Goal: Information Seeking & Learning: Learn about a topic

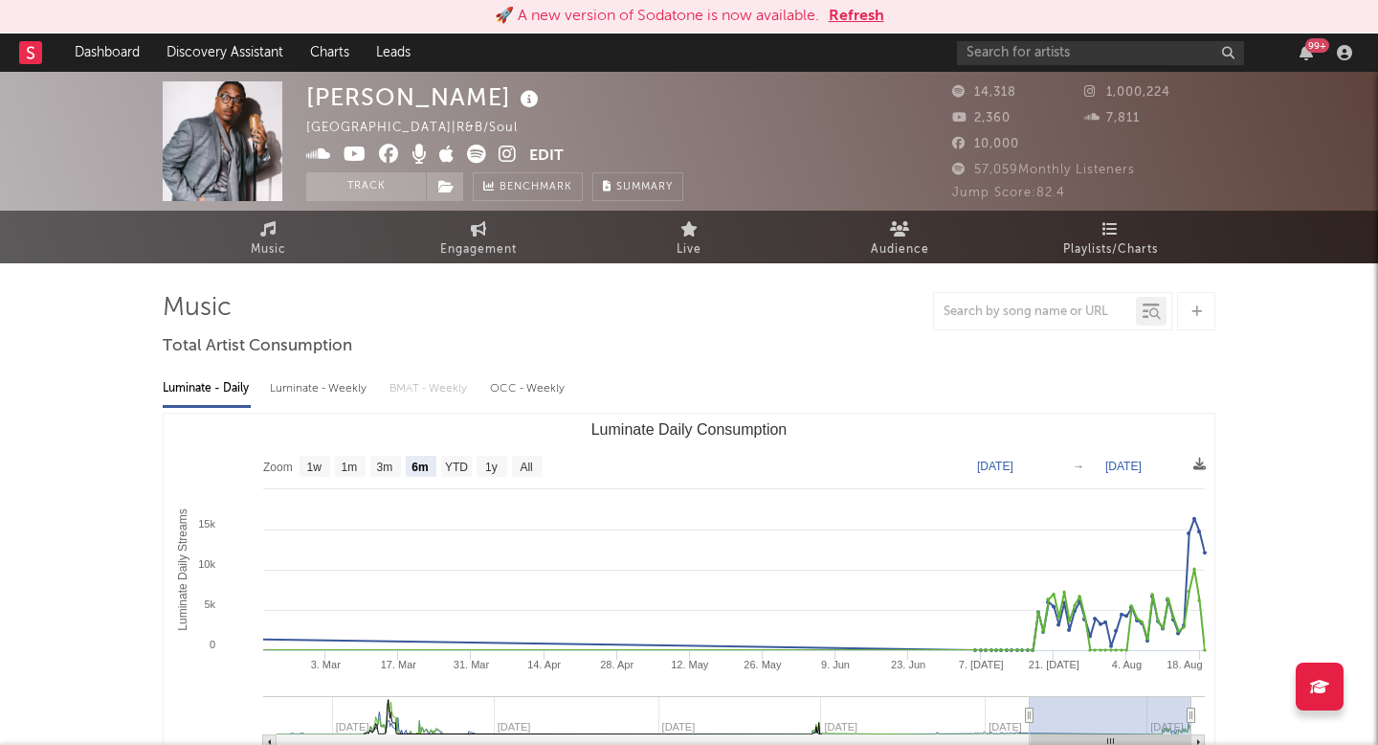
select select "6m"
click at [1022, 56] on input "text" at bounding box center [1100, 53] width 287 height 24
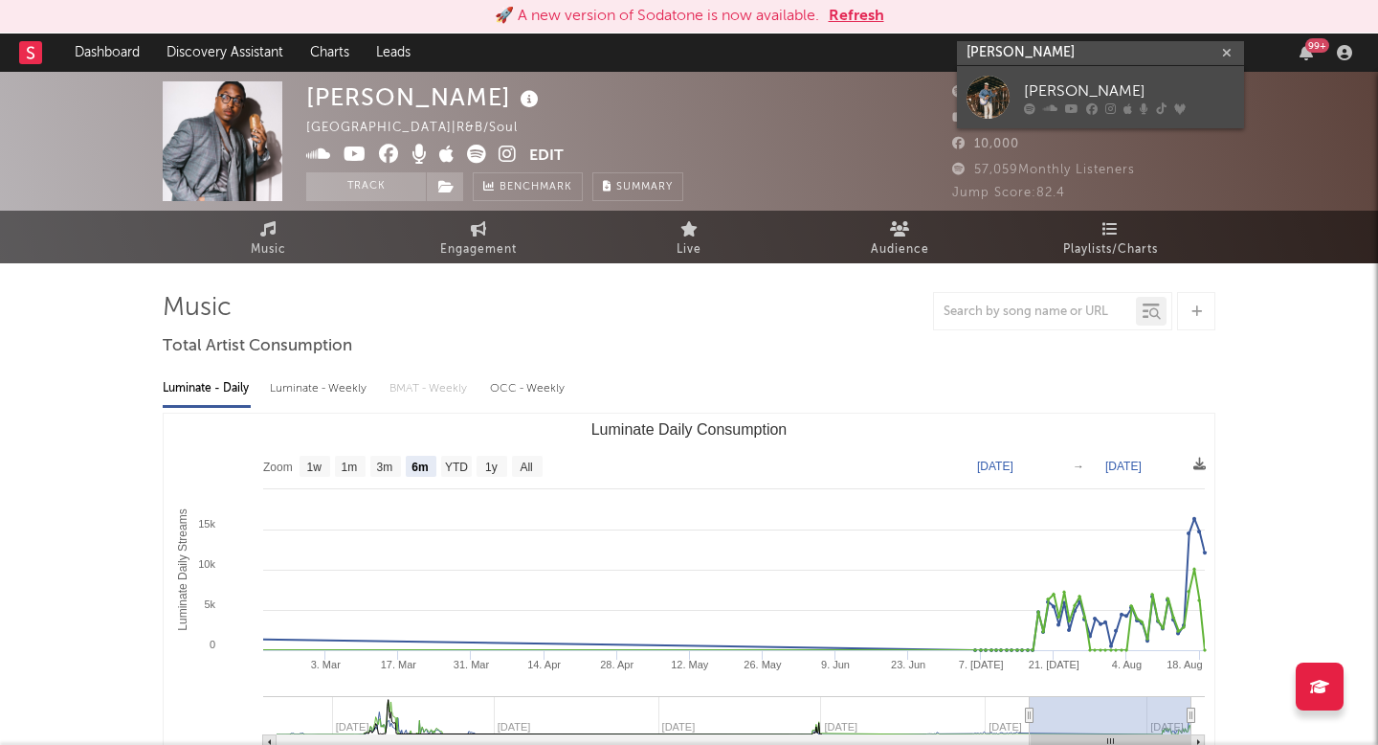
type input "garrison nunn"
click at [1031, 99] on div "[PERSON_NAME]" at bounding box center [1129, 90] width 211 height 23
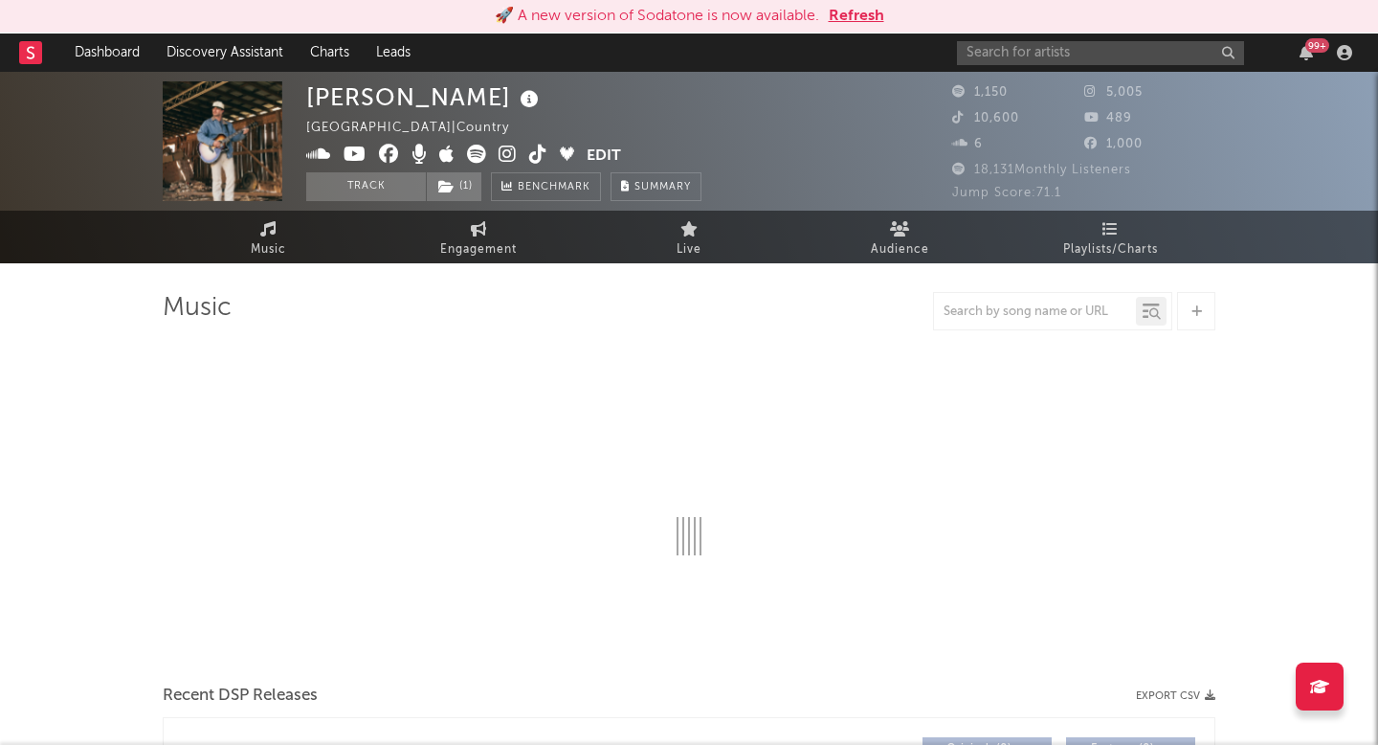
select select "1w"
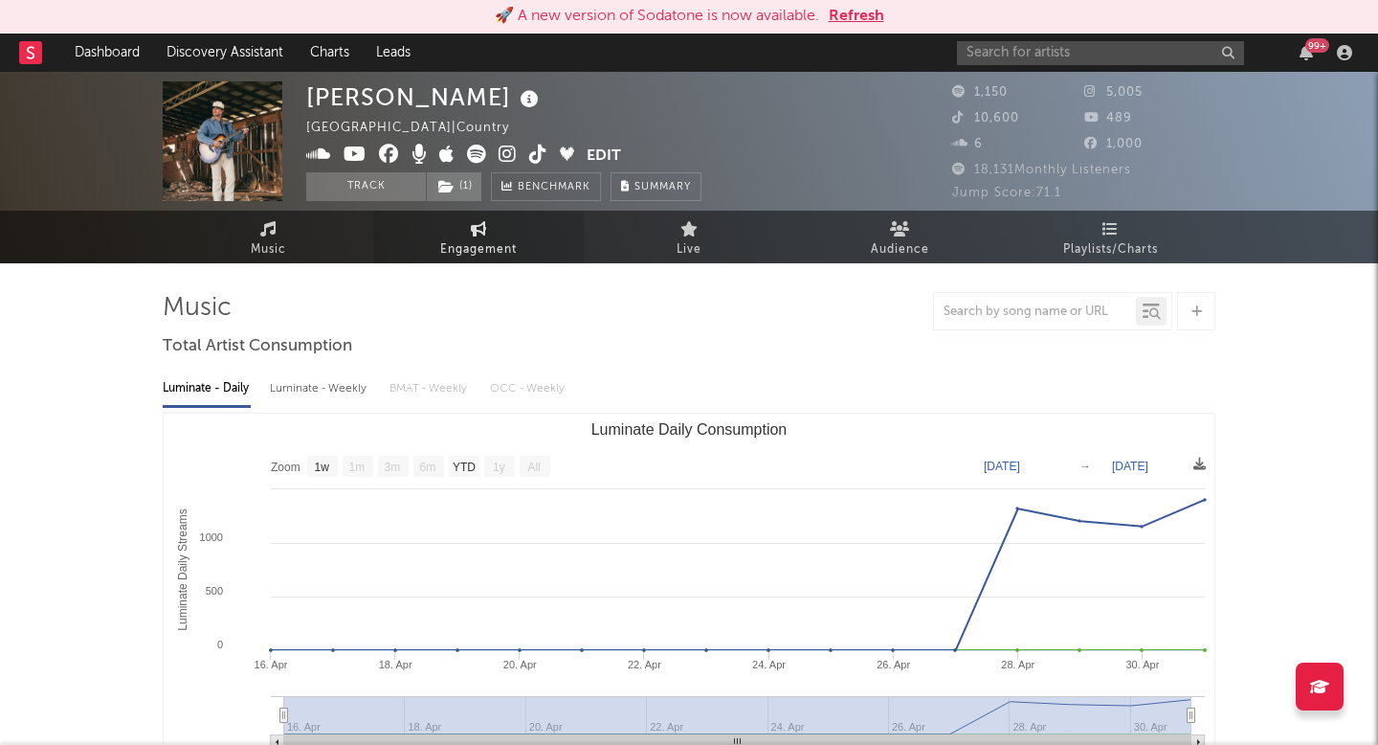
click at [448, 253] on span "Engagement" at bounding box center [478, 249] width 77 height 23
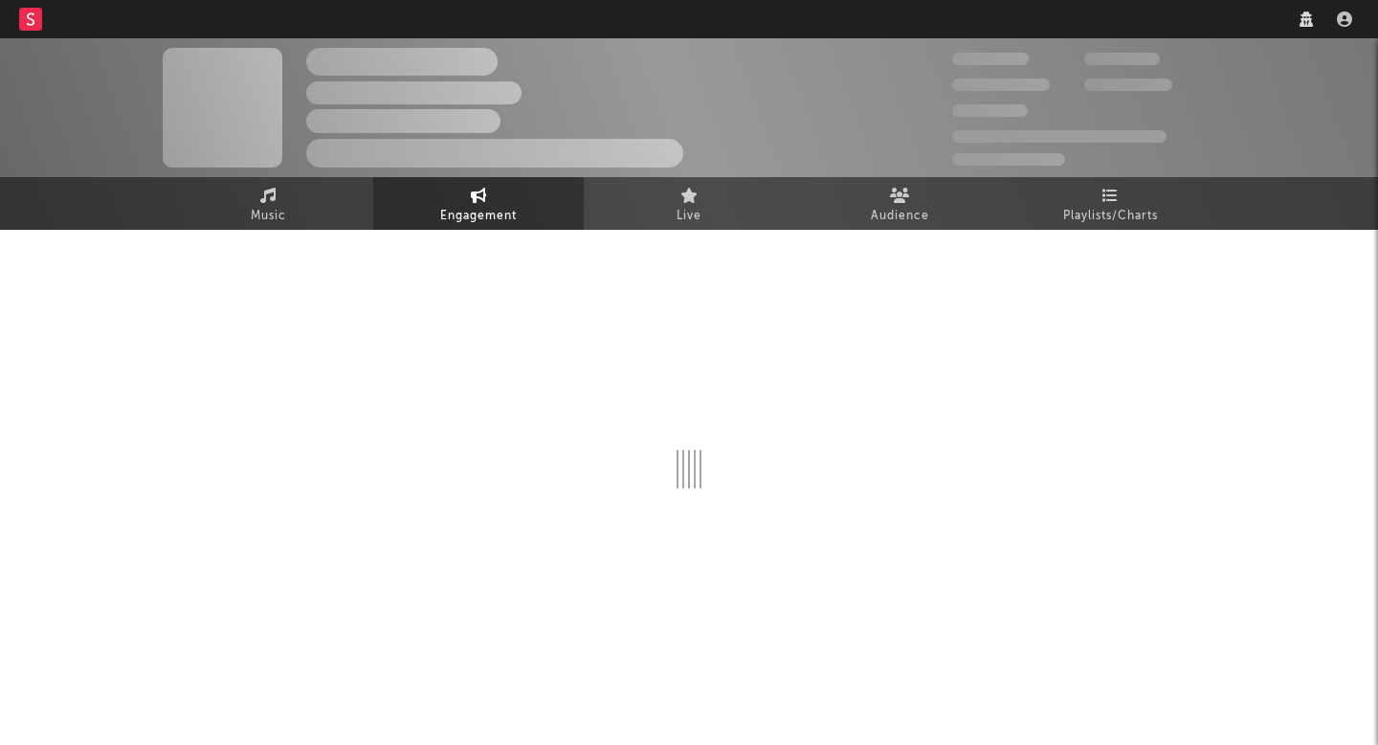
select select "1w"
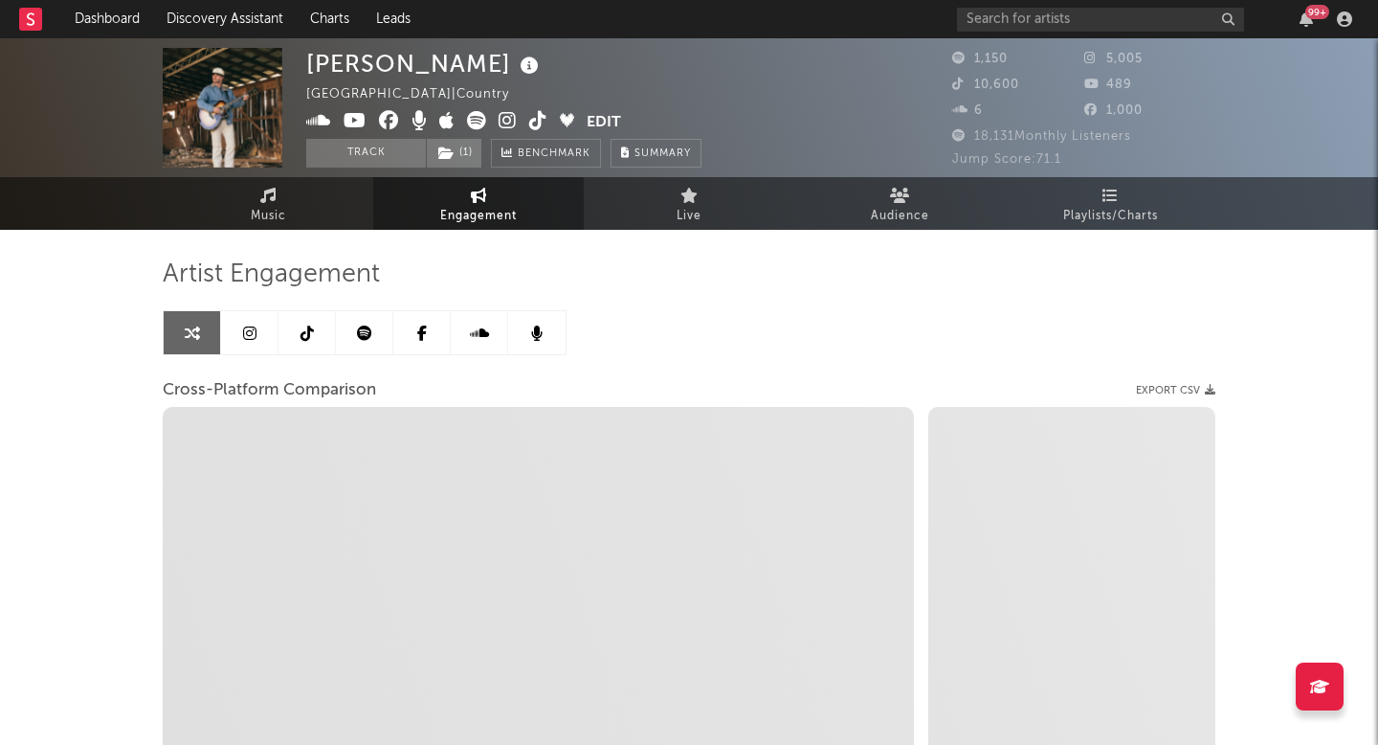
click at [273, 353] on link at bounding box center [249, 332] width 57 height 43
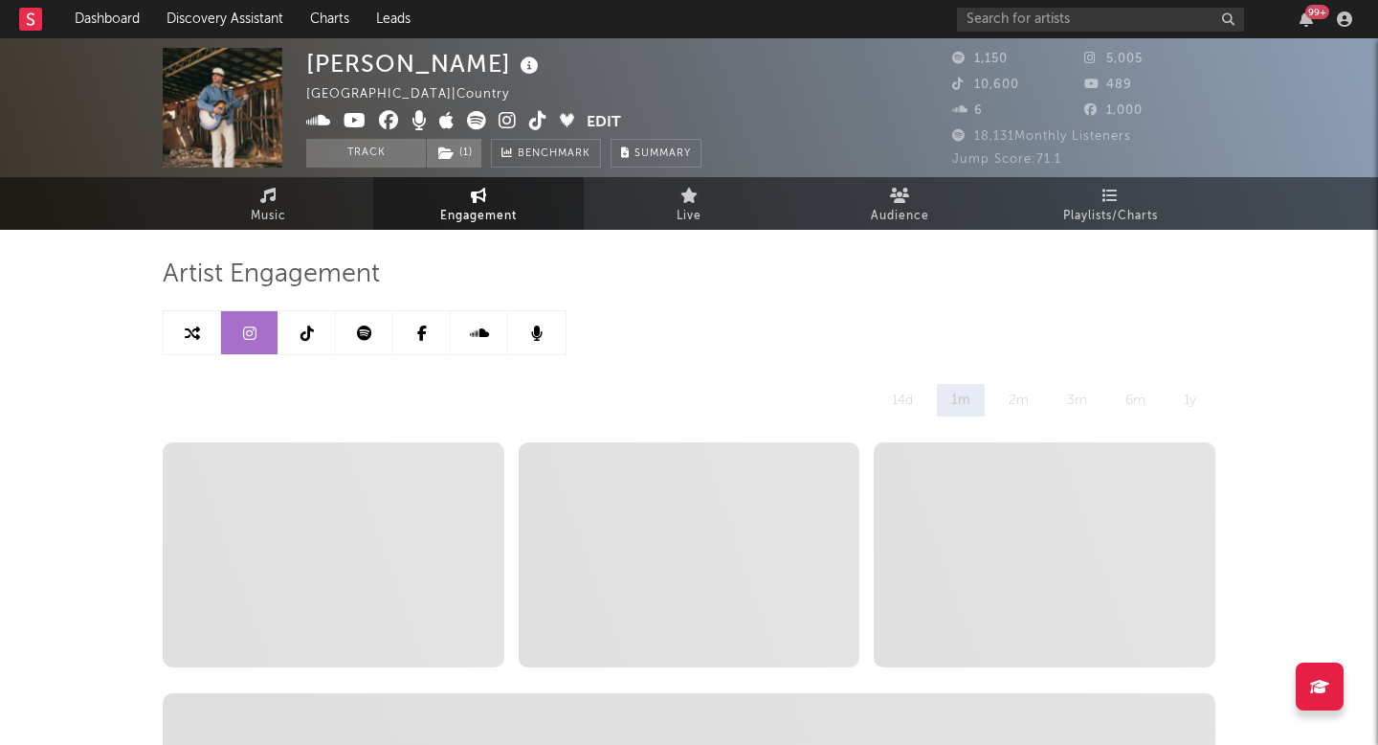
select select "6m"
click at [996, 19] on input "text" at bounding box center [1100, 20] width 287 height 24
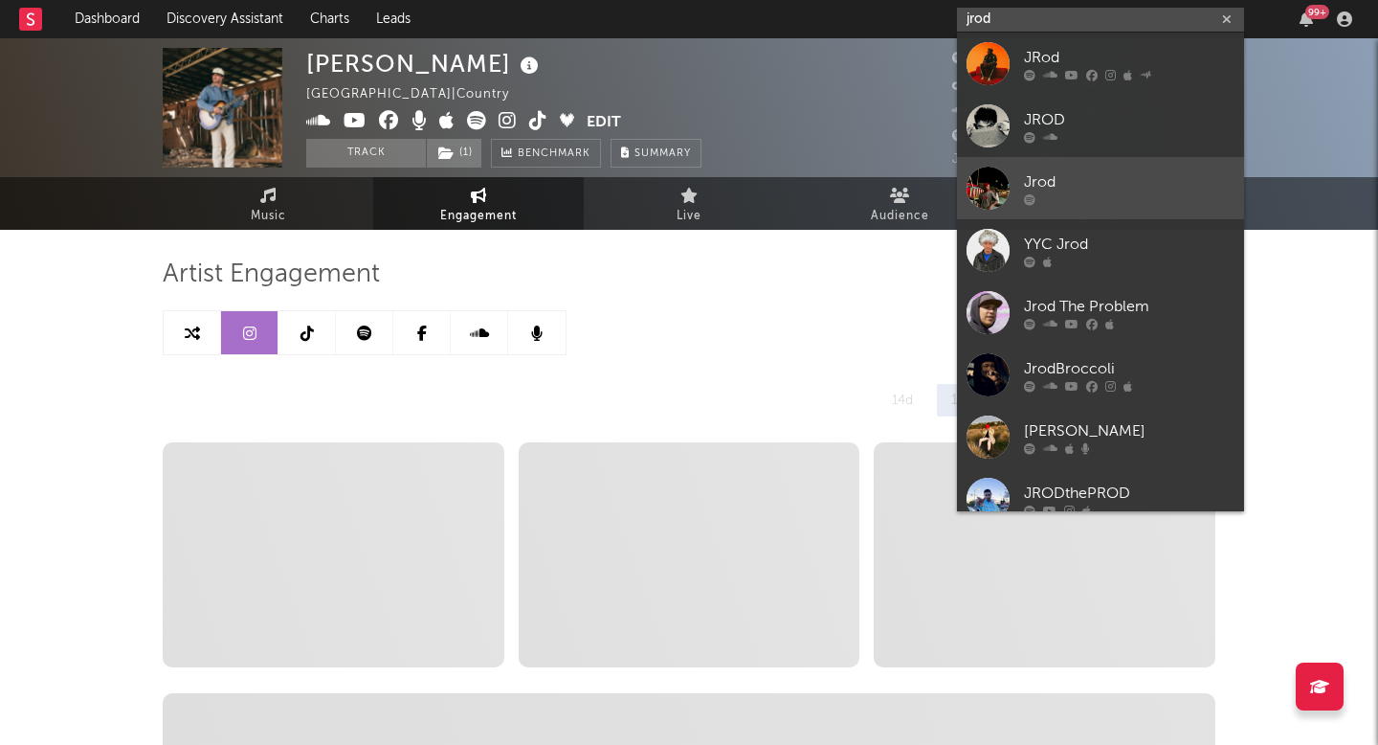
type input "jrod"
click at [1063, 175] on div "Jrod" at bounding box center [1129, 181] width 211 height 23
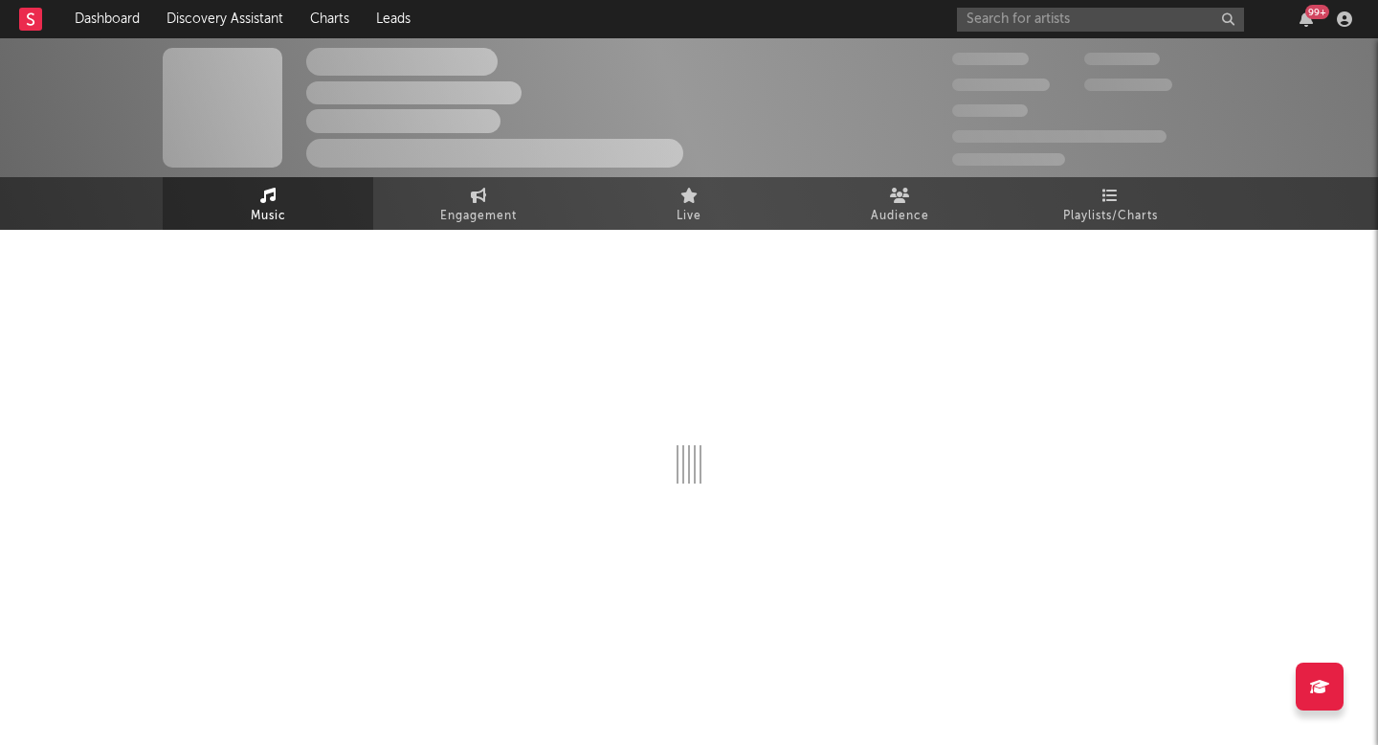
select select "1w"
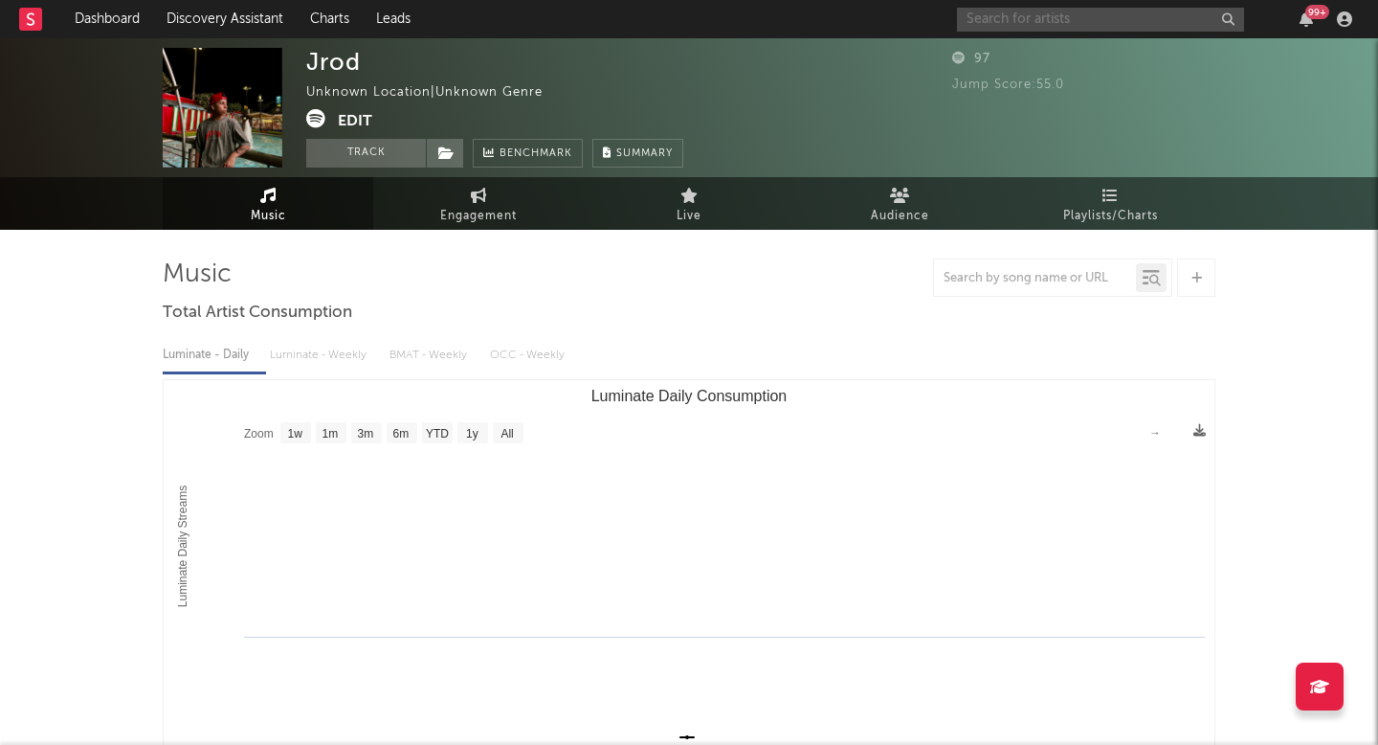
click at [1061, 21] on input "text" at bounding box center [1100, 20] width 287 height 24
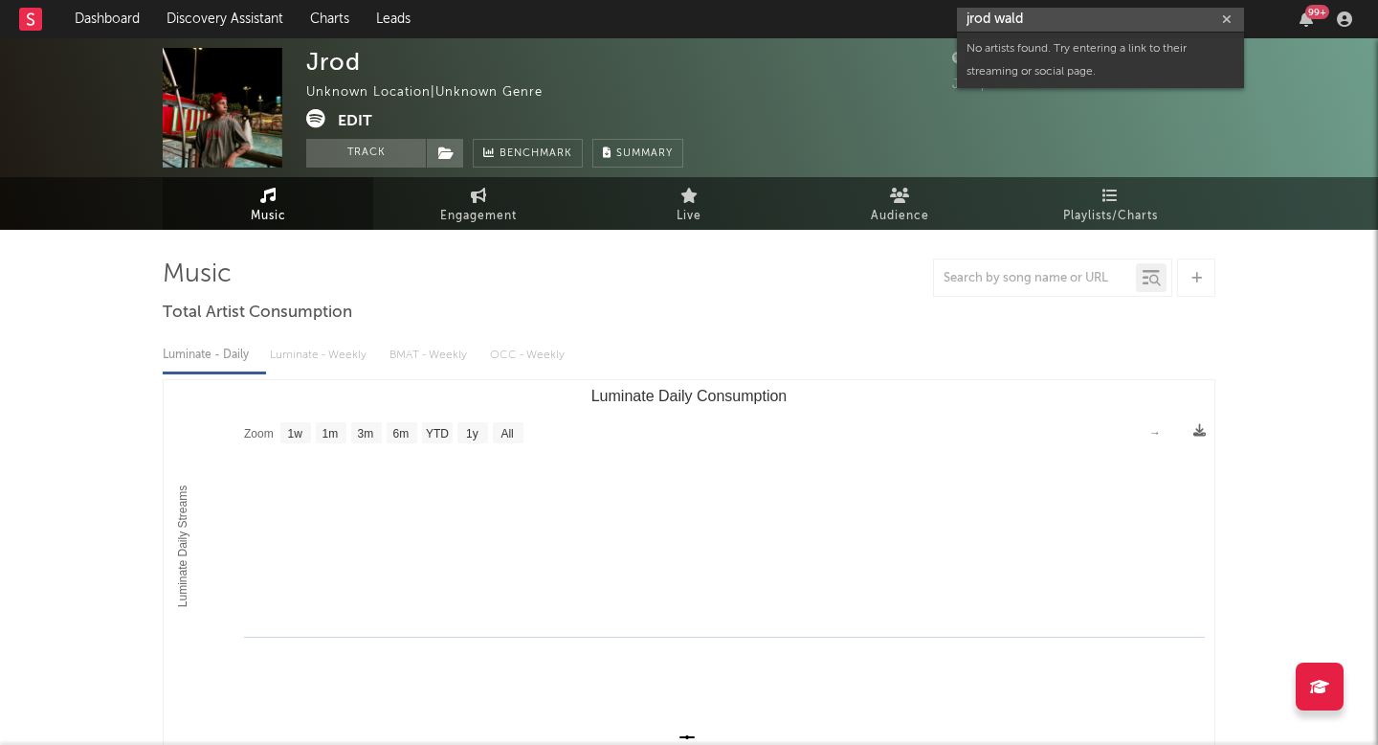
click at [1001, 20] on input "jrod wald" at bounding box center [1100, 20] width 287 height 24
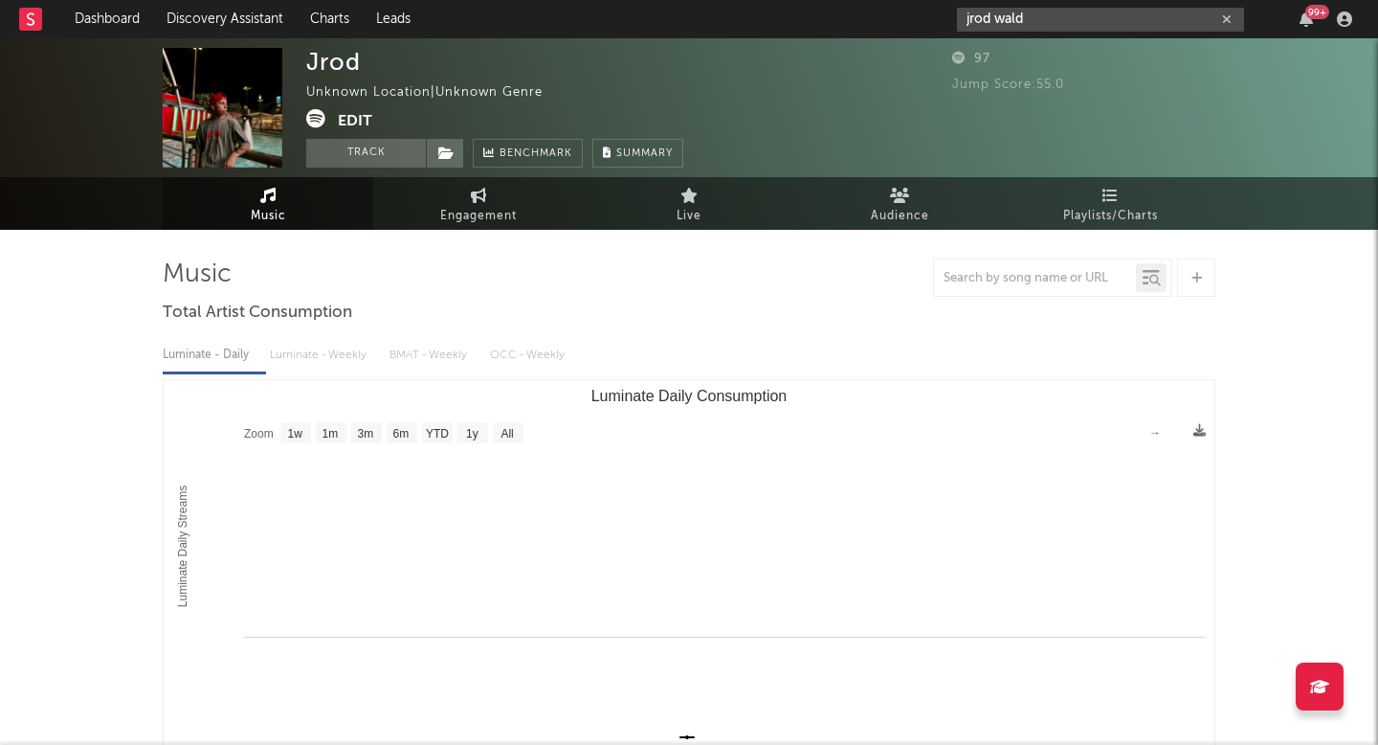
drag, startPoint x: 917, startPoint y: 23, endPoint x: 607, endPoint y: 20, distance: 310.1
click at [607, 20] on nav "Dashboard Discovery Assistant Charts Leads jrod wald 99 +" at bounding box center [689, 19] width 1378 height 38
type input "h"
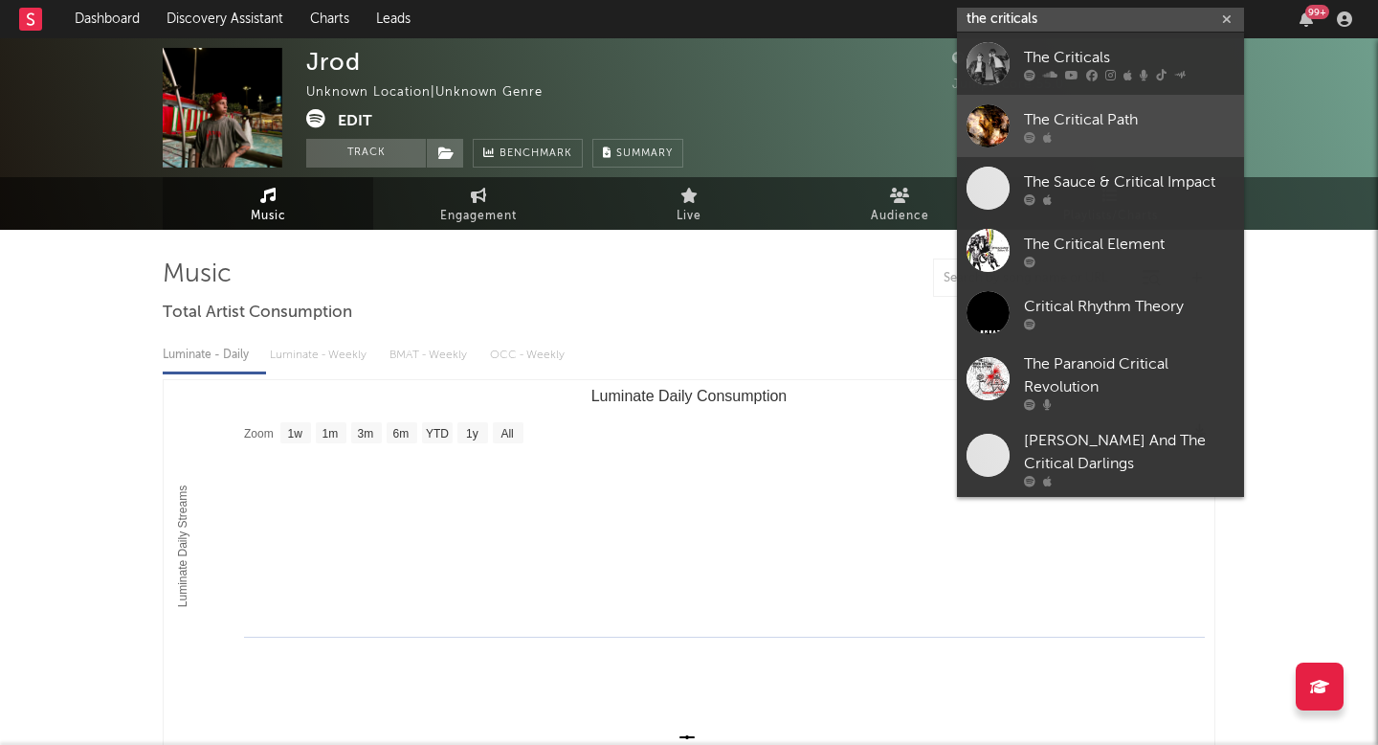
type input "the criticals"
click at [1018, 117] on link "The Critical Path" at bounding box center [1100, 126] width 287 height 62
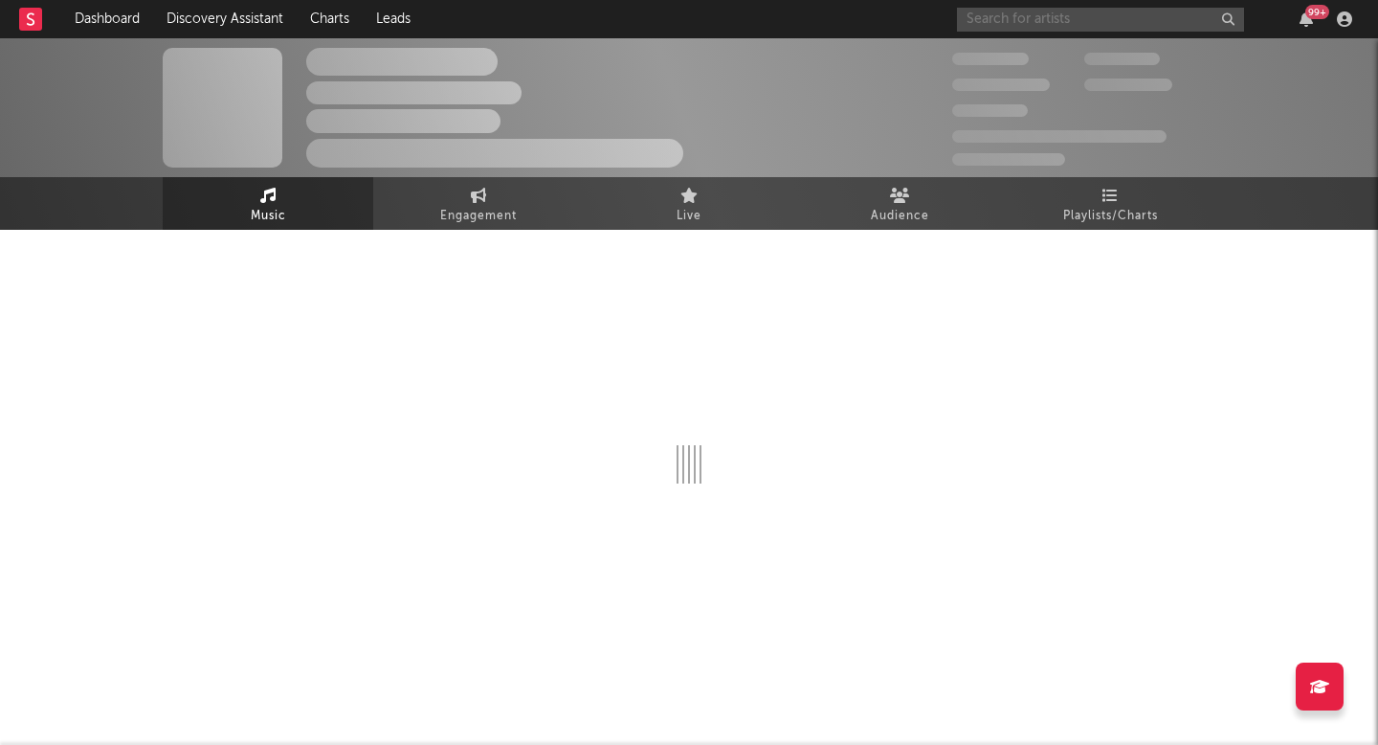
click at [1015, 28] on input "text" at bounding box center [1100, 20] width 287 height 24
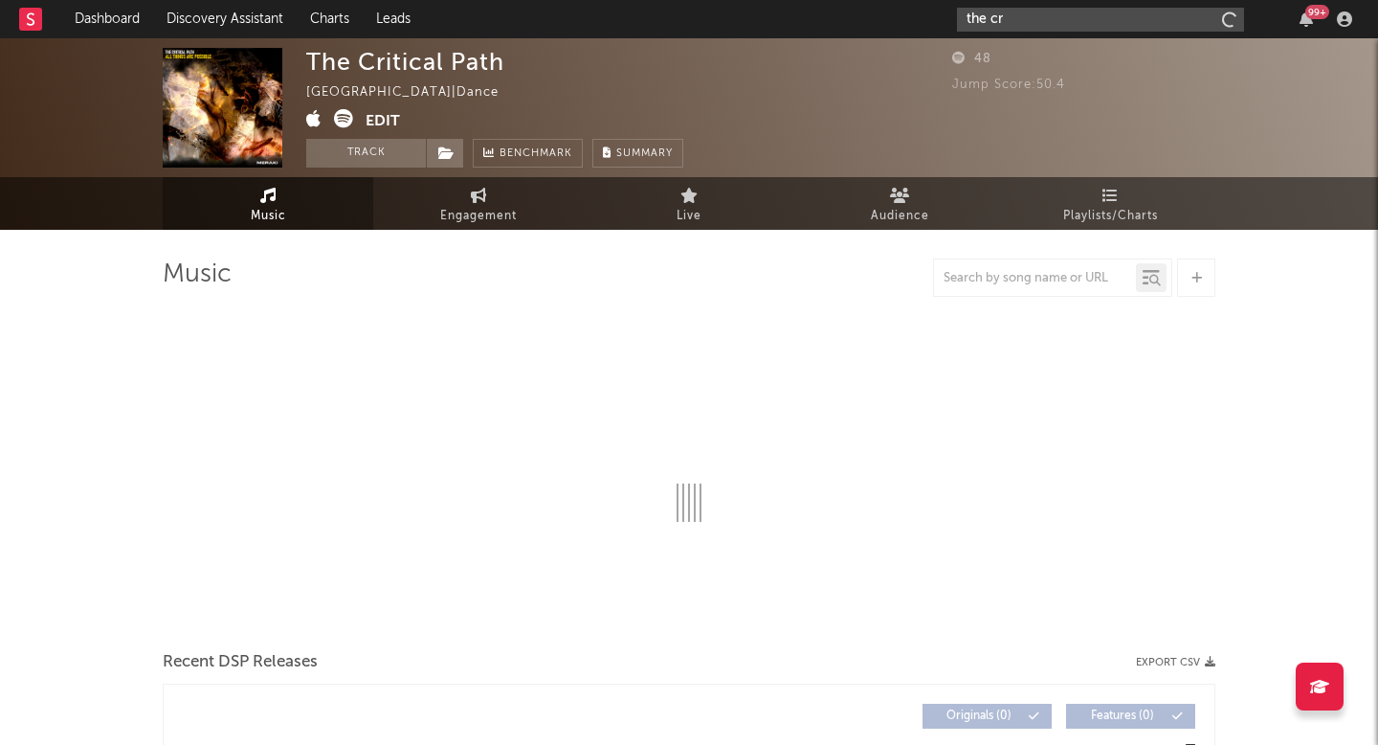
type input "the cri"
select select "1w"
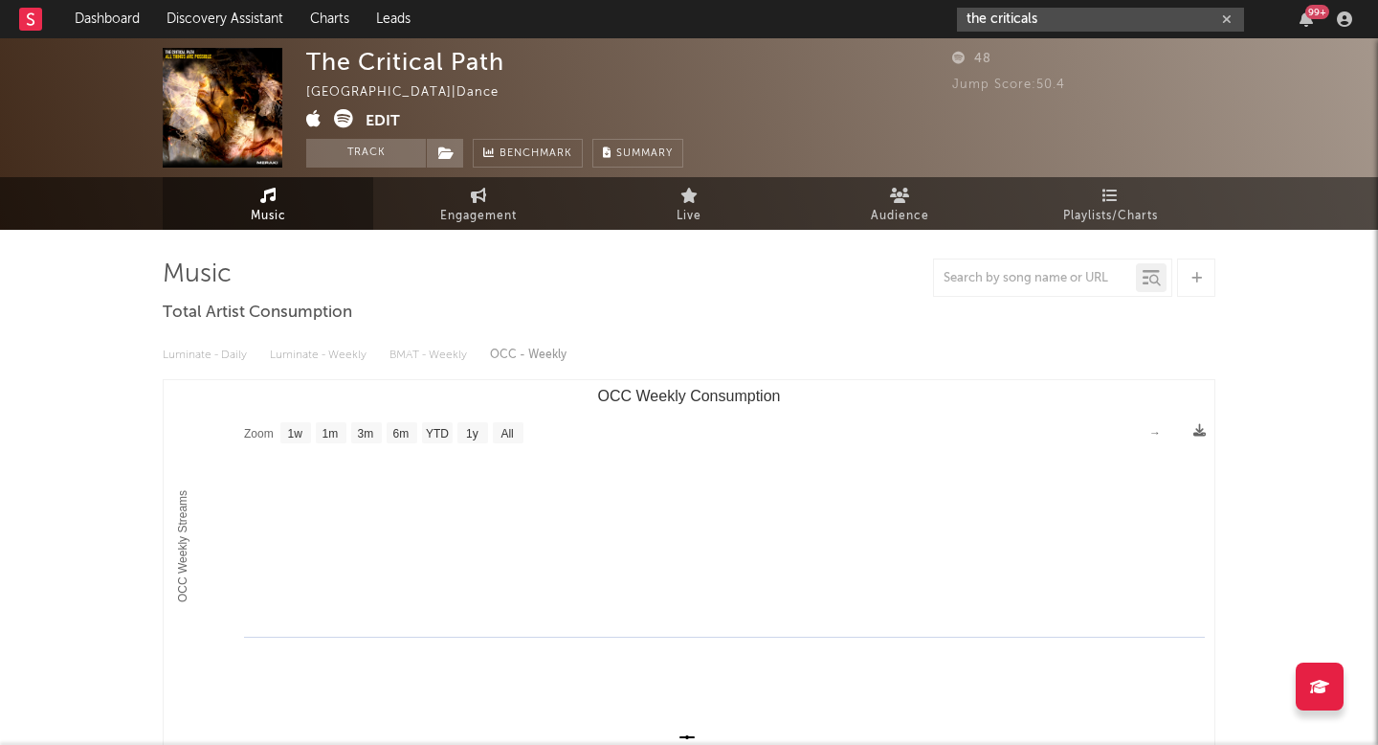
click at [1065, 29] on input "the criticals" at bounding box center [1100, 20] width 287 height 24
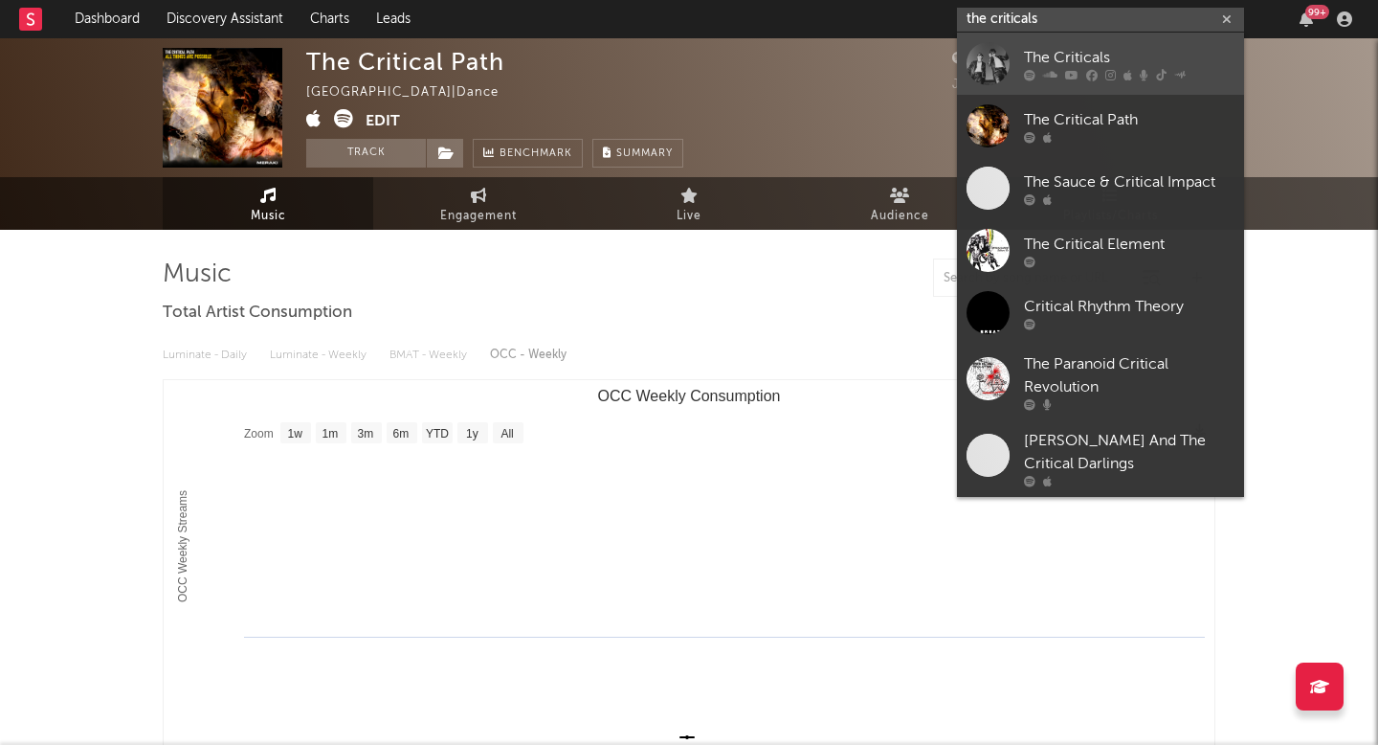
type input "the criticals"
click at [1074, 70] on icon at bounding box center [1071, 74] width 13 height 11
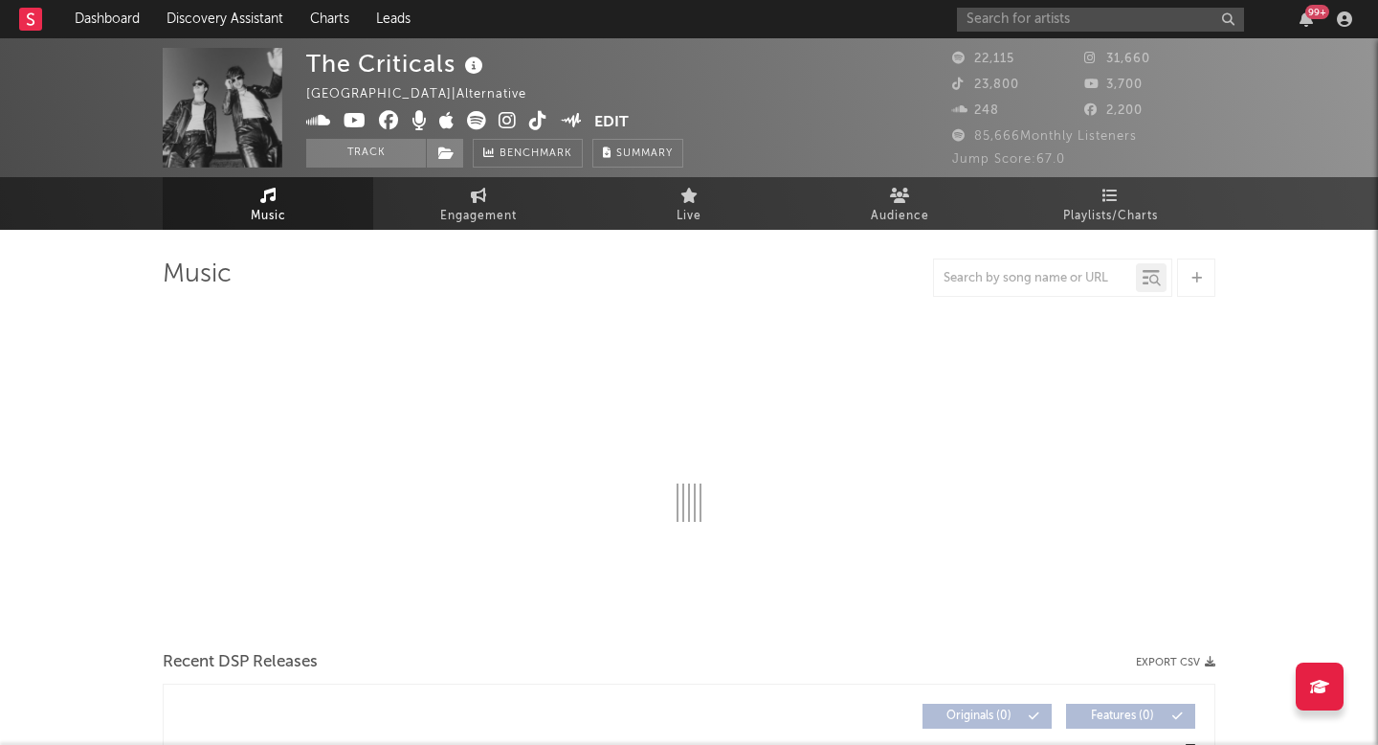
select select "6m"
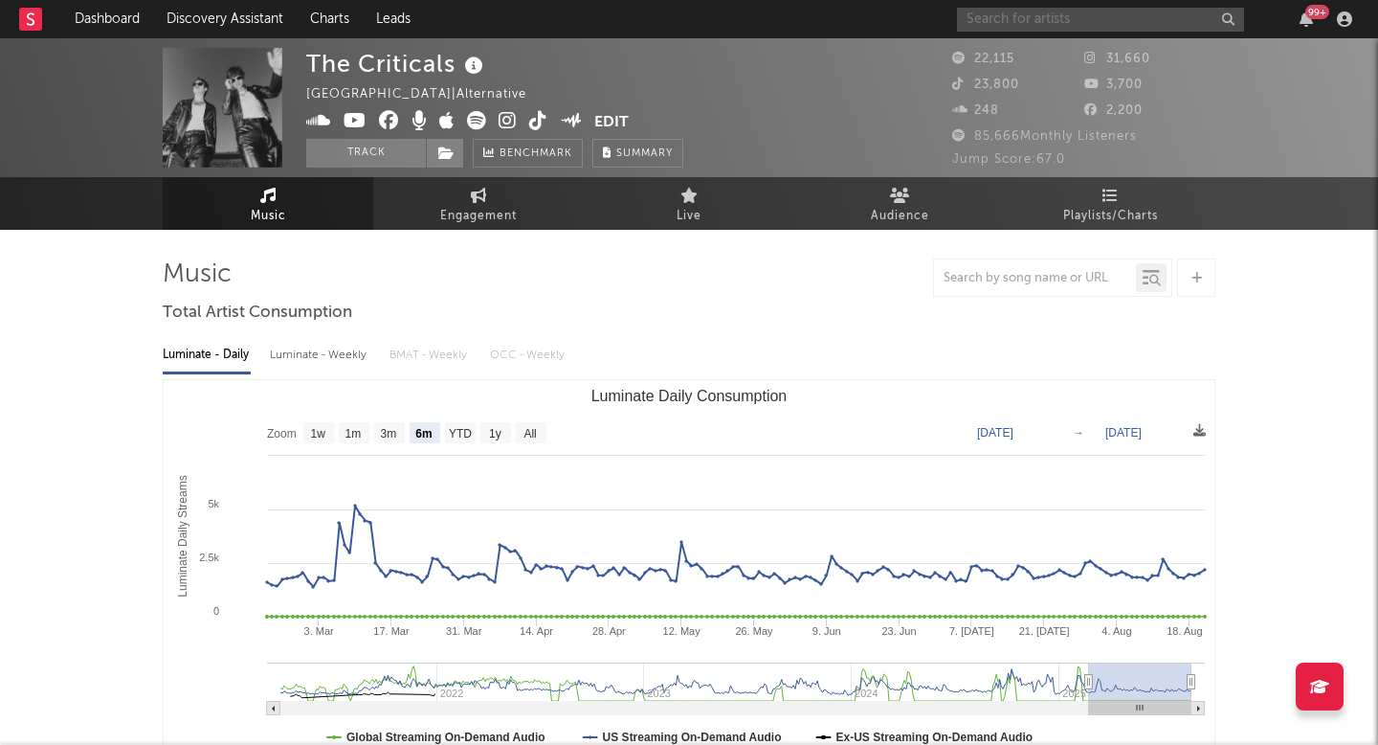
click at [1003, 26] on input "text" at bounding box center [1100, 20] width 287 height 24
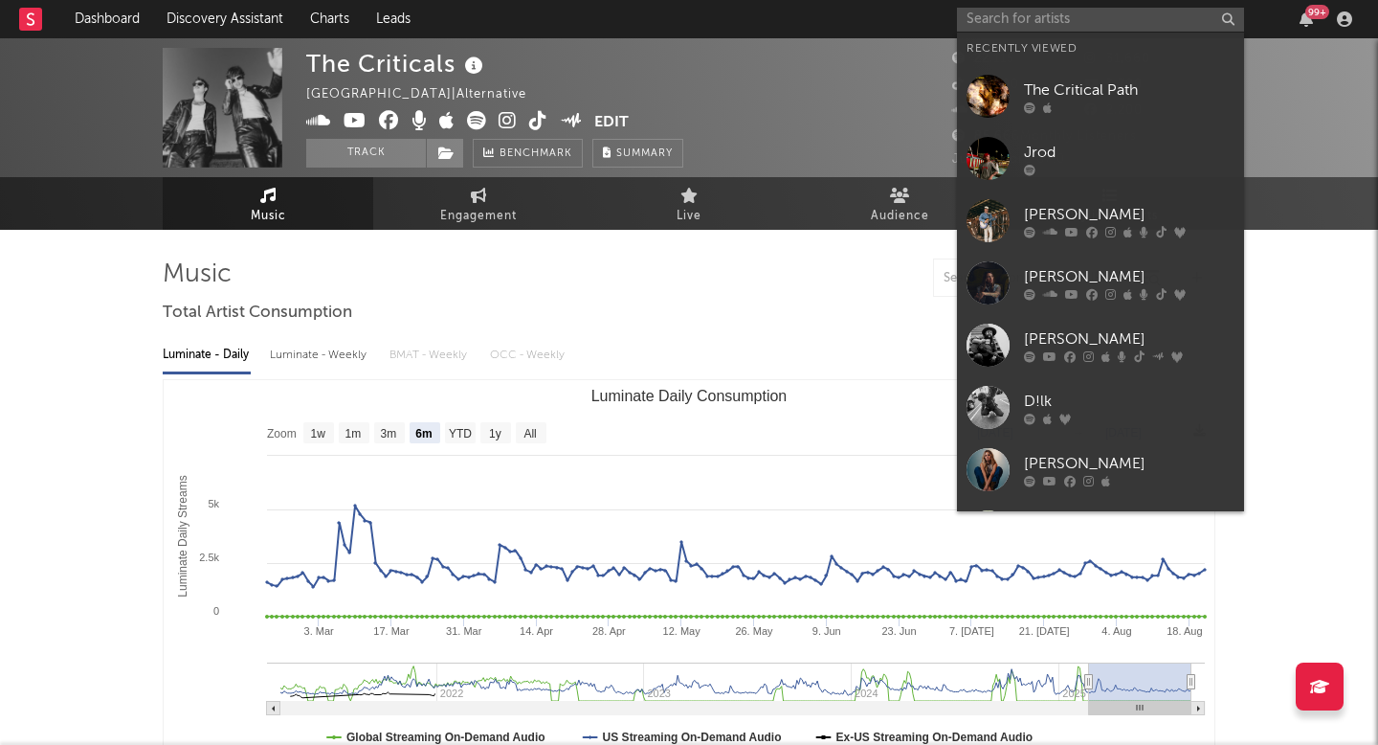
click at [680, 296] on div at bounding box center [689, 277] width 1053 height 38
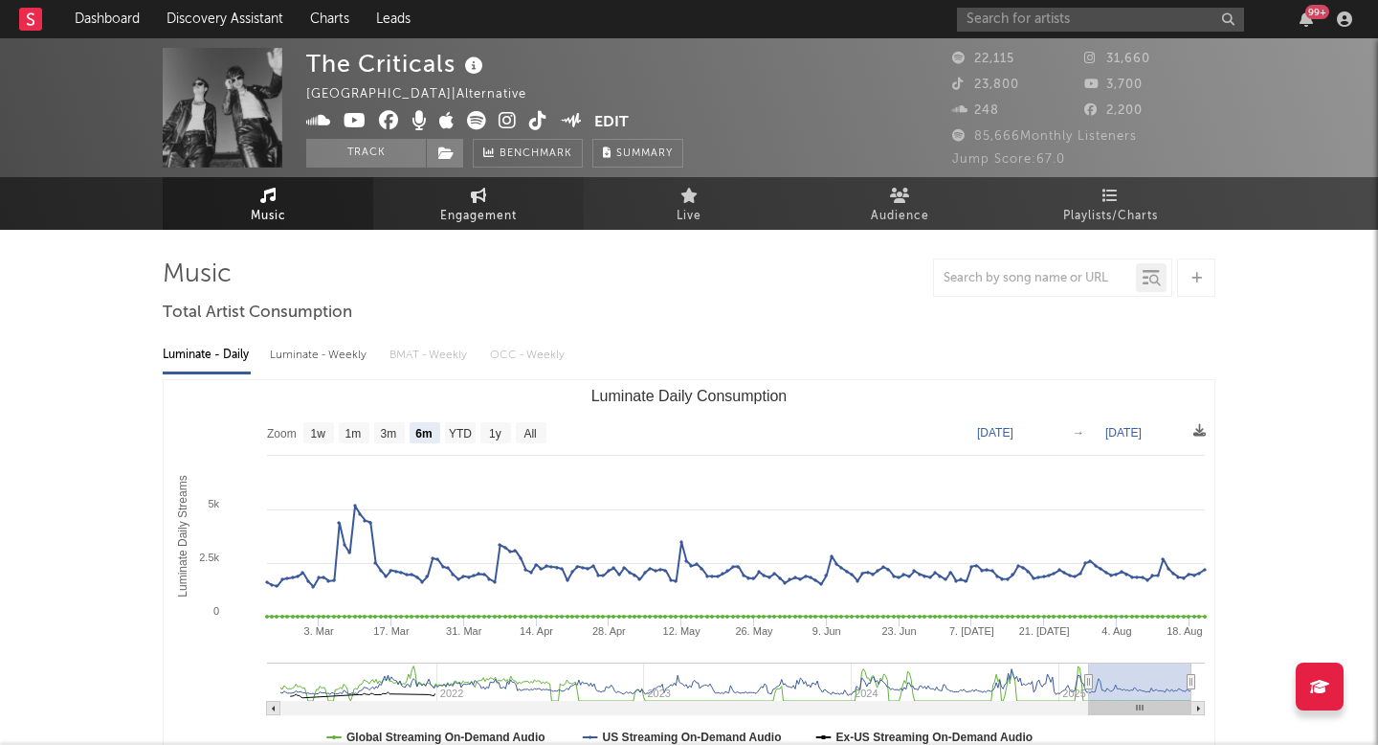
click at [494, 205] on span "Engagement" at bounding box center [478, 216] width 77 height 23
select select "1w"
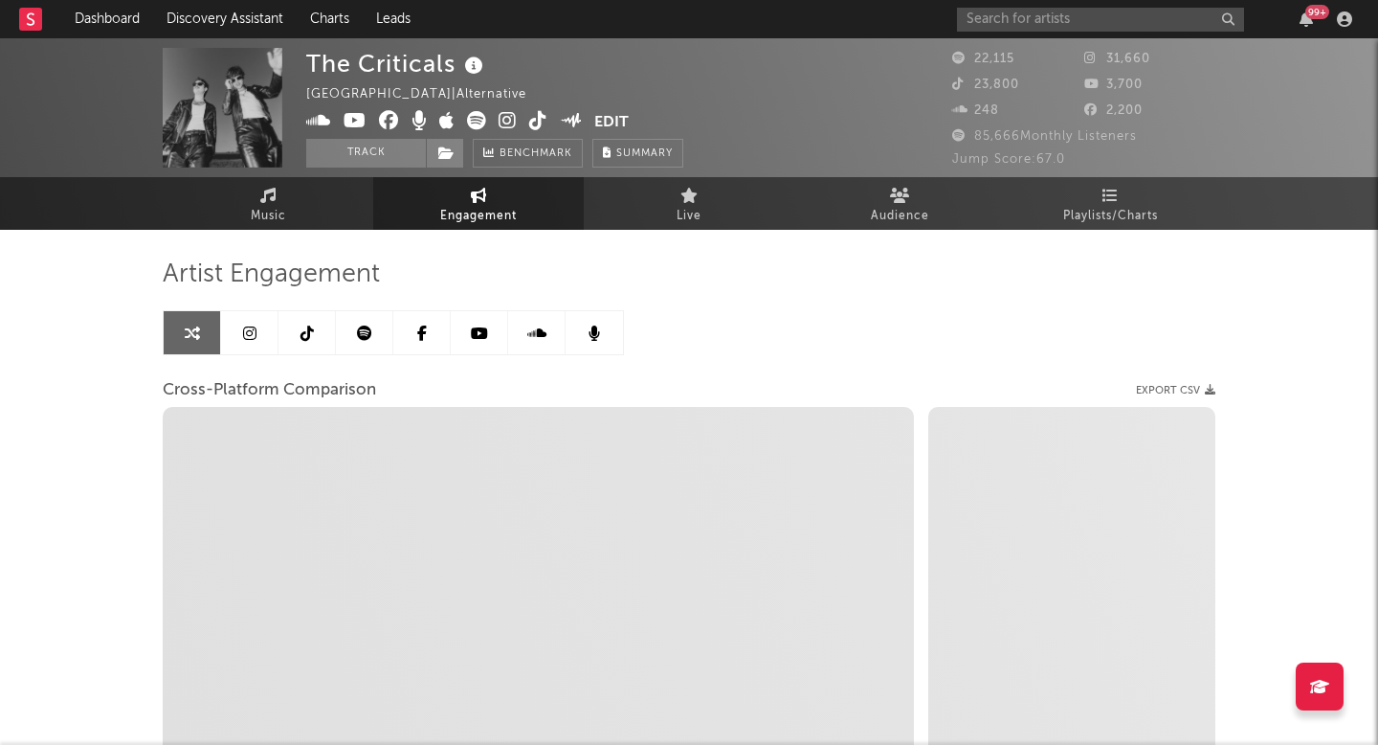
select select "1m"
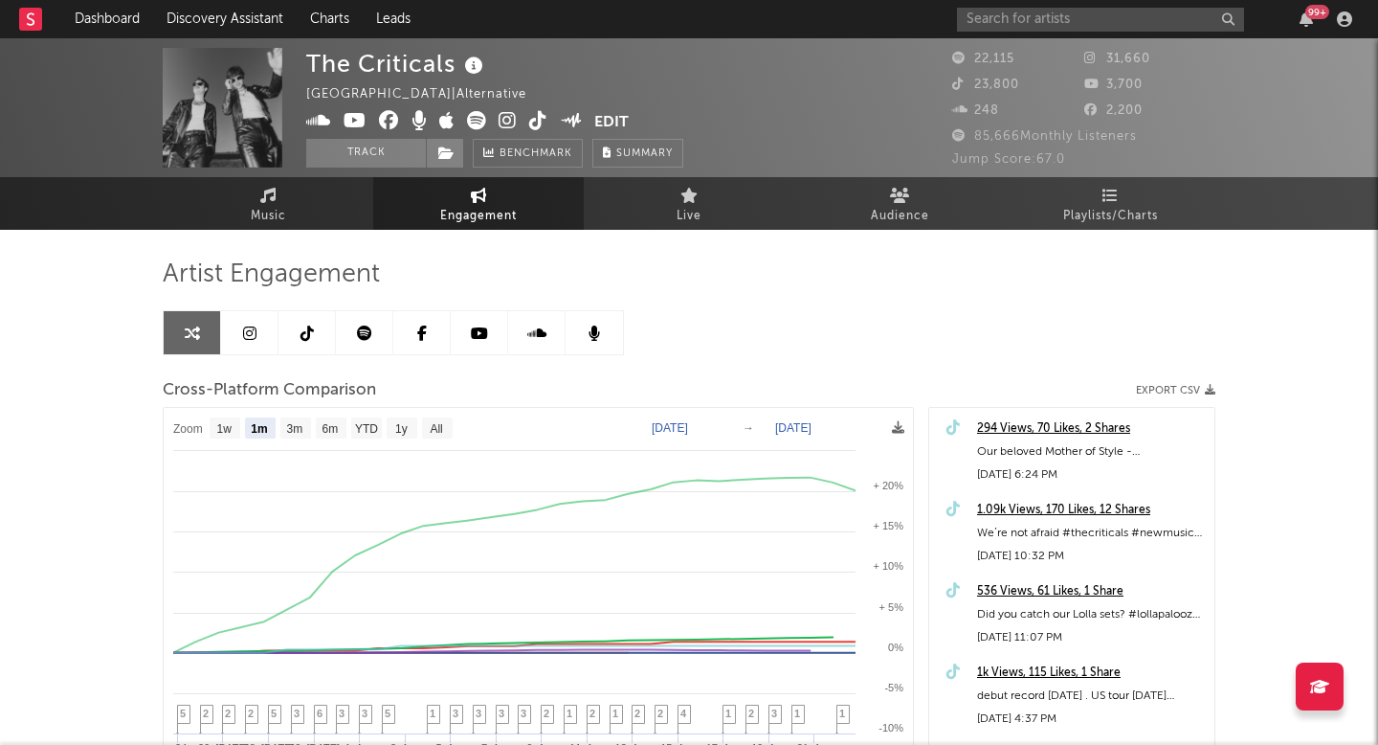
click at [252, 328] on icon at bounding box center [249, 332] width 13 height 15
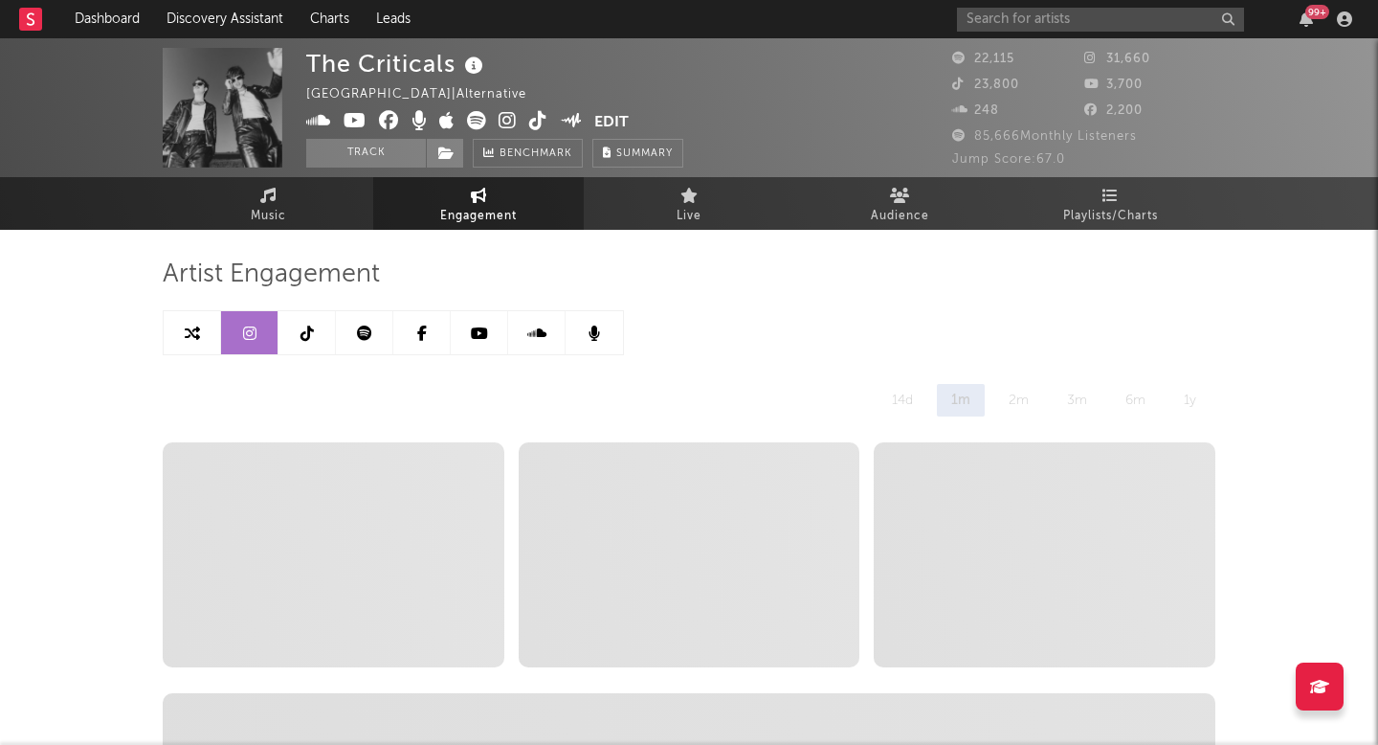
select select "6m"
click at [324, 327] on link at bounding box center [306, 332] width 57 height 43
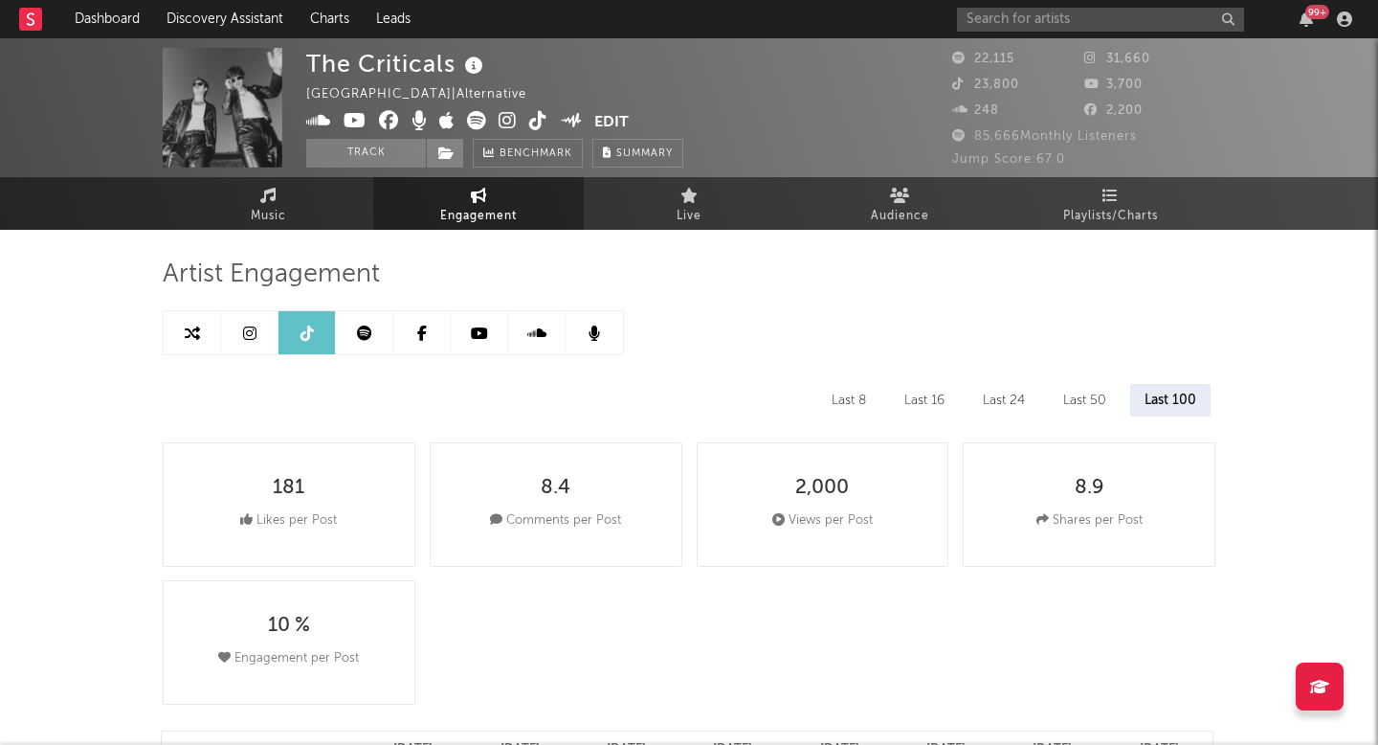
select select "6m"
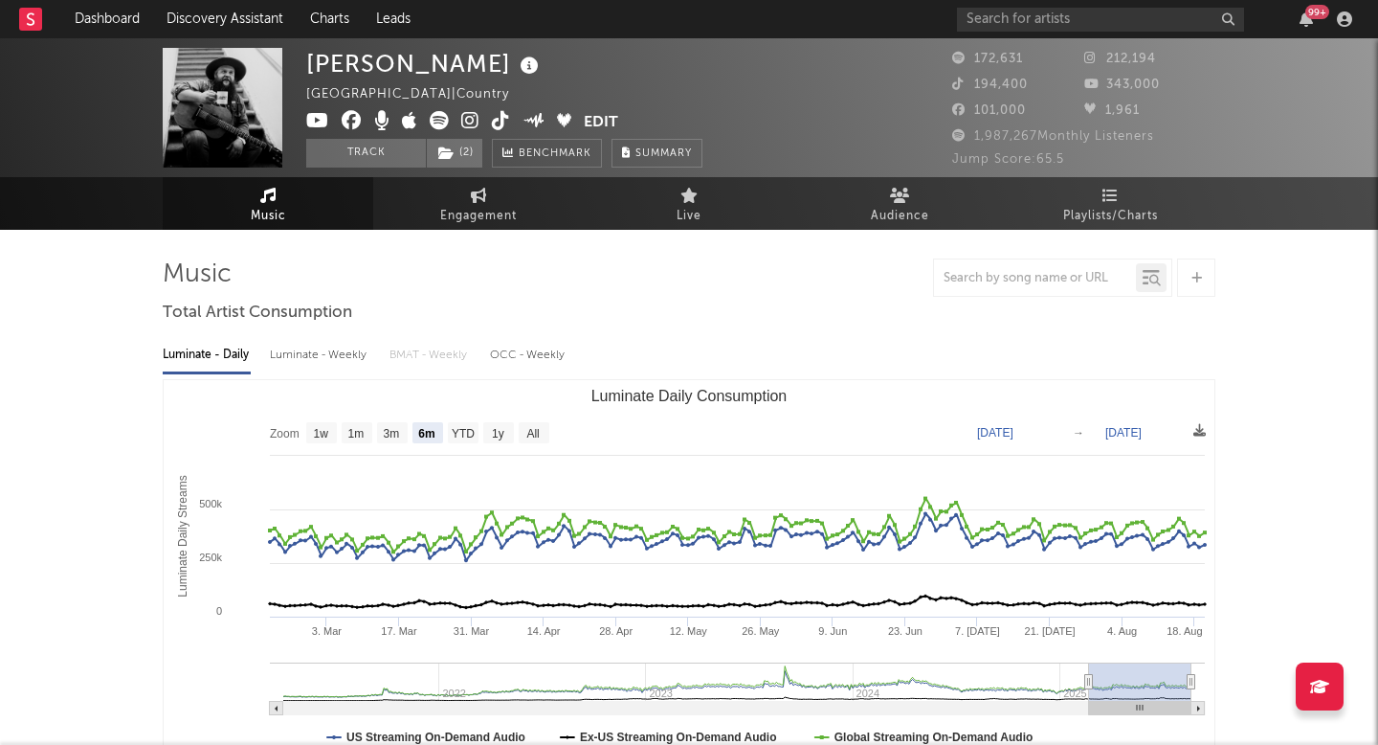
select select "6m"
click at [1059, 8] on input "text" at bounding box center [1100, 20] width 287 height 24
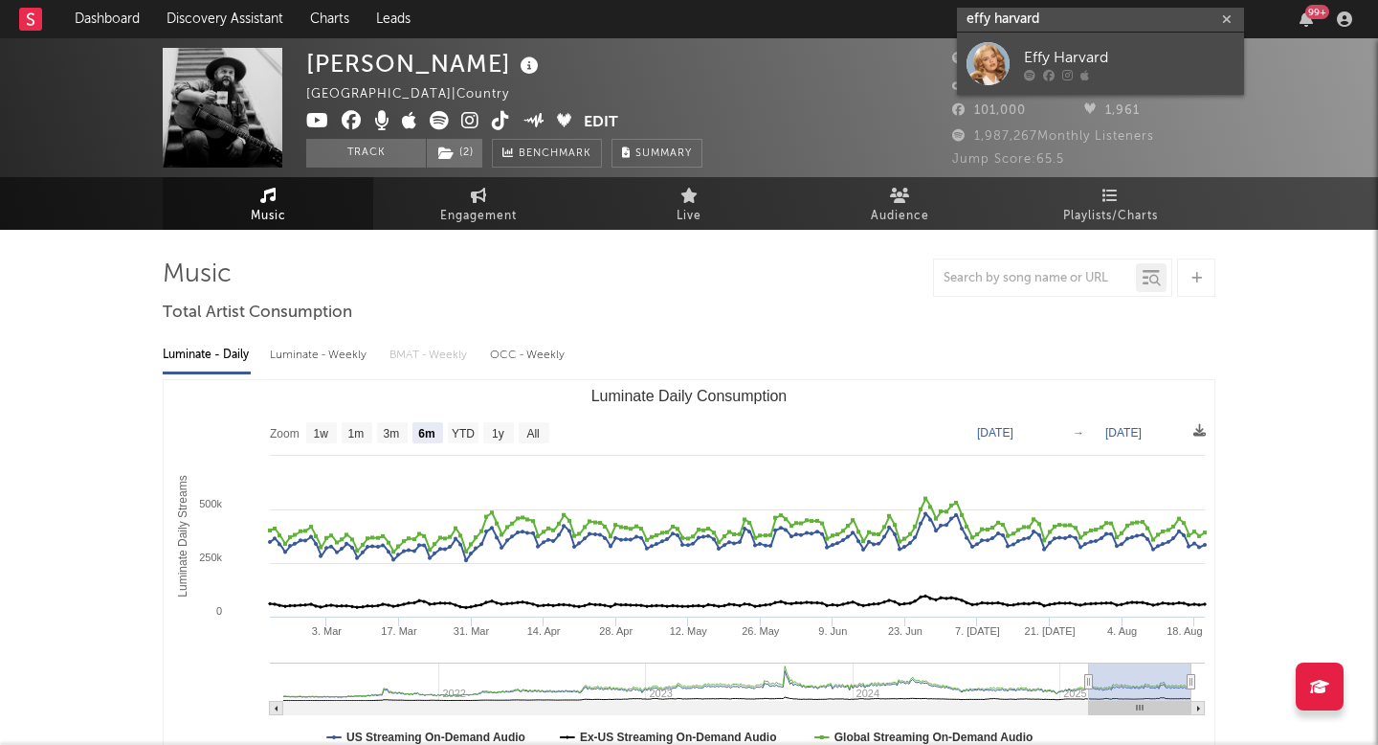
type input "effy harvard"
click at [1075, 54] on div "Effy Harvard" at bounding box center [1129, 57] width 211 height 23
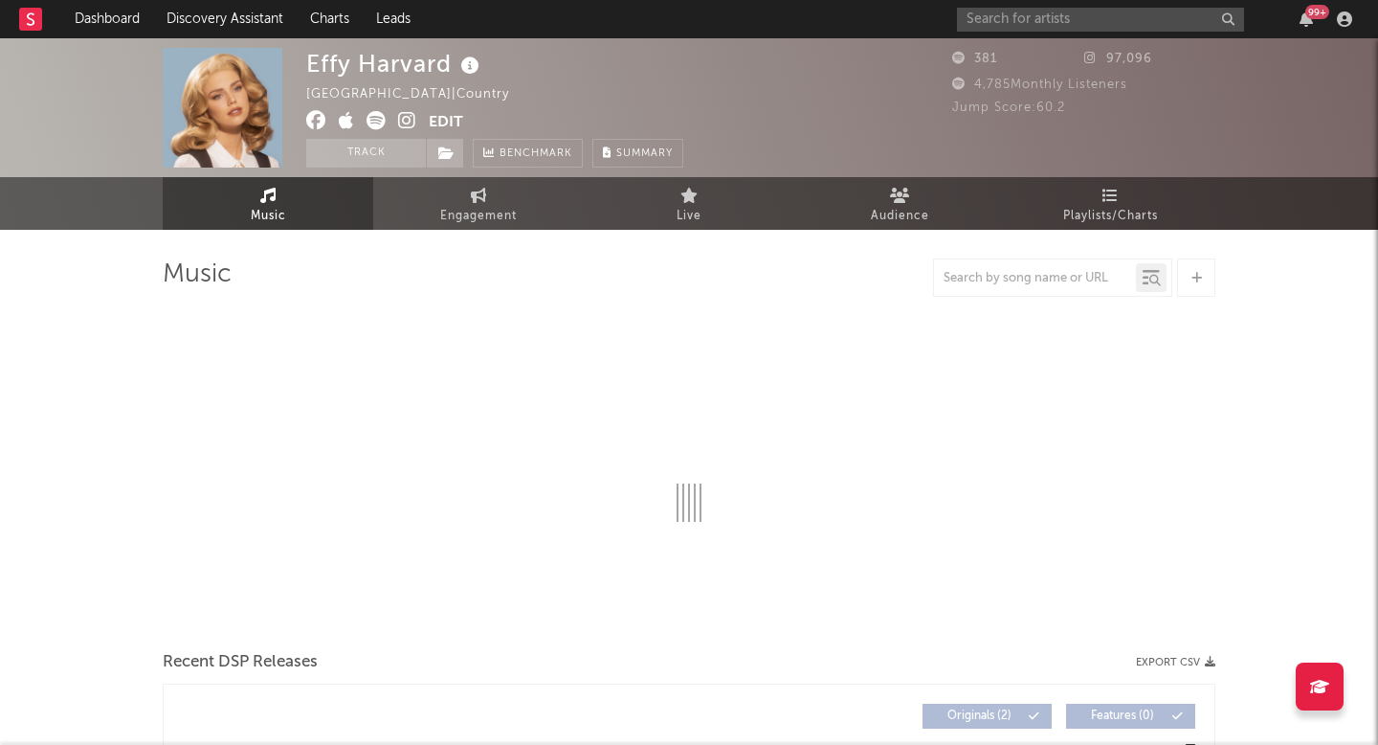
select select "1w"
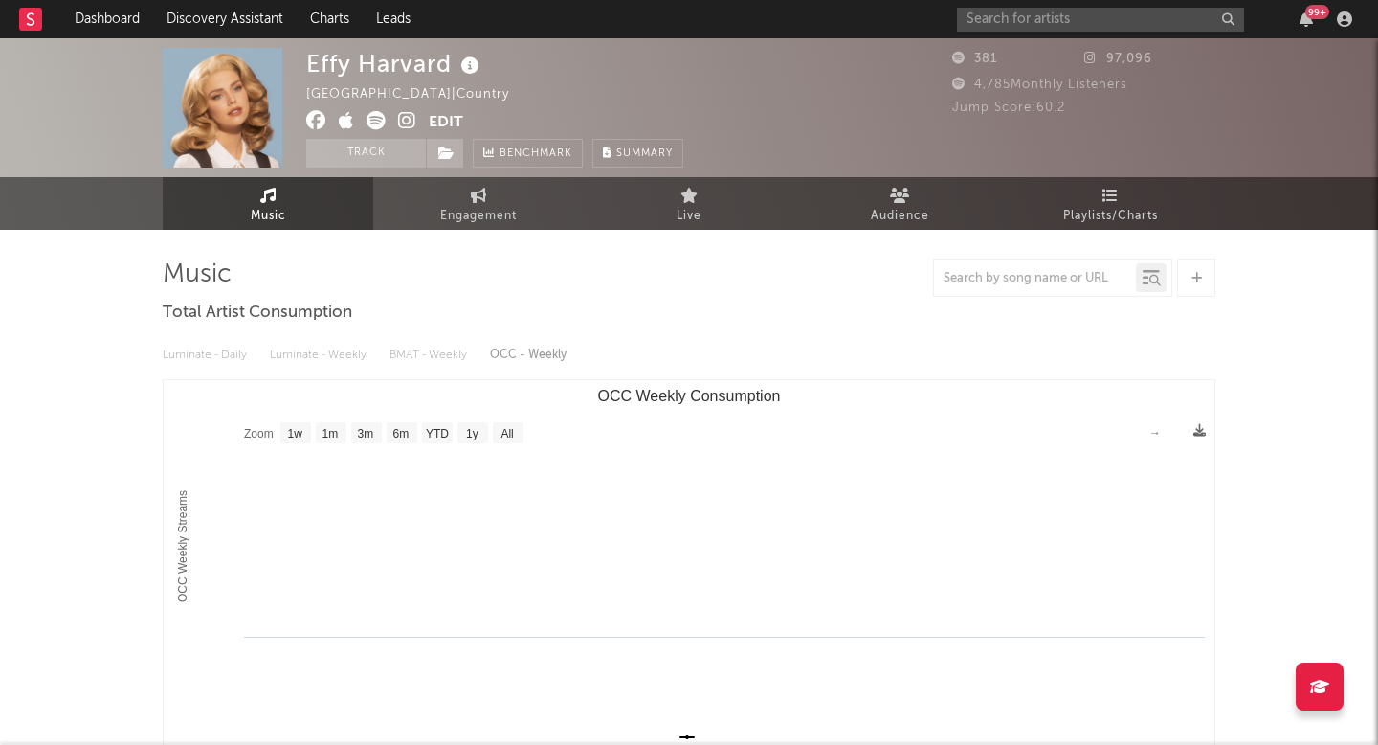
click at [404, 122] on icon at bounding box center [407, 120] width 18 height 19
click at [998, 36] on div "99 +" at bounding box center [1158, 19] width 402 height 38
click at [996, 19] on input "text" at bounding box center [1100, 20] width 287 height 24
click at [1031, 24] on input "nep" at bounding box center [1100, 20] width 287 height 24
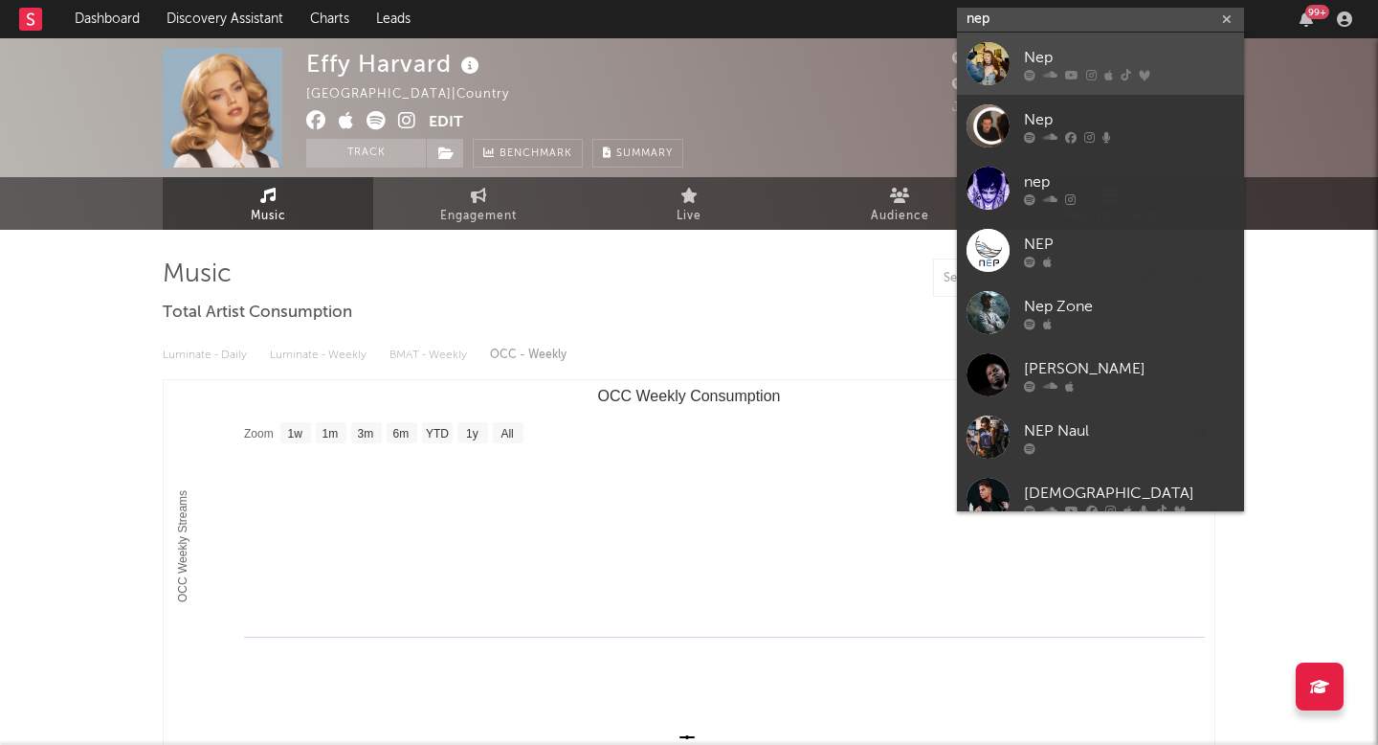
type input "nep"
click at [1040, 50] on div "Nep" at bounding box center [1129, 57] width 211 height 23
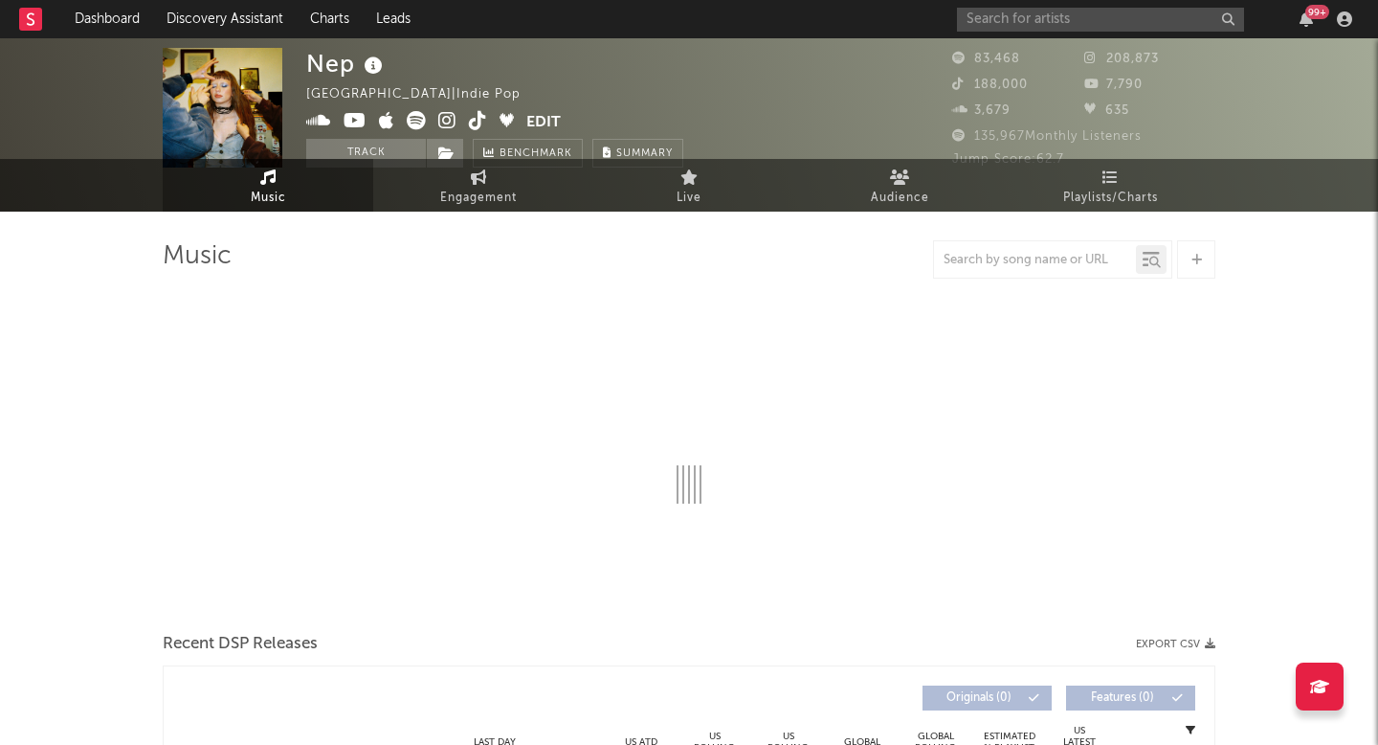
select select "6m"
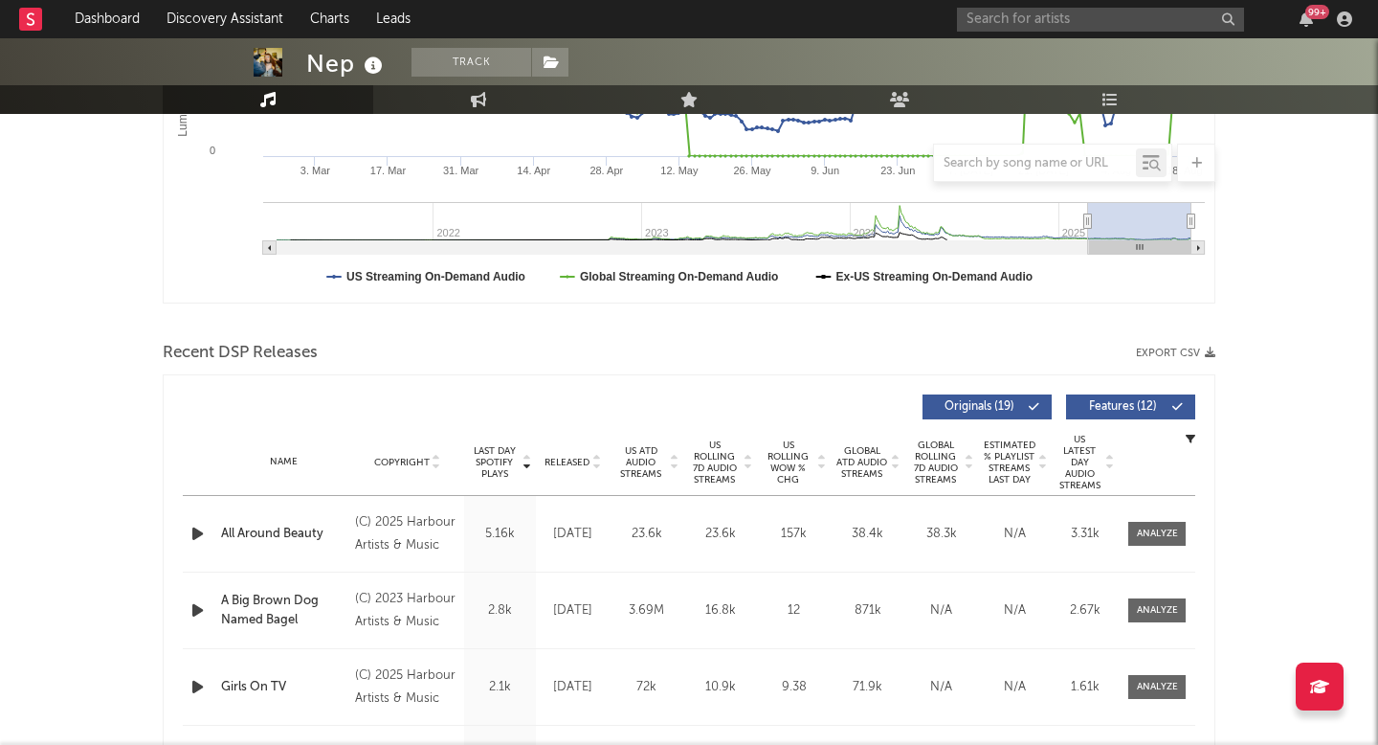
scroll to position [503, 0]
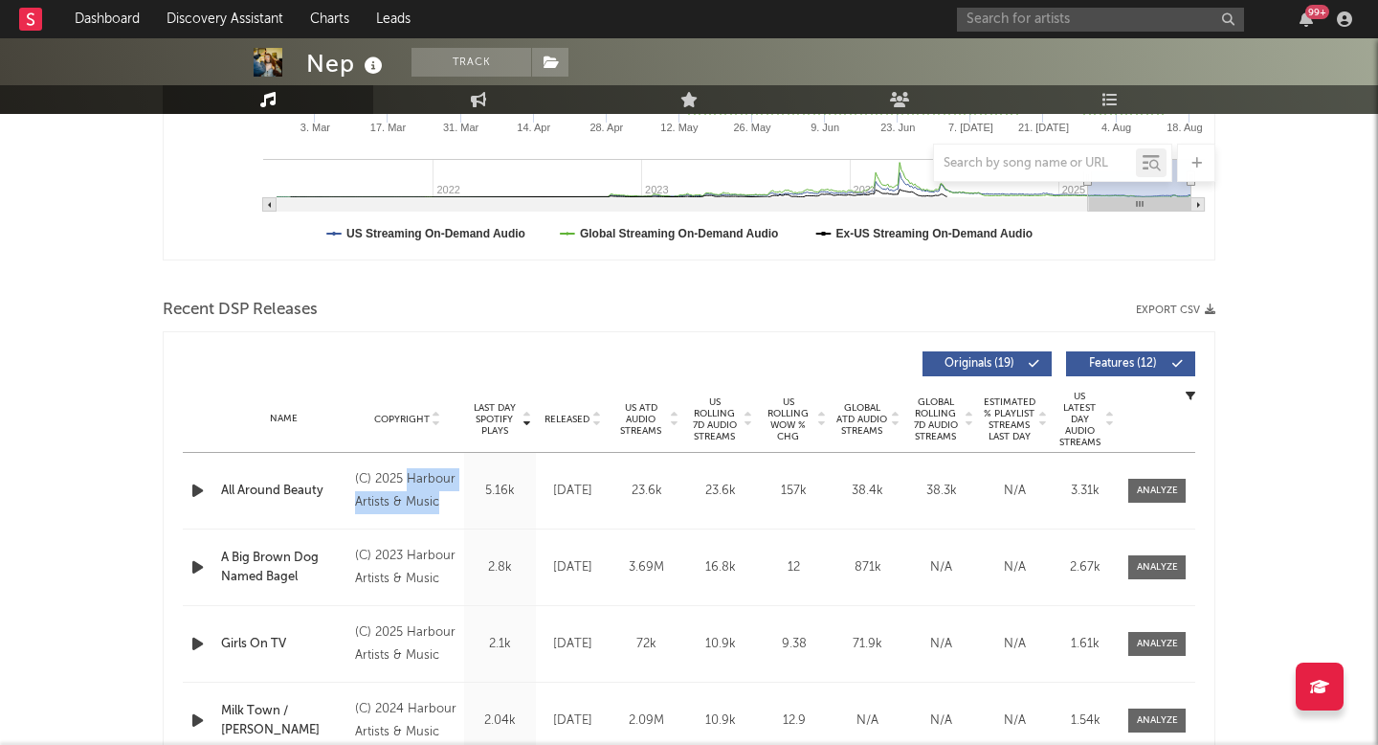
drag, startPoint x: 408, startPoint y: 476, endPoint x: 442, endPoint y: 504, distance: 44.8
click at [442, 504] on div "(C) 2025 Harbour Artists & Music" at bounding box center [407, 491] width 104 height 46
copy div "Harbour Artists & Music"
click at [757, 419] on div "US Rolling WoW % Chg" at bounding box center [794, 419] width 74 height 46
click at [783, 419] on span "US Rolling WoW % Chg" at bounding box center [788, 419] width 53 height 46
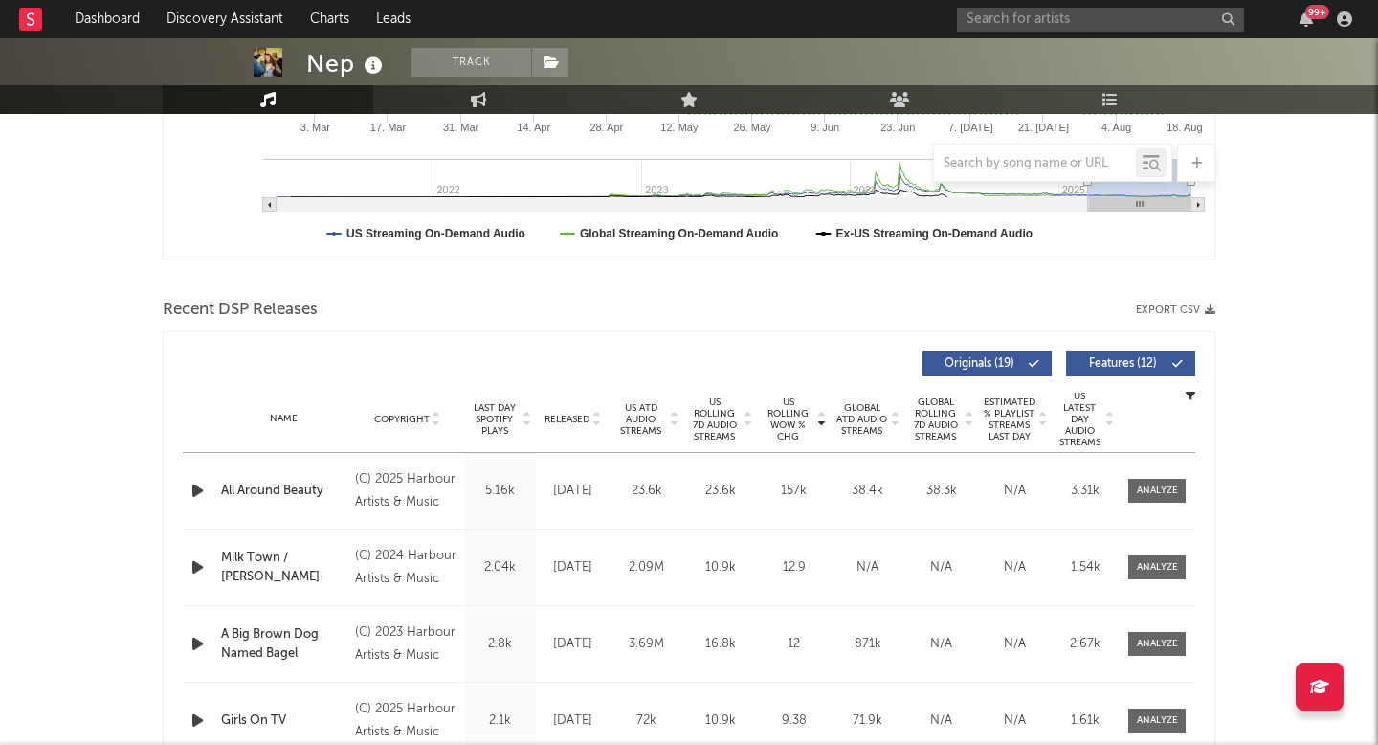
click at [571, 403] on div "Name Copyright Label Album Names Composer Names 7 Day Spotify Plays Last Day Sp…" at bounding box center [689, 419] width 1012 height 67
click at [571, 405] on div "Name Copyright Label Album Names Composer Names 7 Day Spotify Plays Last Day Sp…" at bounding box center [689, 419] width 1012 height 67
click at [571, 410] on div "Name Copyright Label Album Names Composer Names 7 Day Spotify Plays Last Day Sp…" at bounding box center [689, 419] width 1012 height 67
click at [571, 411] on div "Name Copyright Label Album Names Composer Names 7 Day Spotify Plays Last Day Sp…" at bounding box center [689, 419] width 1012 height 67
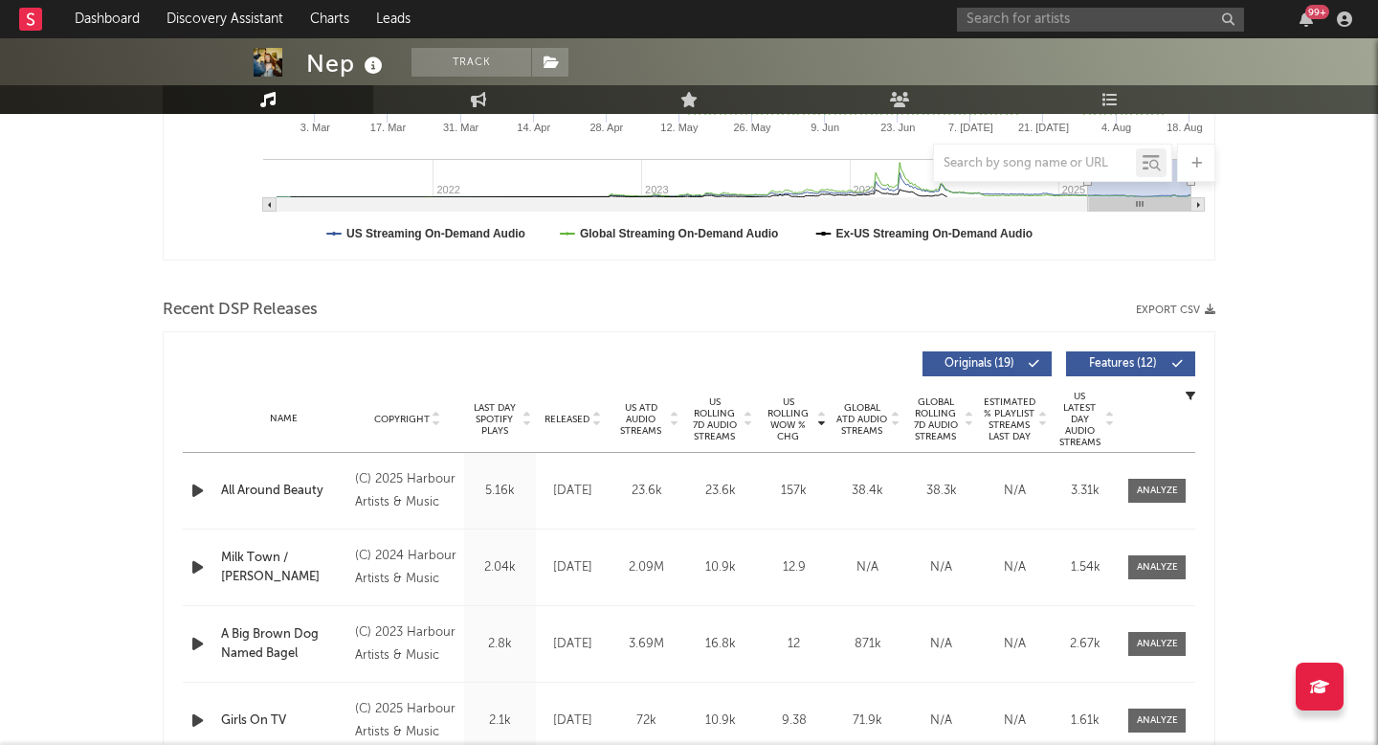
click at [571, 418] on span "Released" at bounding box center [567, 418] width 45 height 11
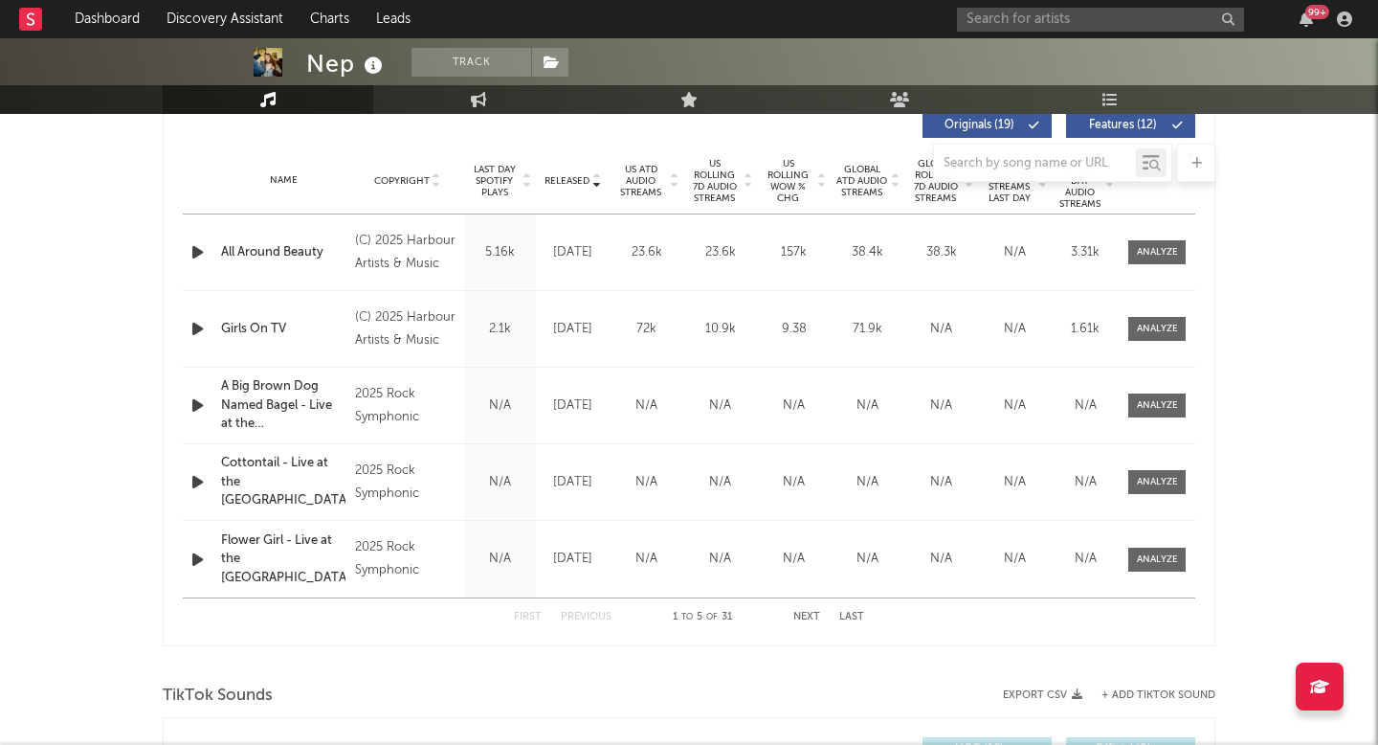
scroll to position [773, 0]
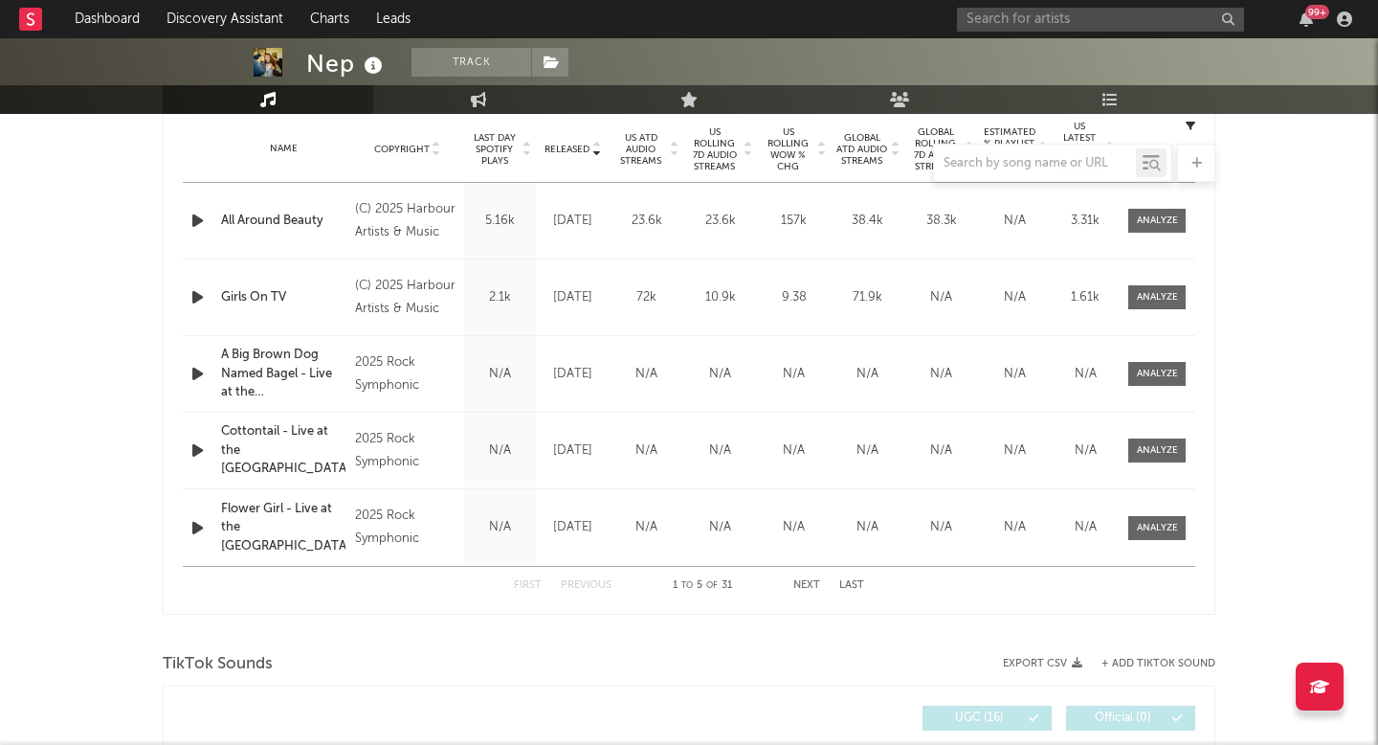
click at [801, 598] on div "First Previous 1 to 5 of 31 Next Last" at bounding box center [689, 585] width 350 height 37
click at [802, 596] on div "First Previous 1 to 5 of 31 Next Last" at bounding box center [689, 585] width 350 height 37
click at [808, 593] on div "First Previous 1 to 5 of 31 Next Last" at bounding box center [689, 585] width 350 height 37
click at [811, 585] on button "Next" at bounding box center [806, 585] width 27 height 11
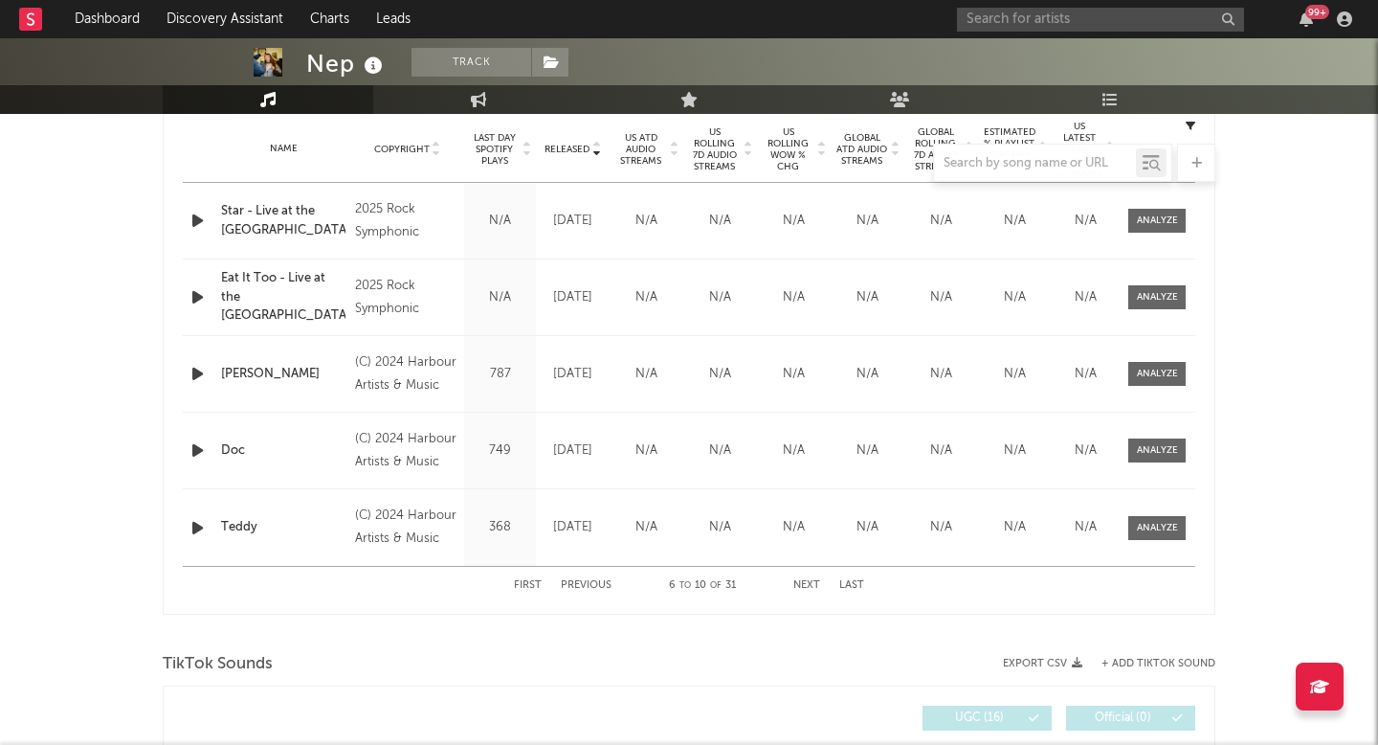
click at [811, 585] on button "Next" at bounding box center [806, 585] width 27 height 11
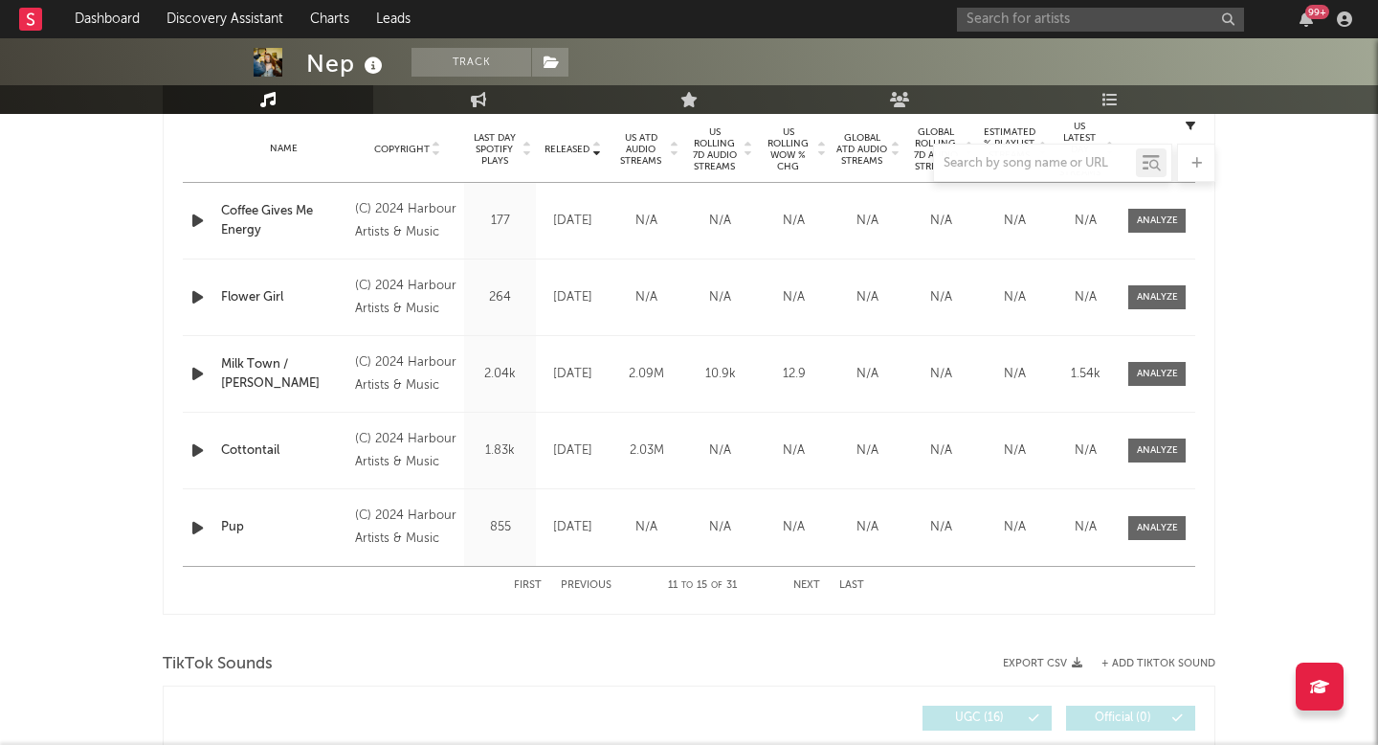
click at [811, 585] on button "Next" at bounding box center [806, 585] width 27 height 11
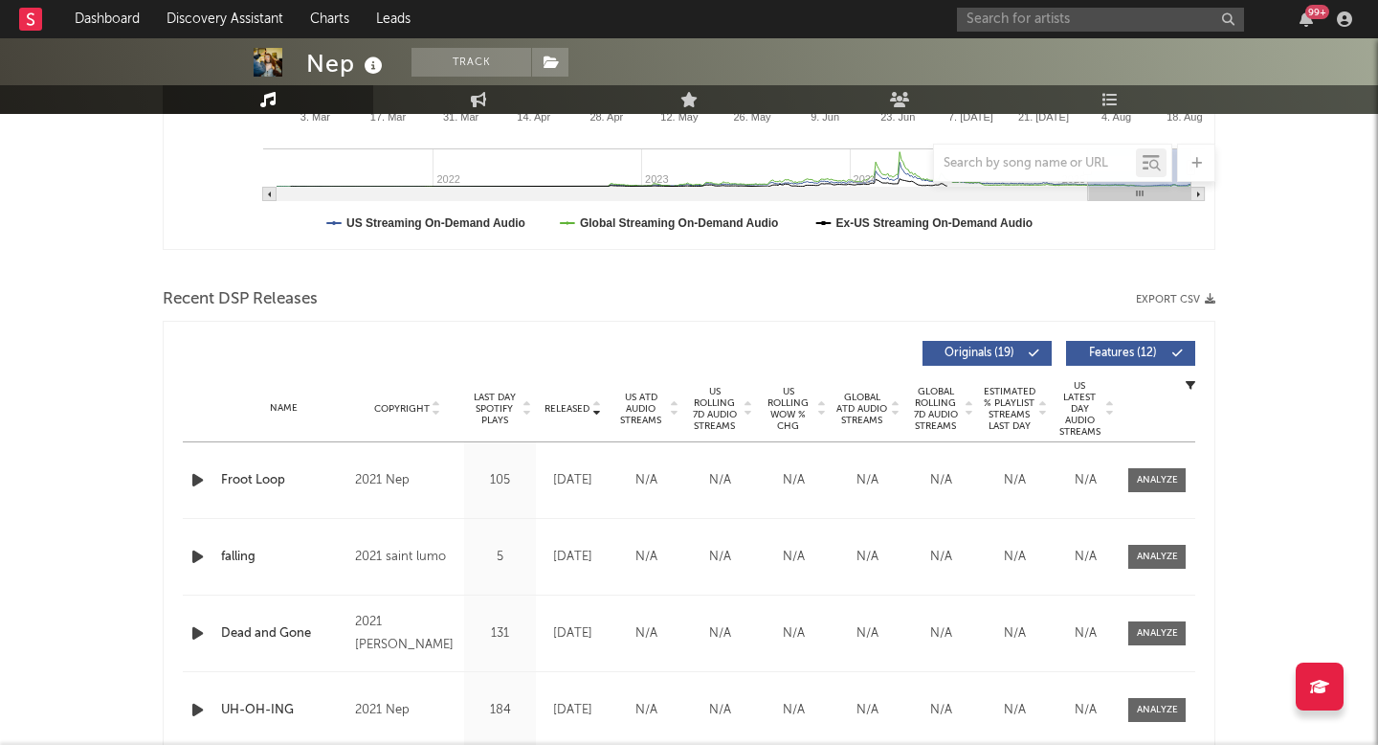
scroll to position [485, 0]
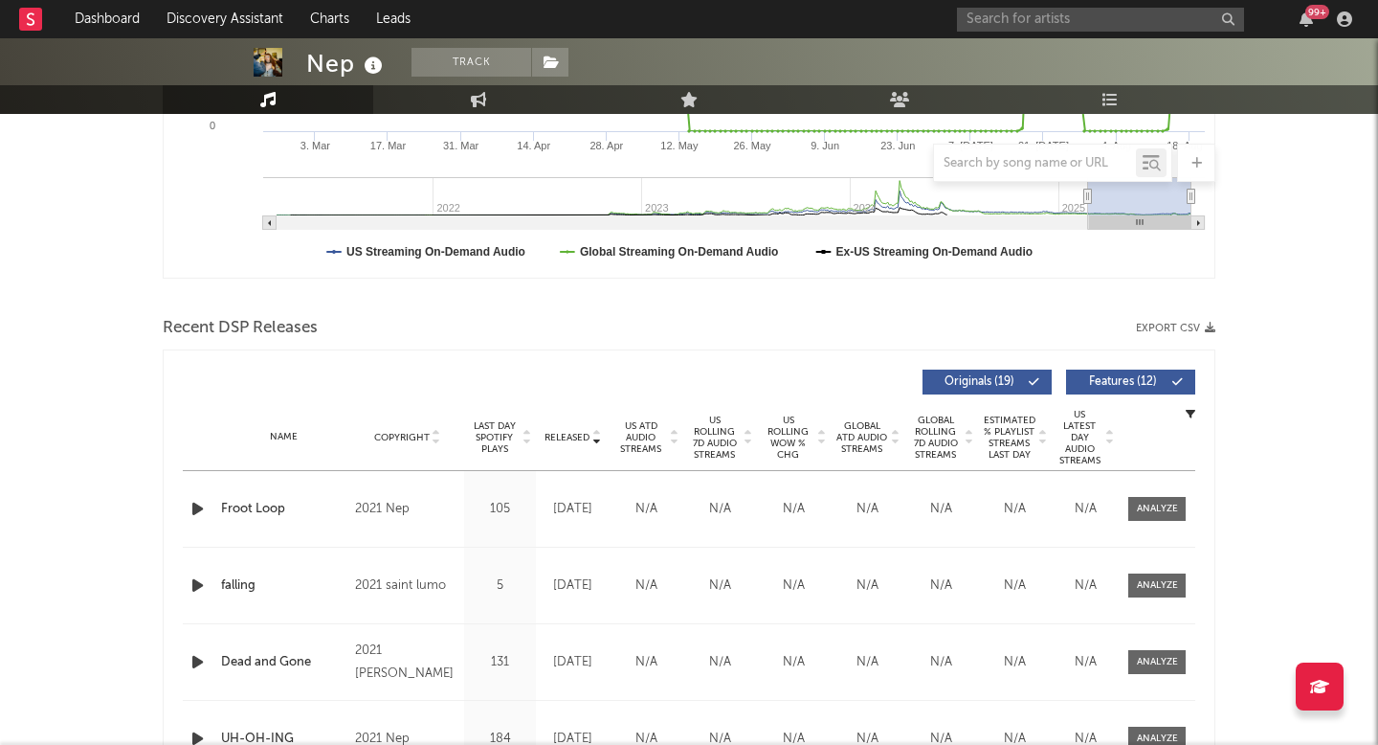
click at [303, 439] on div "Name" at bounding box center [283, 437] width 124 height 14
click at [289, 439] on div "Name" at bounding box center [283, 437] width 124 height 14
click at [277, 425] on div "Name Copyright Label Album Names Composer Names 7 Day Spotify Plays Last Day Sp…" at bounding box center [689, 437] width 1012 height 67
click at [277, 433] on div "Name" at bounding box center [283, 437] width 124 height 14
click at [577, 426] on div "Name Copyright Label Album Names Composer Names 7 Day Spotify Plays Last Day Sp…" at bounding box center [689, 437] width 1012 height 67
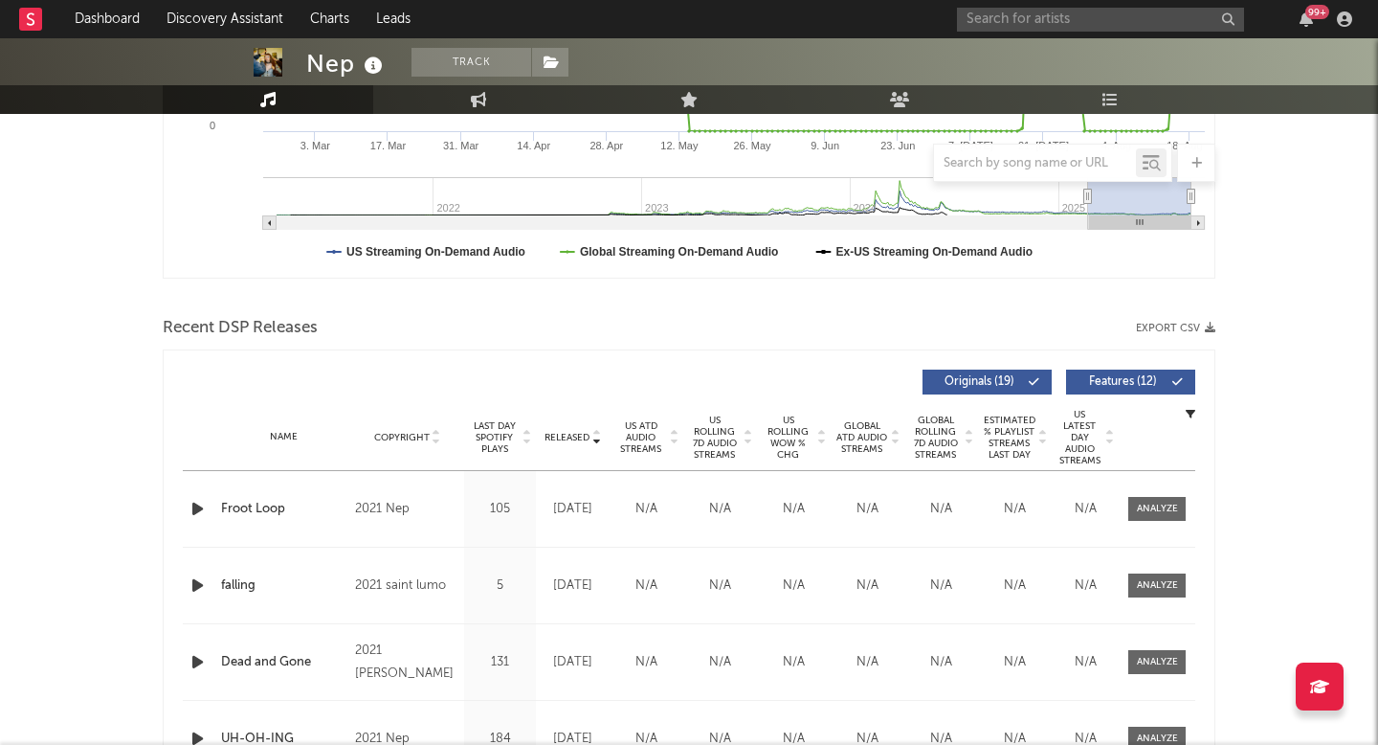
click at [515, 417] on div "Name Copyright Label Album Names Composer Names 7 Day Spotify Plays Last Day Sp…" at bounding box center [689, 437] width 1012 height 67
click at [495, 433] on span "Last Day Spotify Plays" at bounding box center [494, 437] width 51 height 34
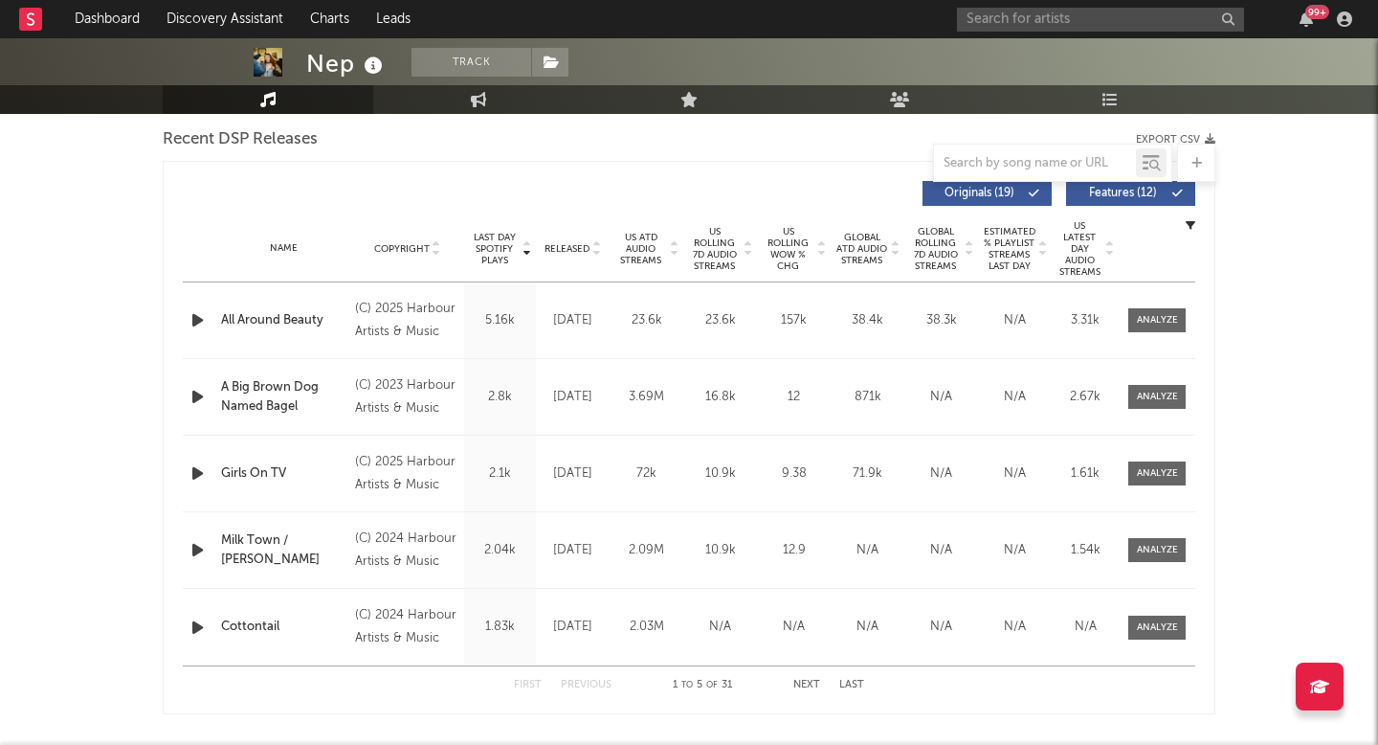
scroll to position [681, 0]
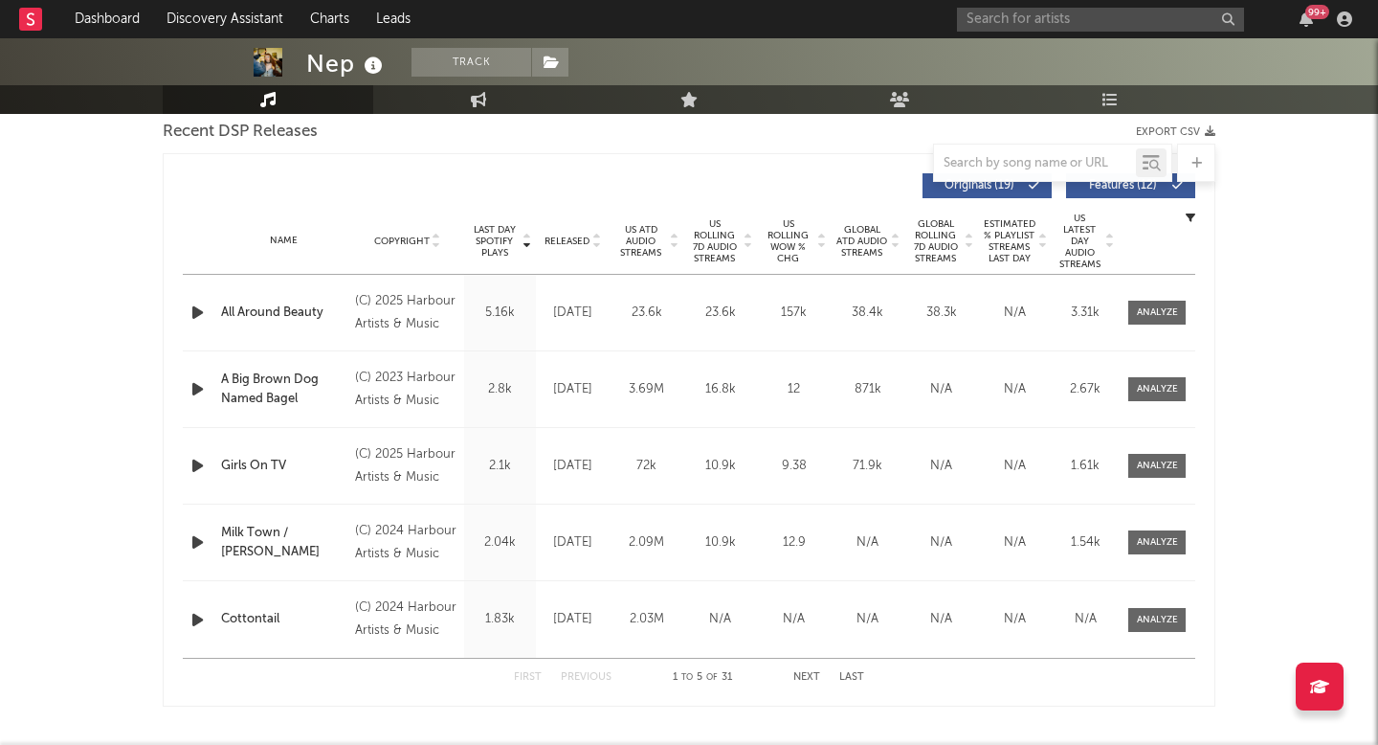
click at [812, 678] on button "Next" at bounding box center [806, 677] width 27 height 11
click at [811, 676] on button "Next" at bounding box center [806, 677] width 27 height 11
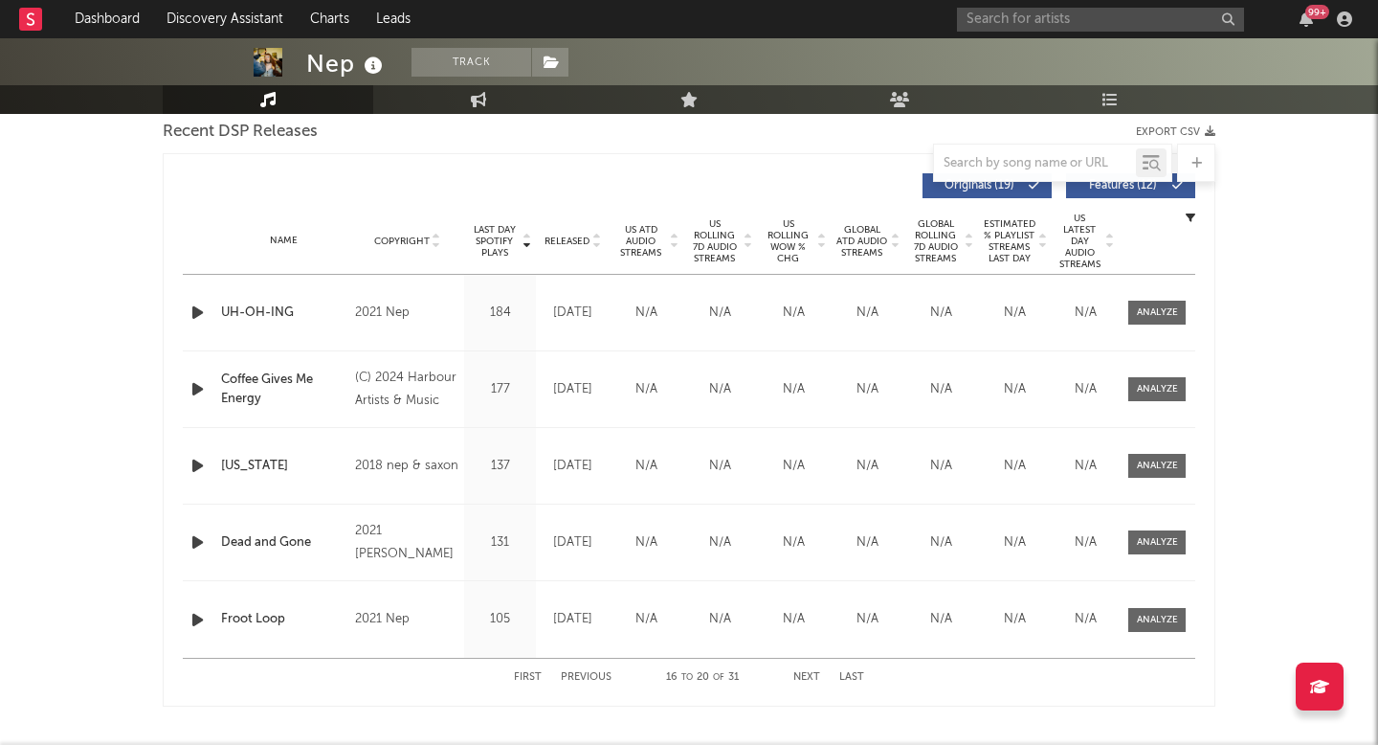
click at [593, 678] on button "Previous" at bounding box center [586, 677] width 51 height 11
click at [1143, 375] on div "Name Doc Copyright (C) 2024 Harbour Artists & Music Label Harbour Artists & Mus…" at bounding box center [689, 389] width 1012 height 76
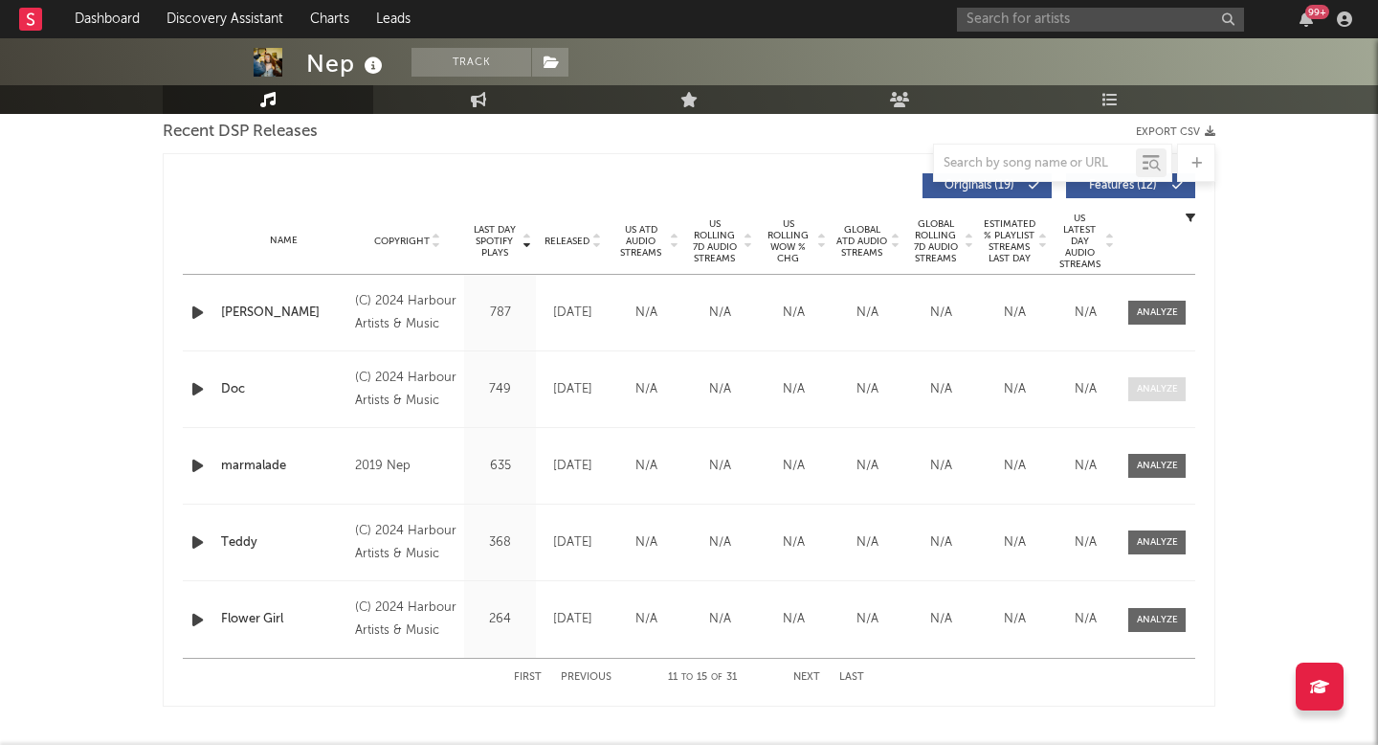
click at [1143, 383] on div at bounding box center [1157, 389] width 41 height 14
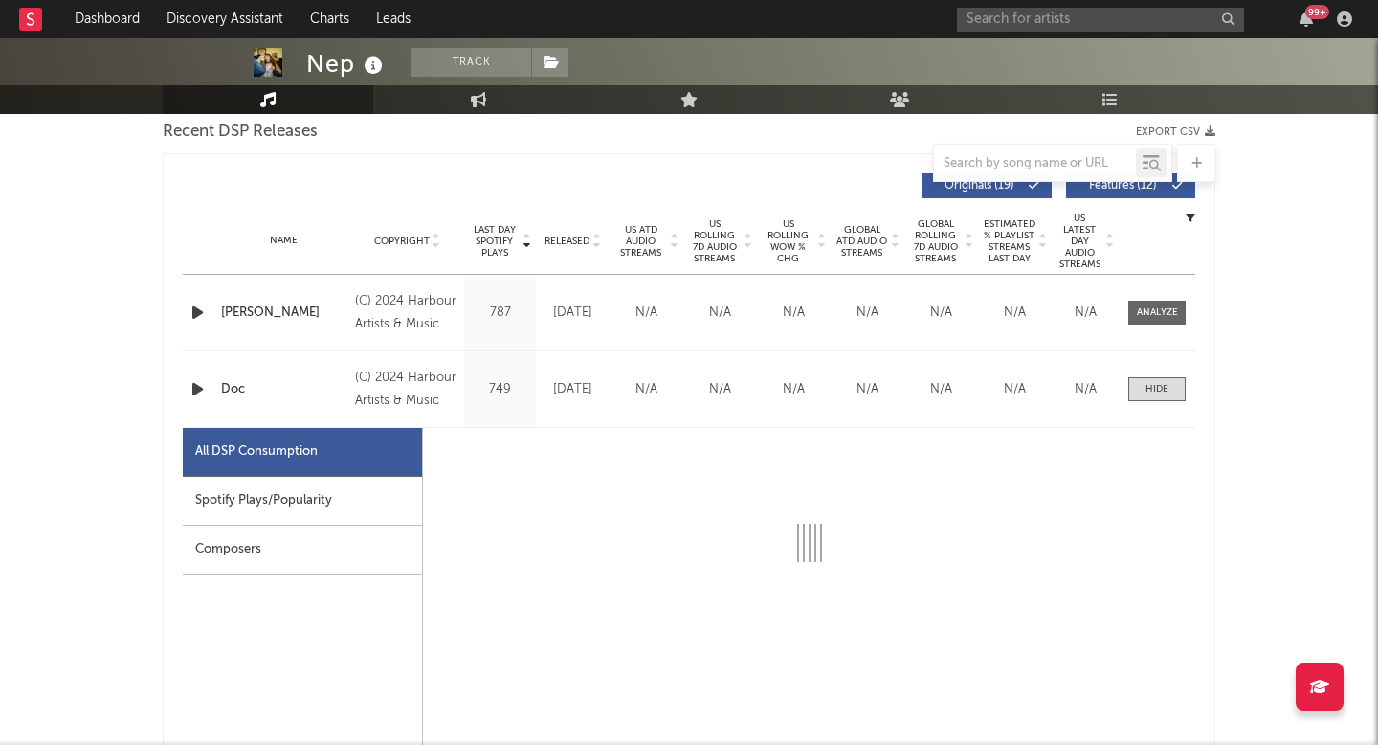
select select "1w"
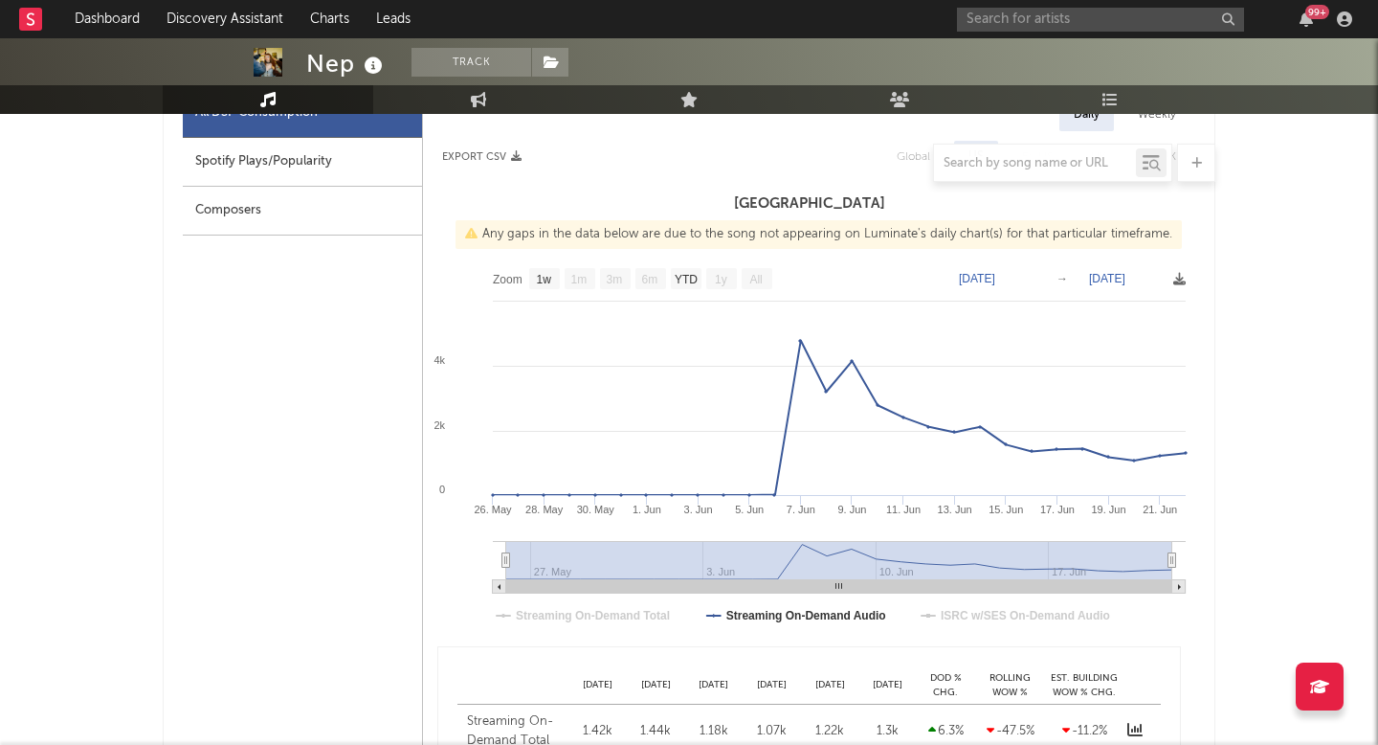
scroll to position [1203, 0]
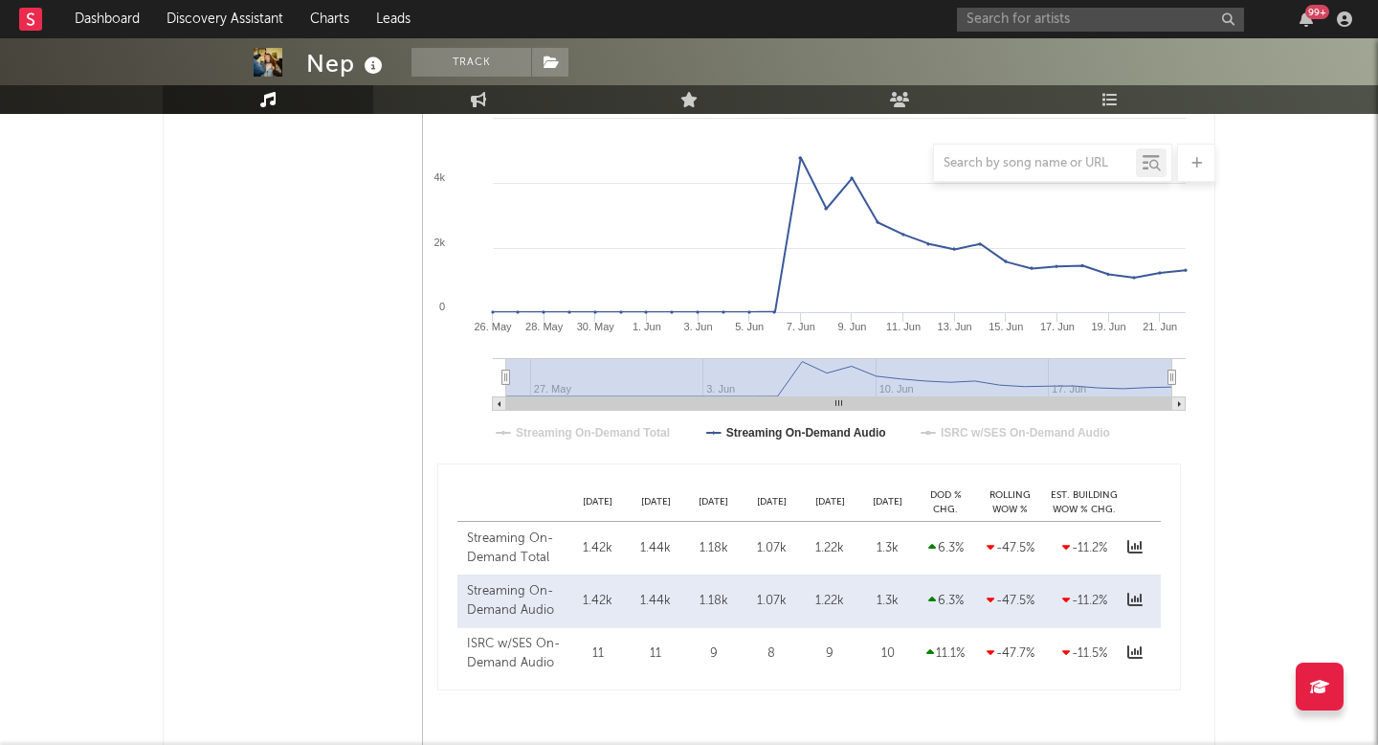
click at [978, 3] on div "99 +" at bounding box center [1158, 19] width 402 height 38
click at [978, 16] on input "text" at bounding box center [1100, 20] width 287 height 24
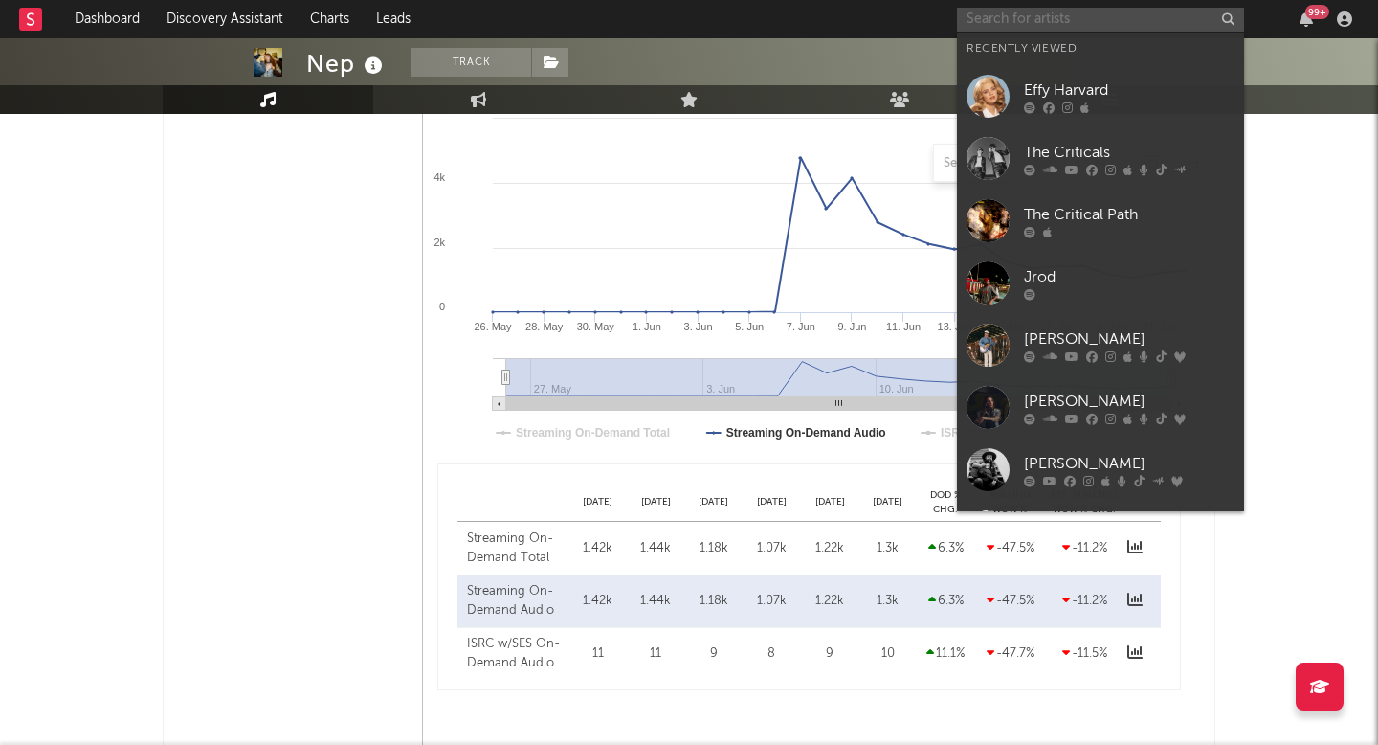
paste input "https://www.tiktok.com/@celine_.houenou"
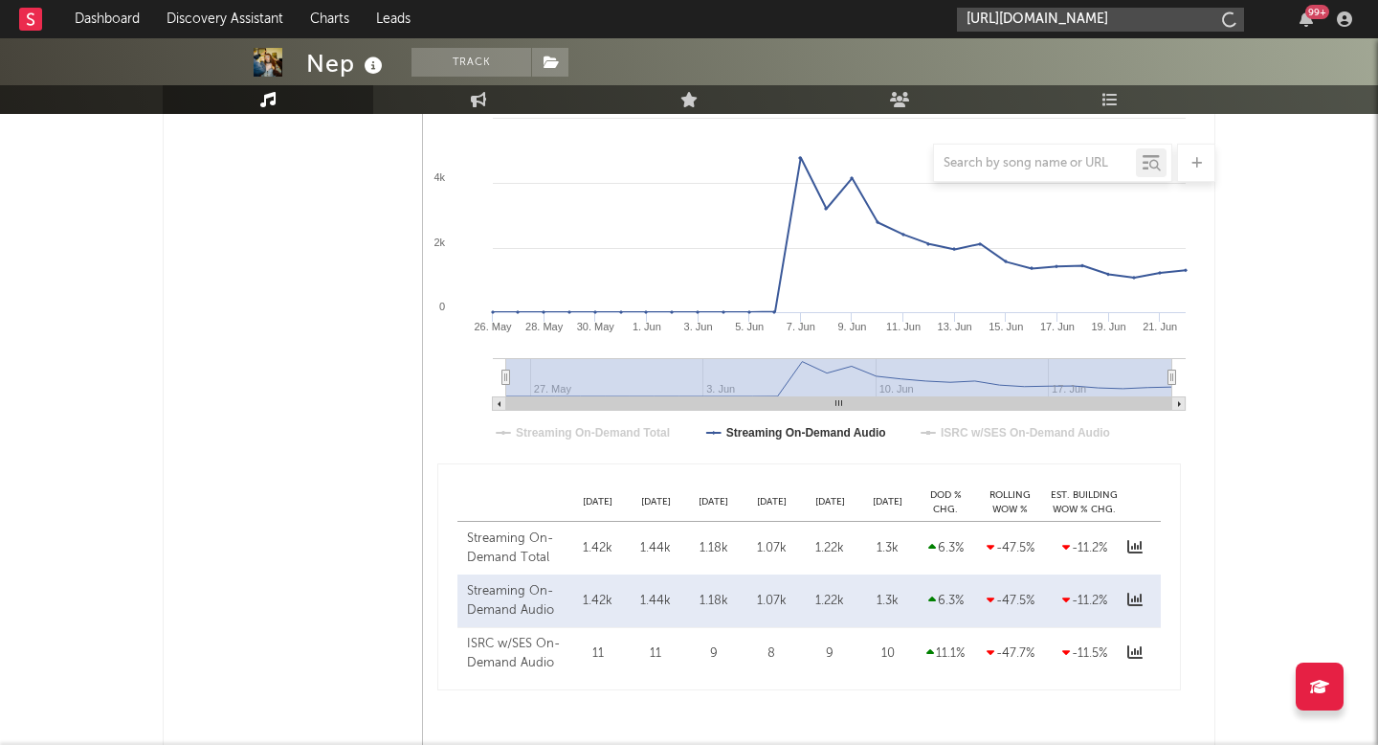
scroll to position [0, 16]
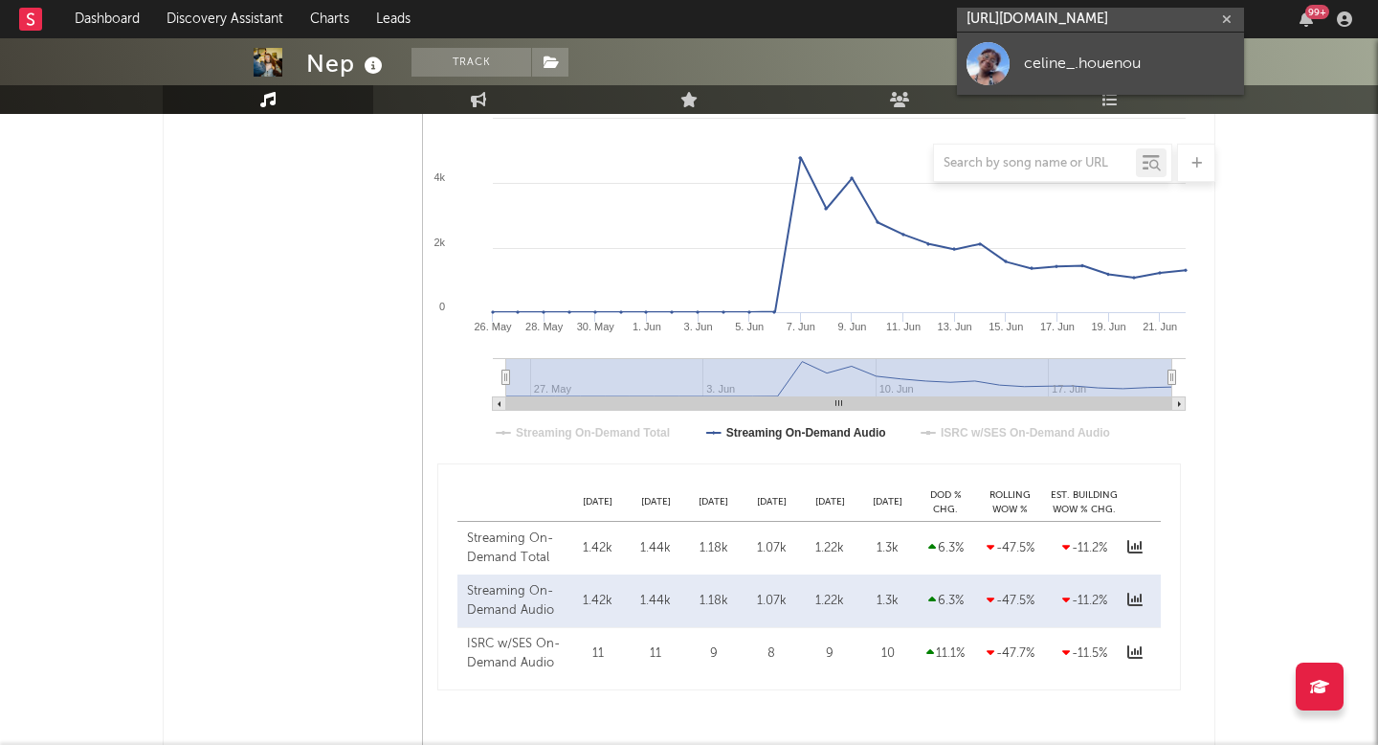
type input "https://www.tiktok.com/@celine_.houenou"
click at [1012, 54] on link "celine_.houenou" at bounding box center [1100, 64] width 287 height 62
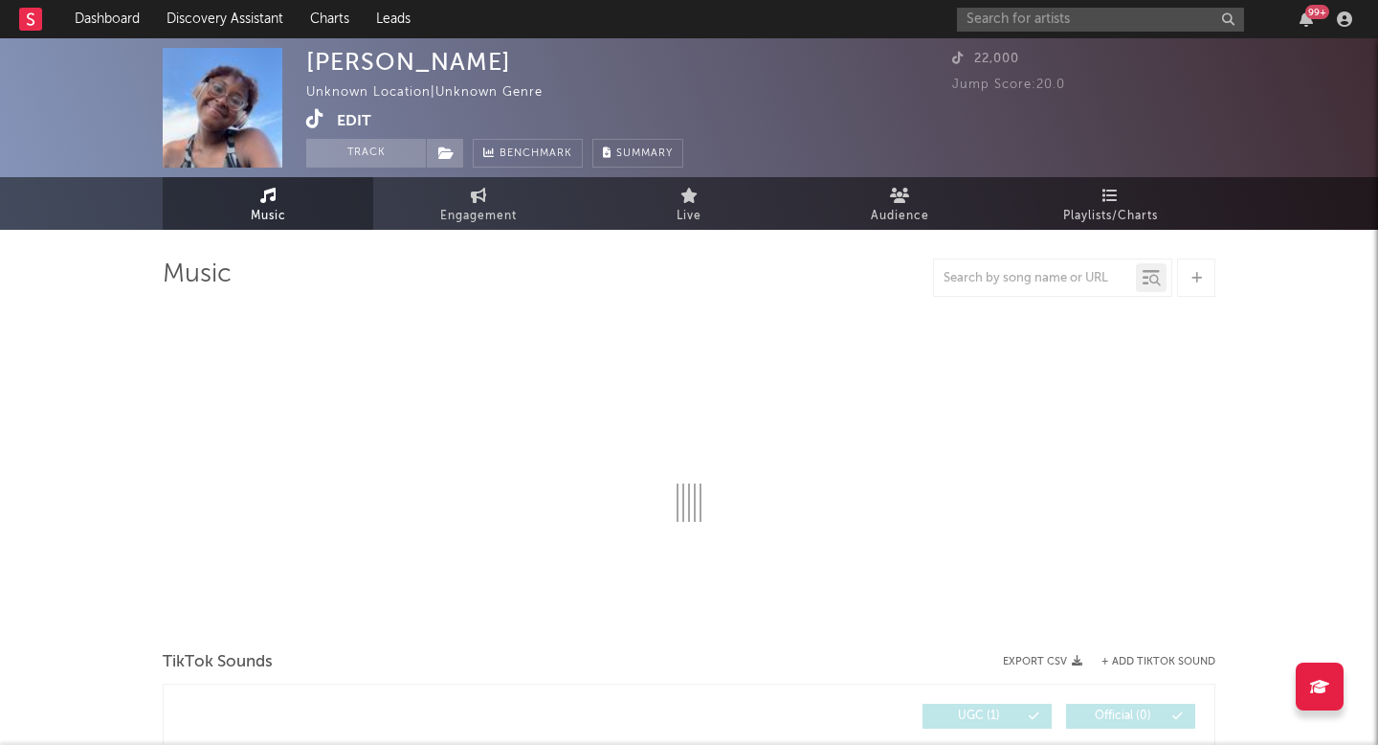
select select "1w"
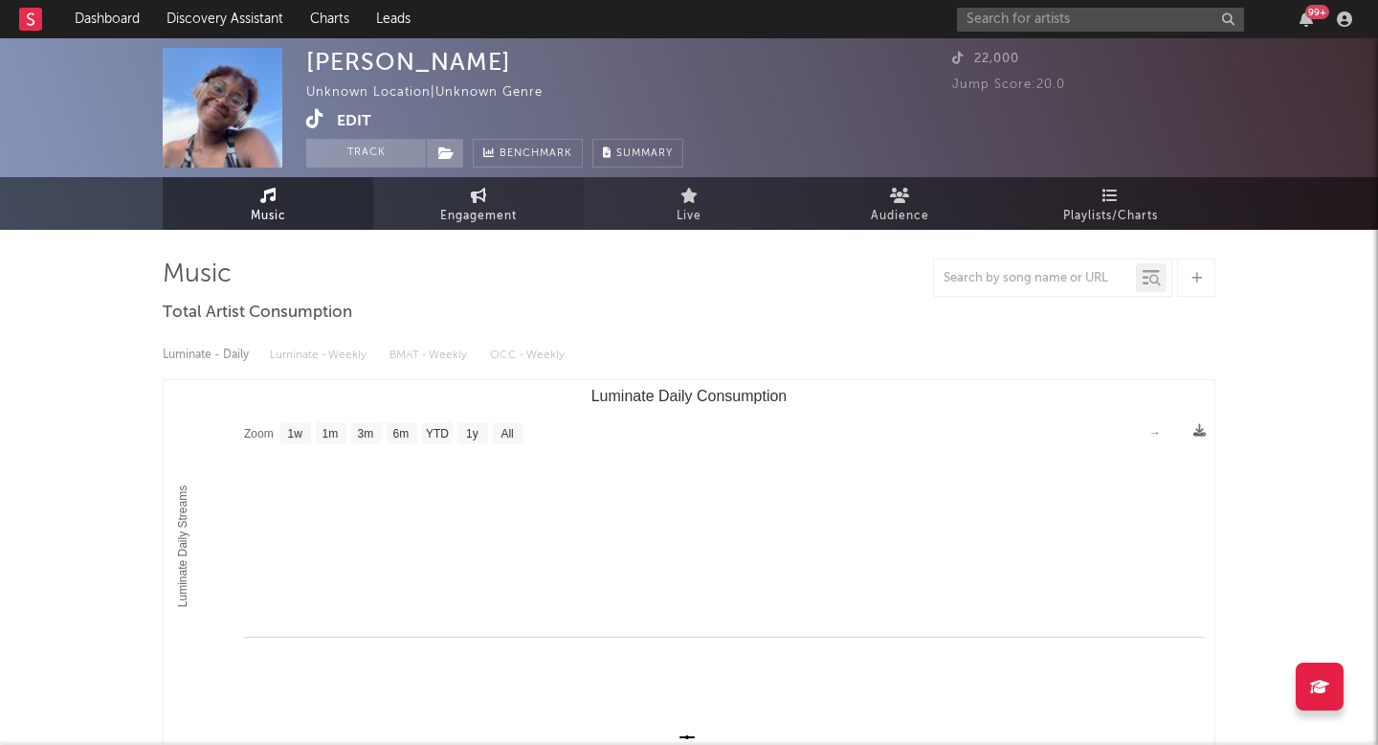
click at [466, 207] on span "Engagement" at bounding box center [478, 216] width 77 height 23
select select "1w"
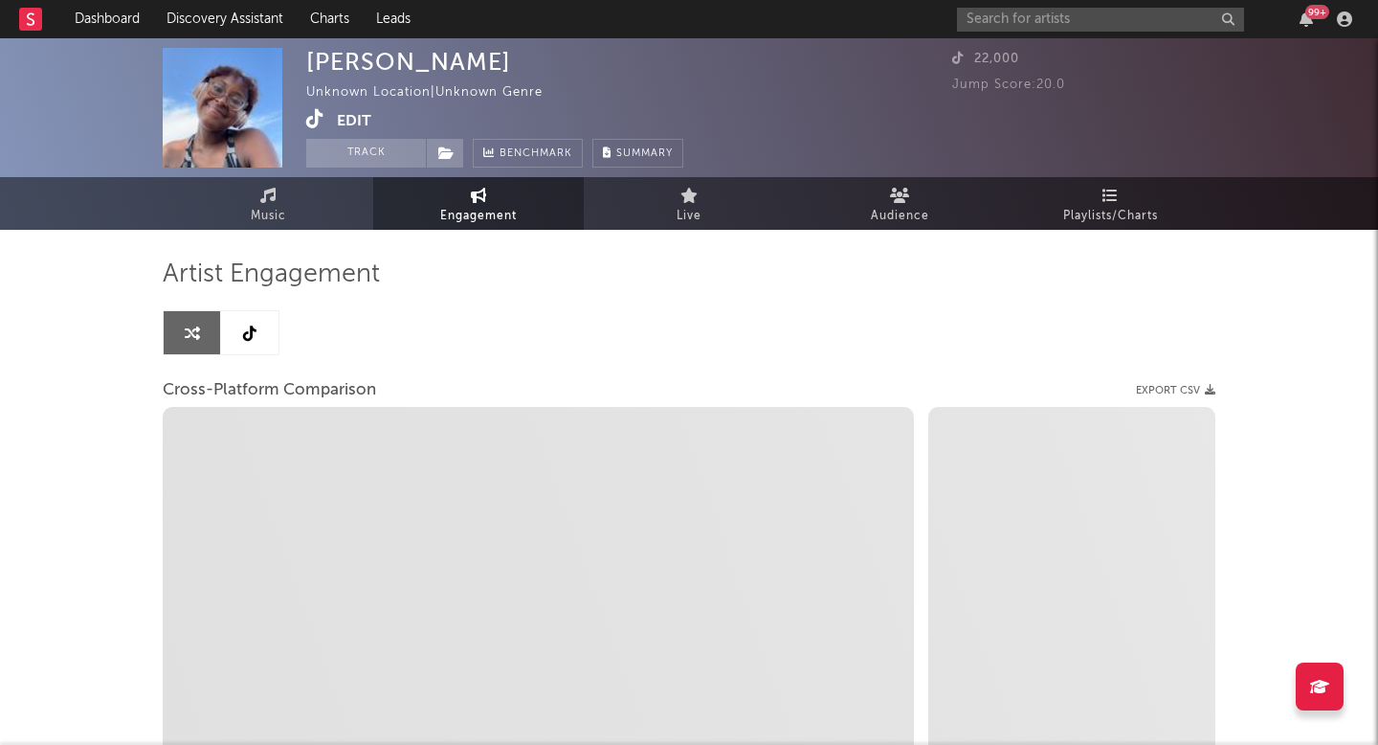
select select "1m"
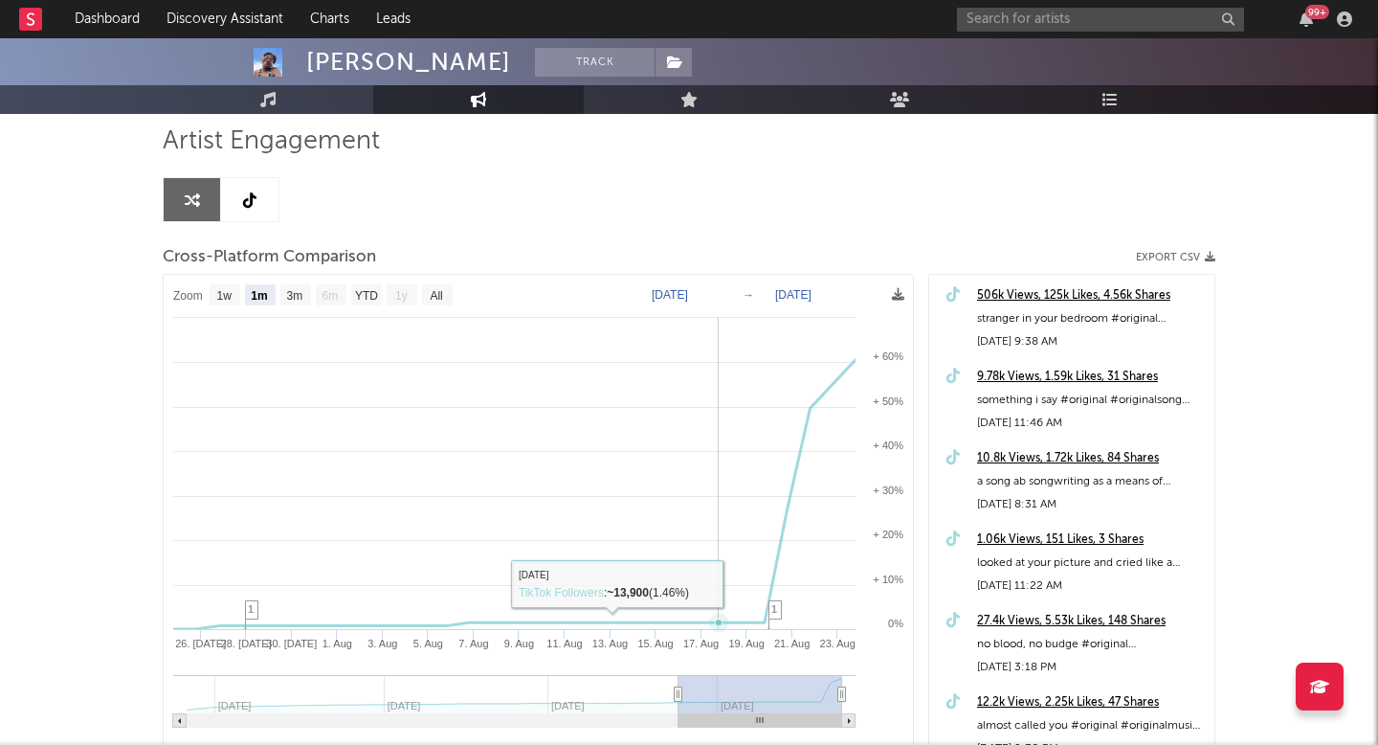
scroll to position [137, 0]
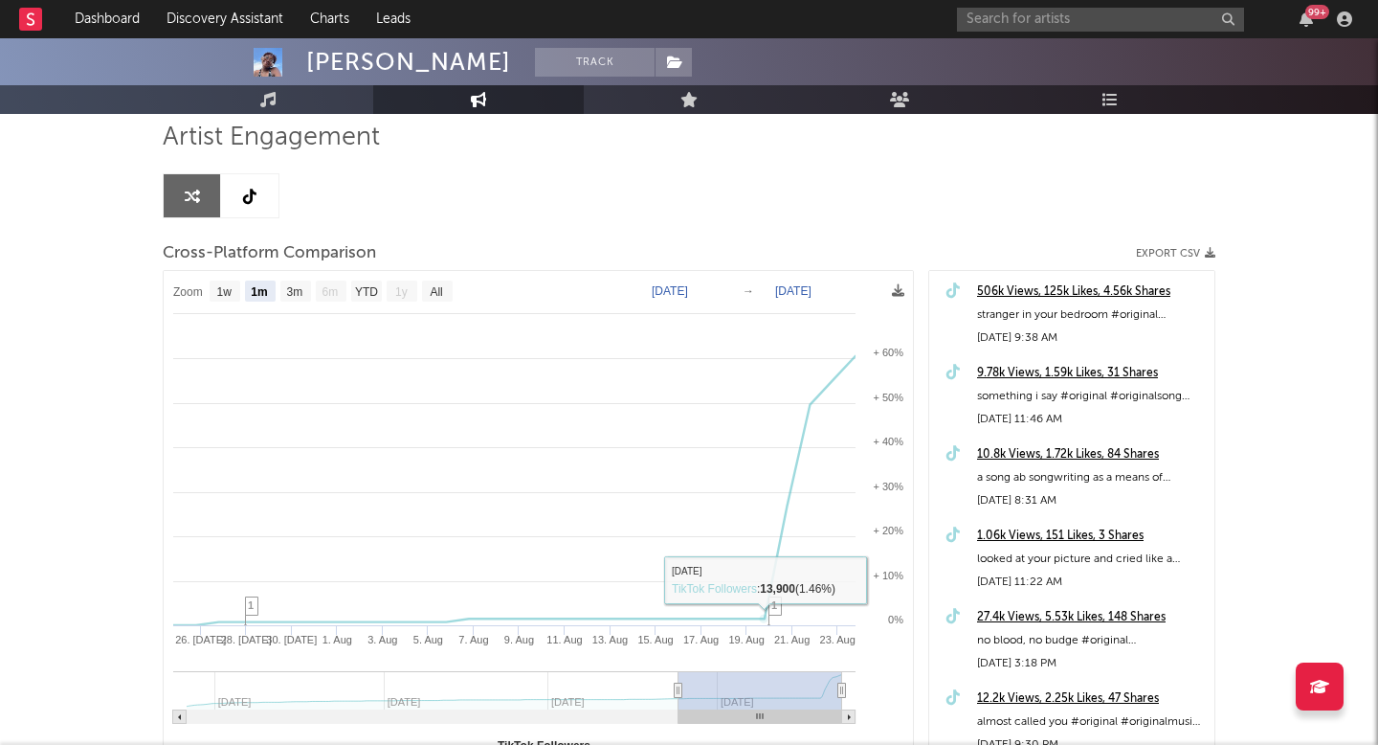
click at [264, 179] on link at bounding box center [249, 195] width 57 height 43
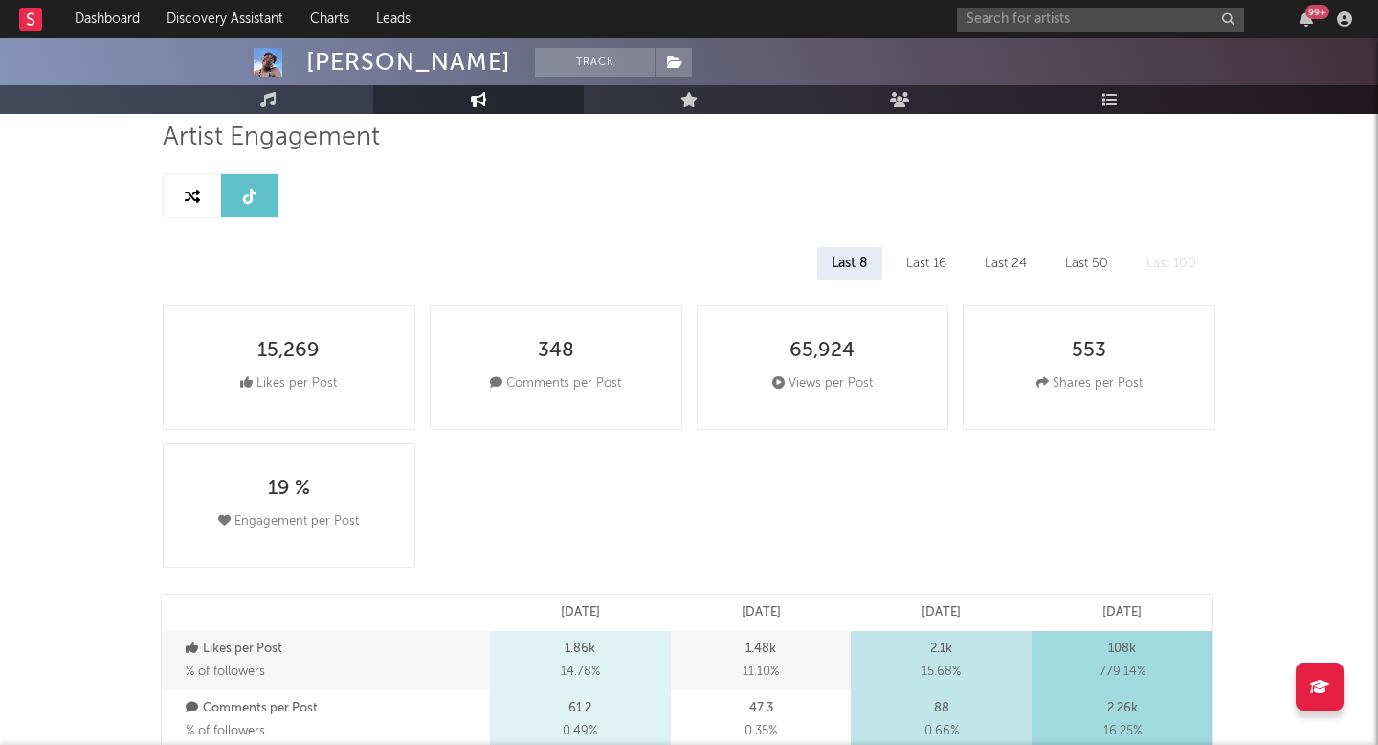
select select "1w"
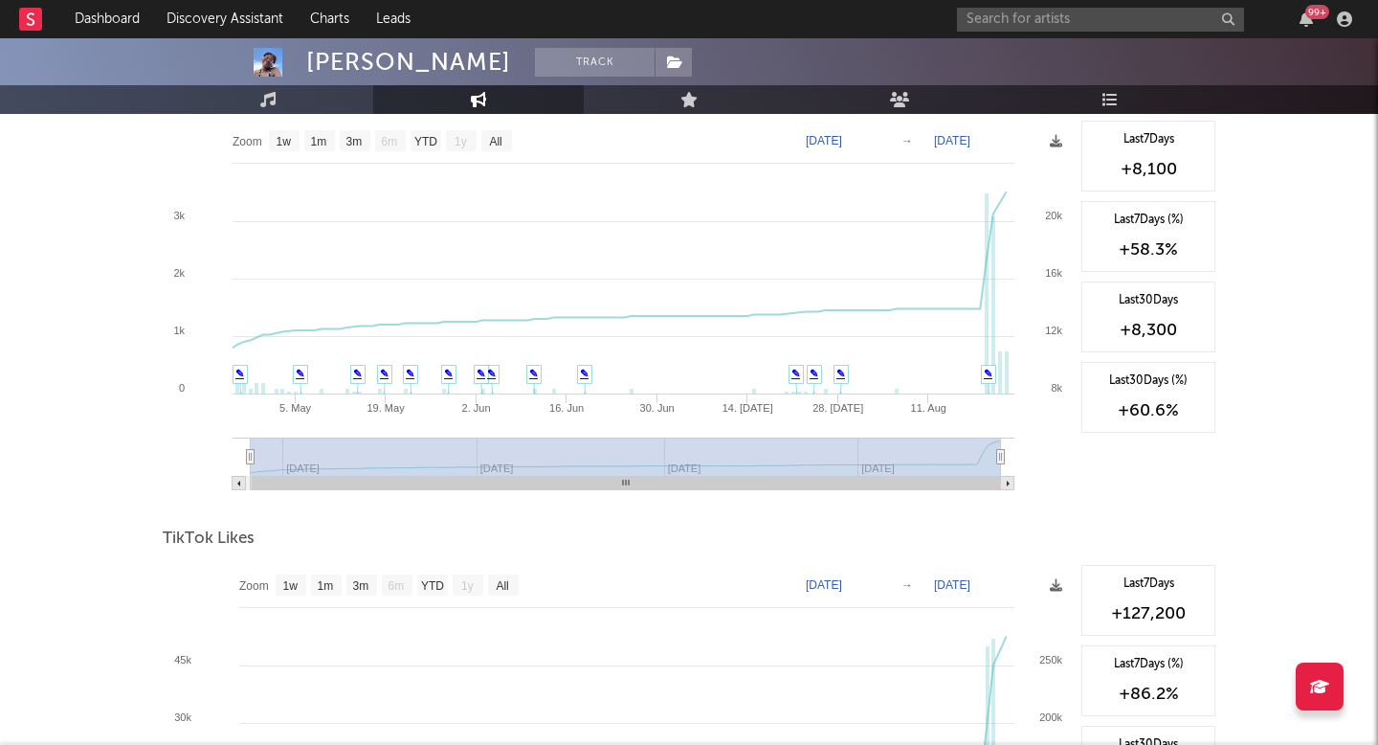
scroll to position [1442, 0]
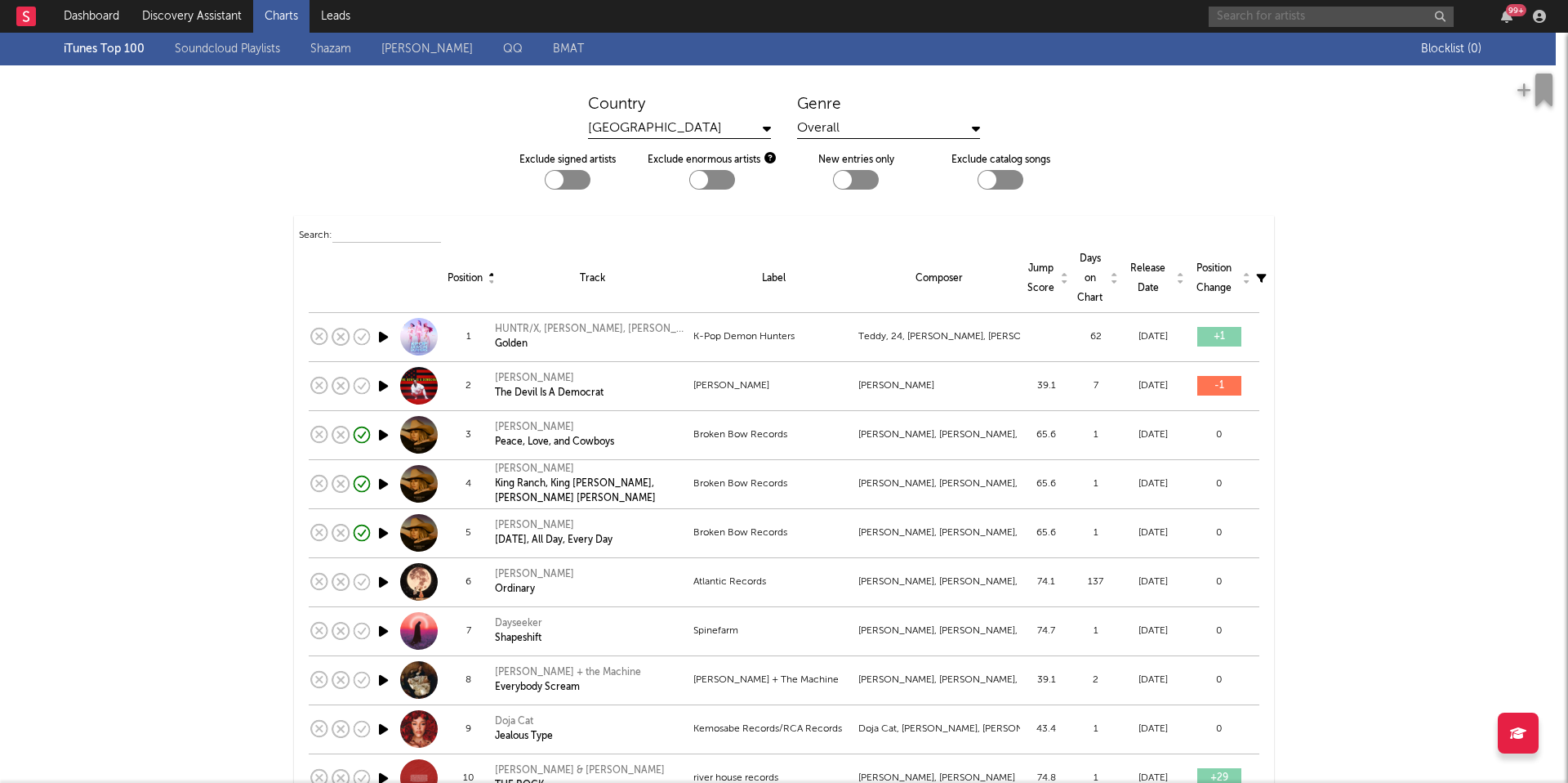
click at [1280, 17] on input "text" at bounding box center [1331, 17] width 245 height 20
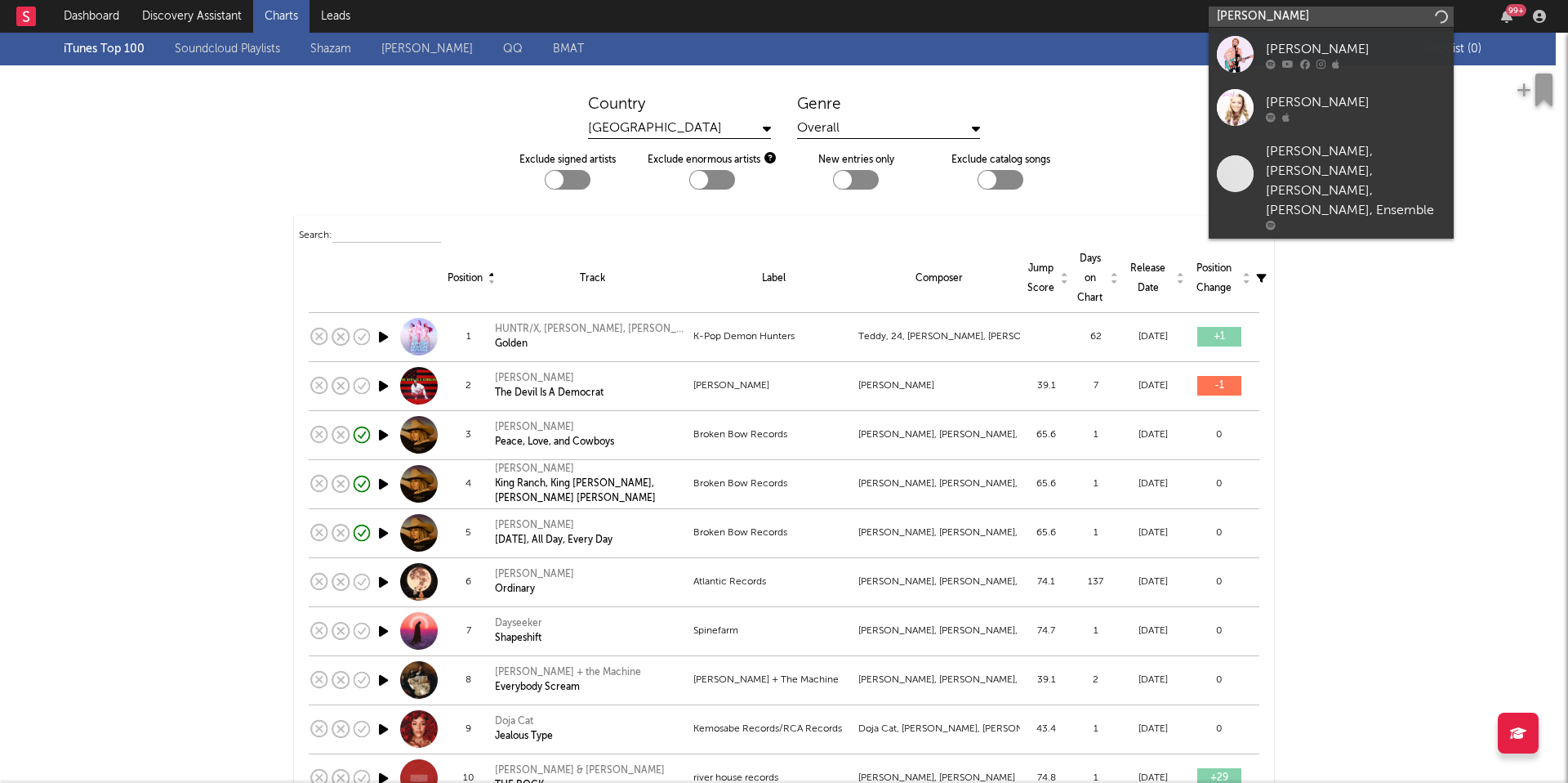
type input "[PERSON_NAME]"
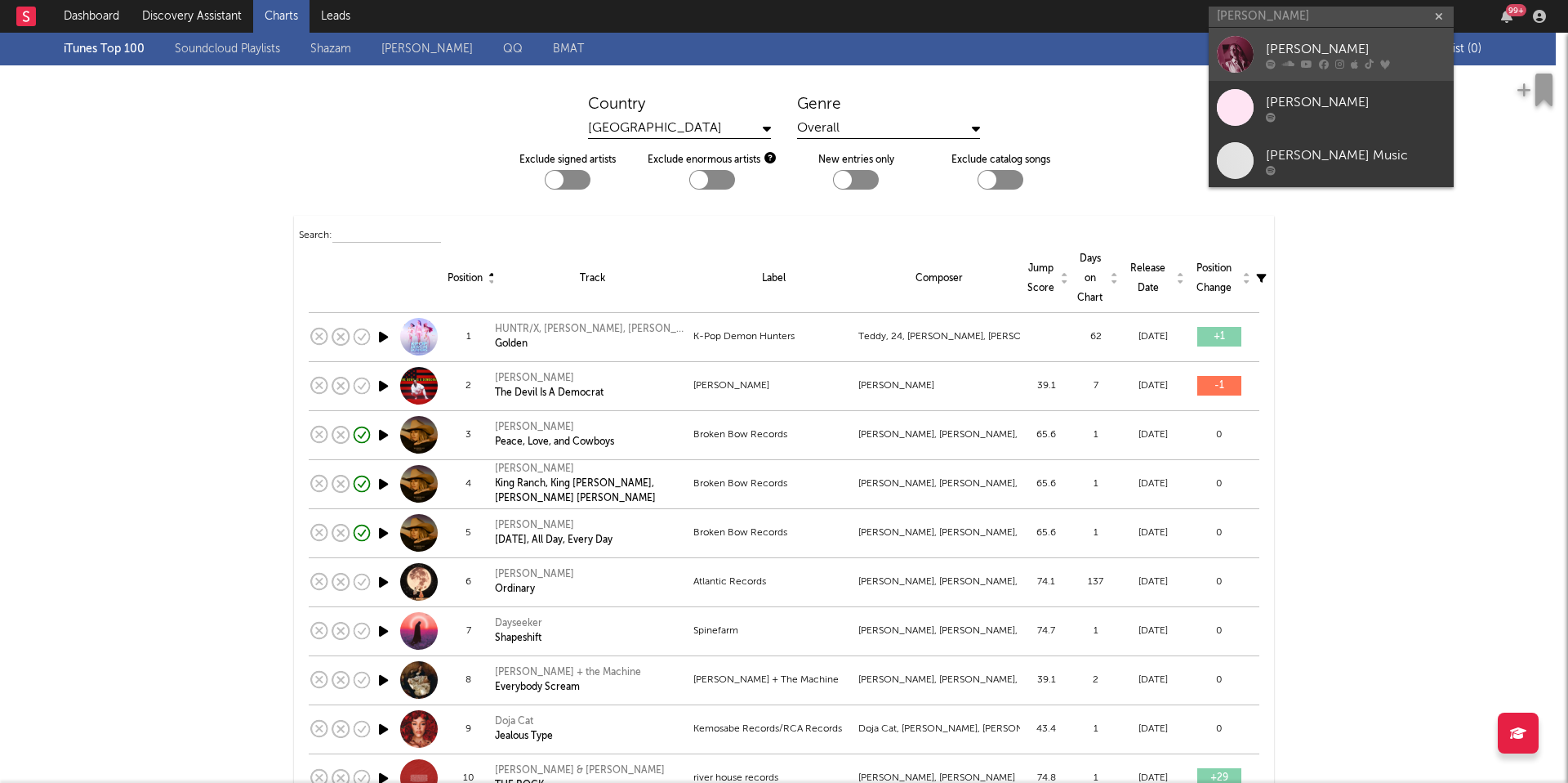
click at [1332, 56] on div "[PERSON_NAME]" at bounding box center [1355, 49] width 180 height 20
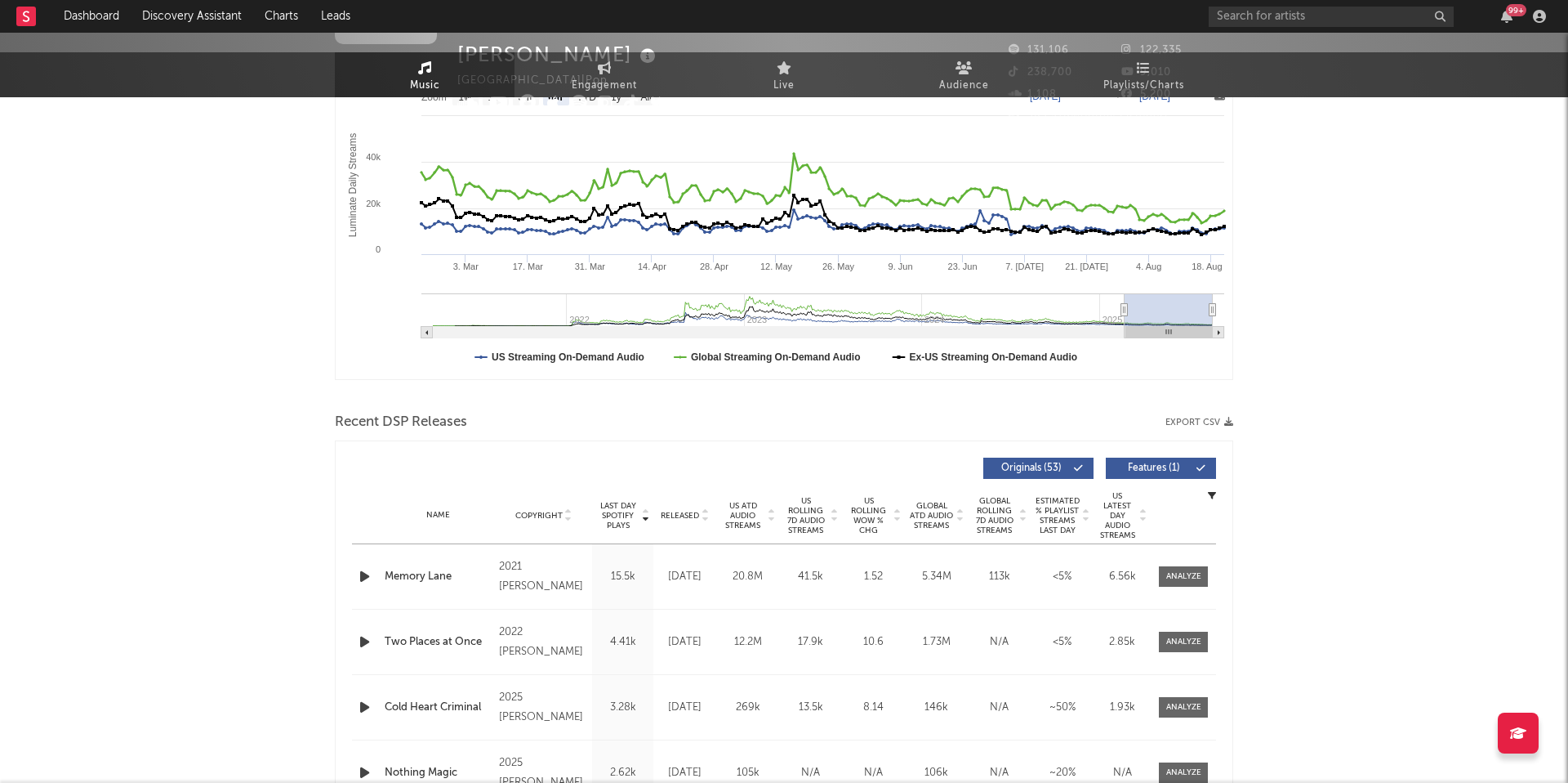
select select "6m"
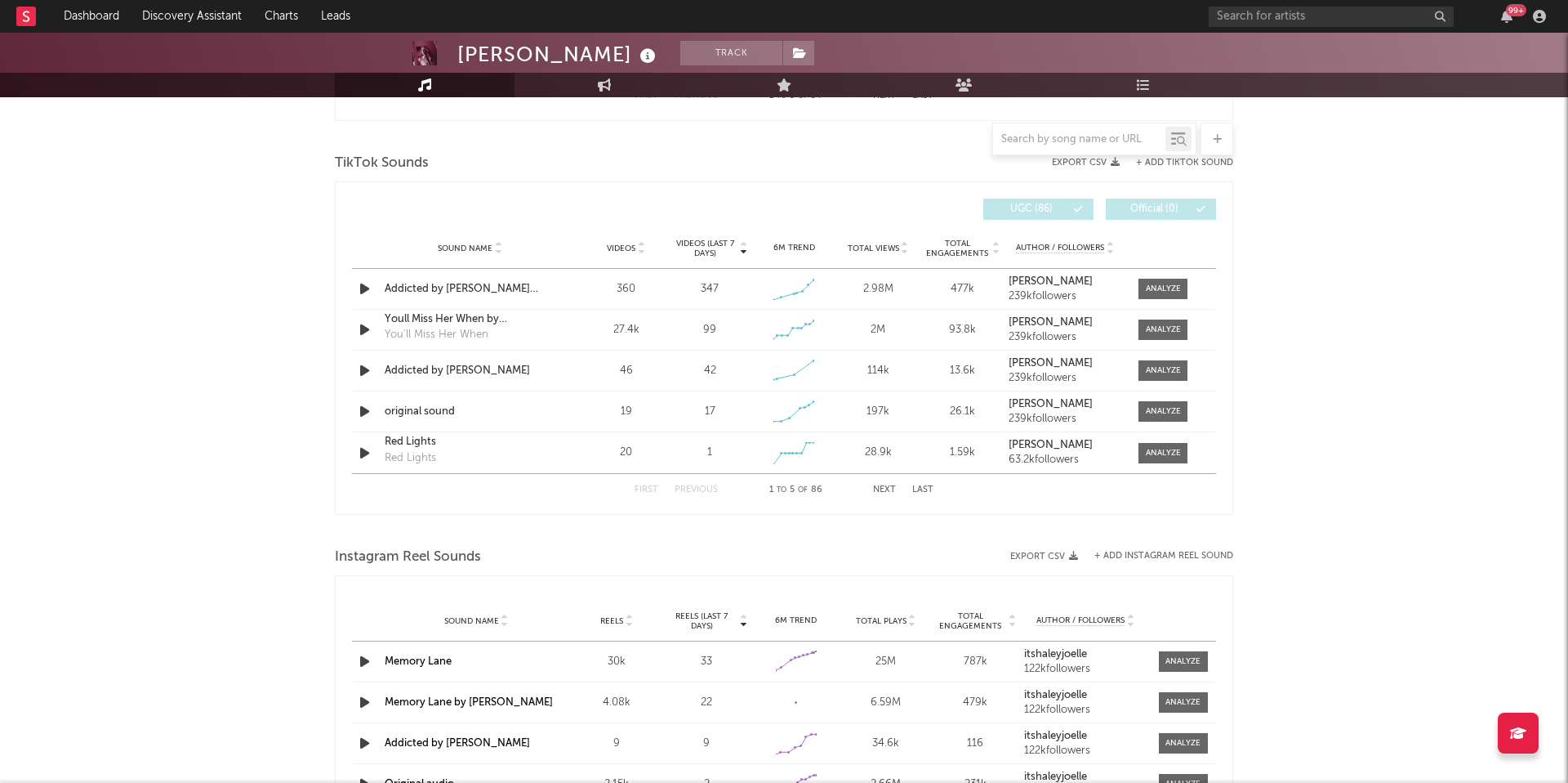
scroll to position [1067, 0]
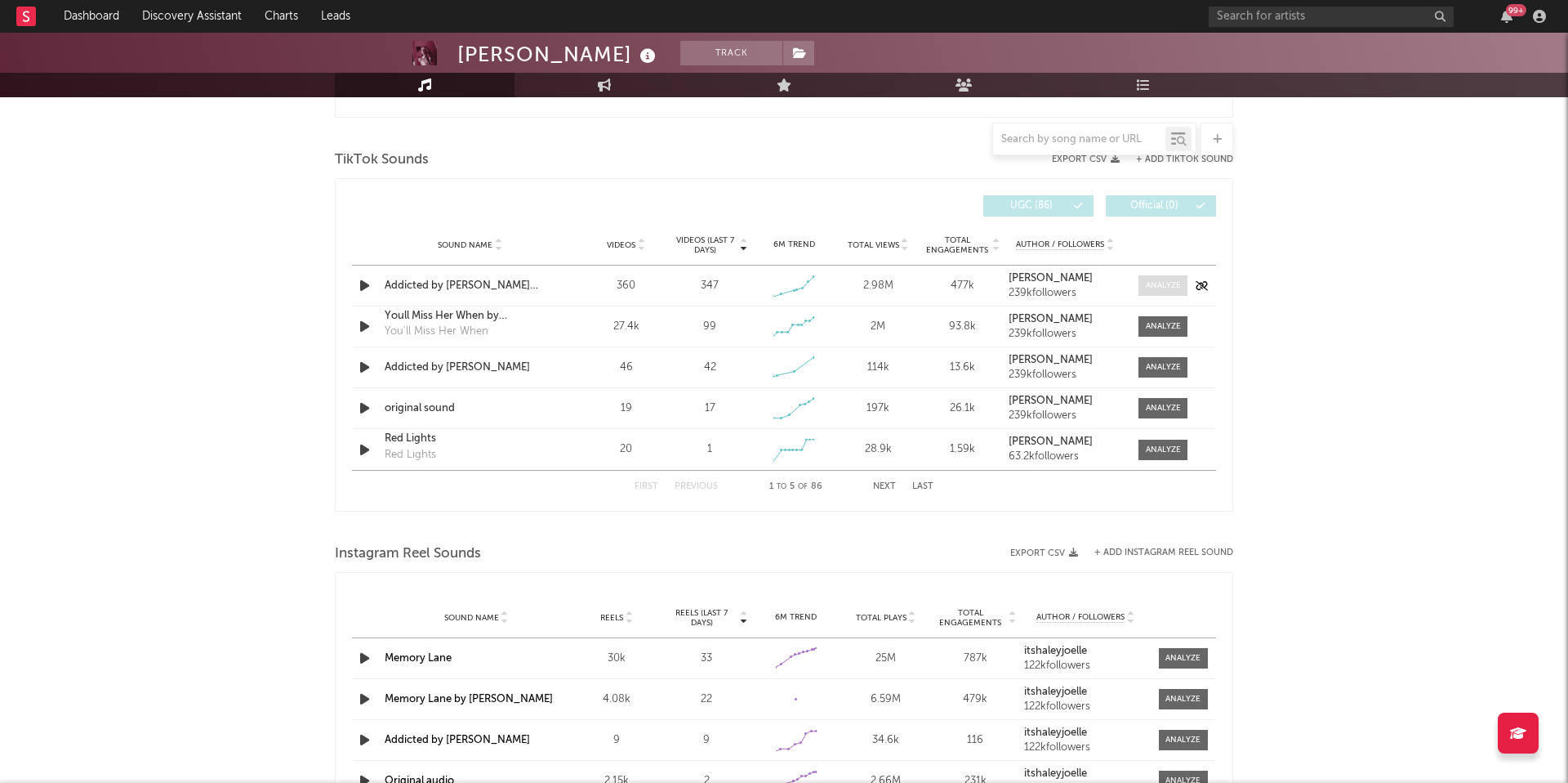
click at [1182, 280] on span at bounding box center [1163, 285] width 49 height 20
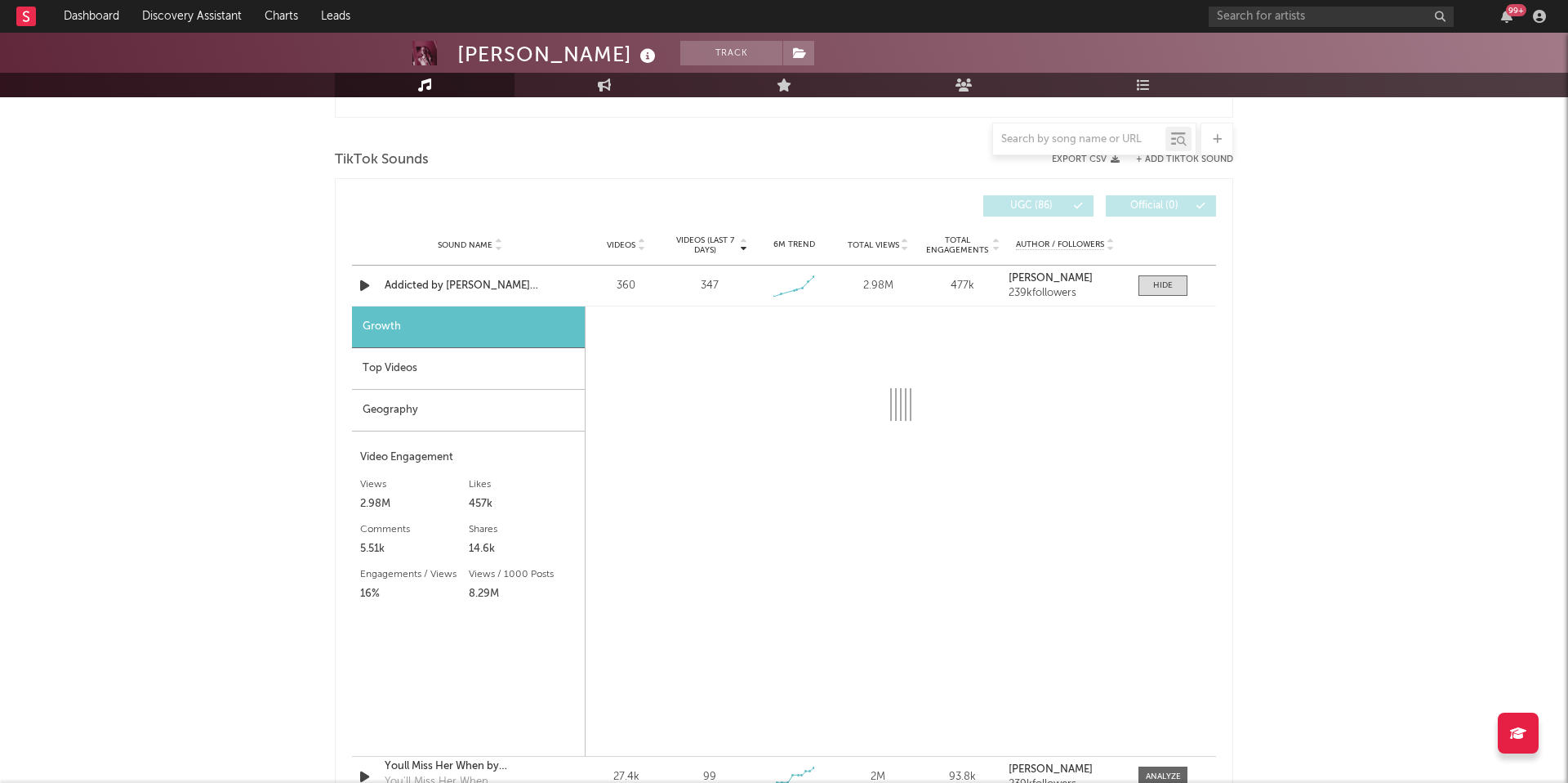
select select "1w"
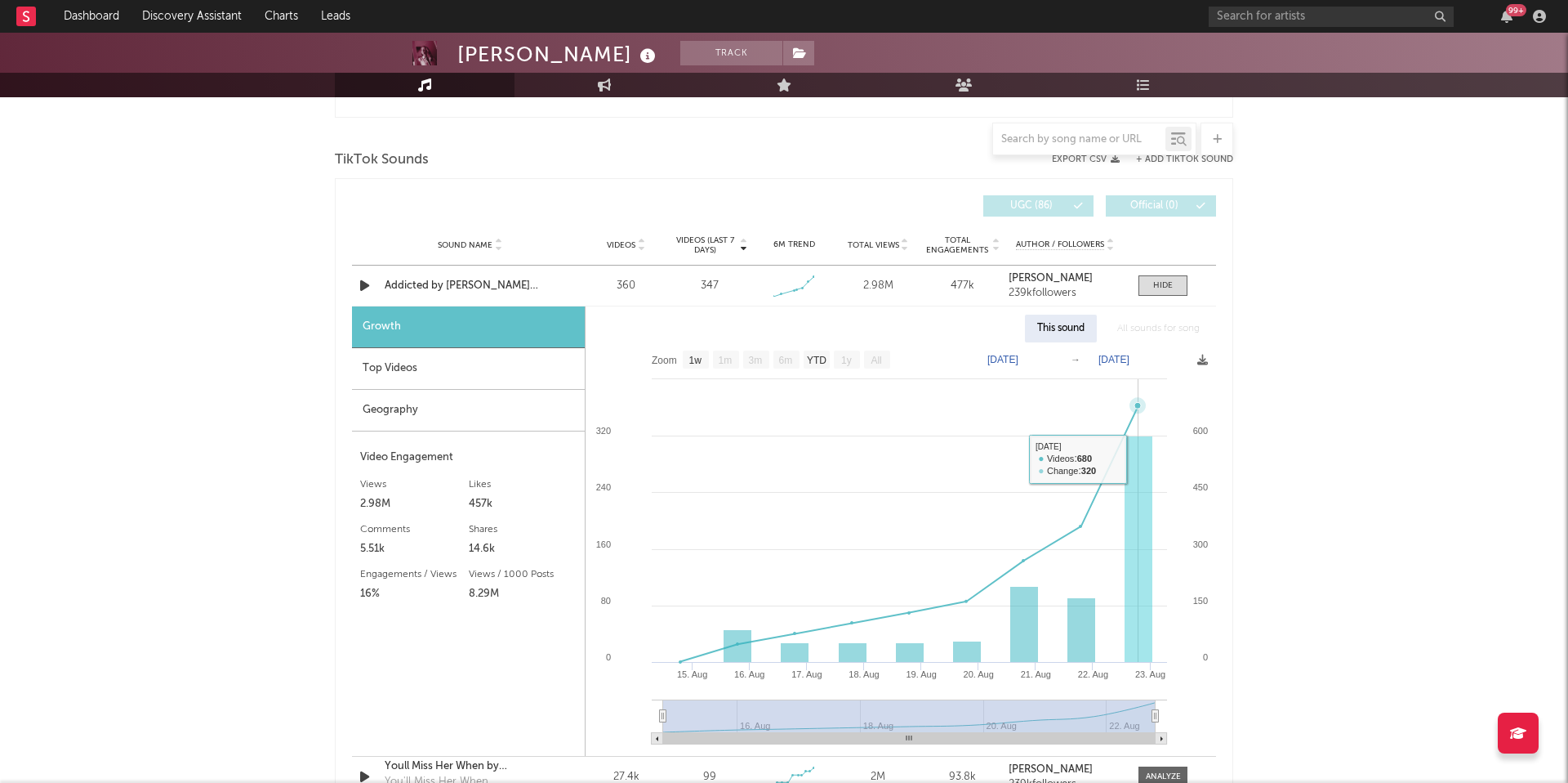
click at [1130, 452] on rect at bounding box center [1139, 549] width 28 height 226
click at [482, 289] on div "Addicted by [PERSON_NAME] acoustic" at bounding box center [470, 285] width 171 height 16
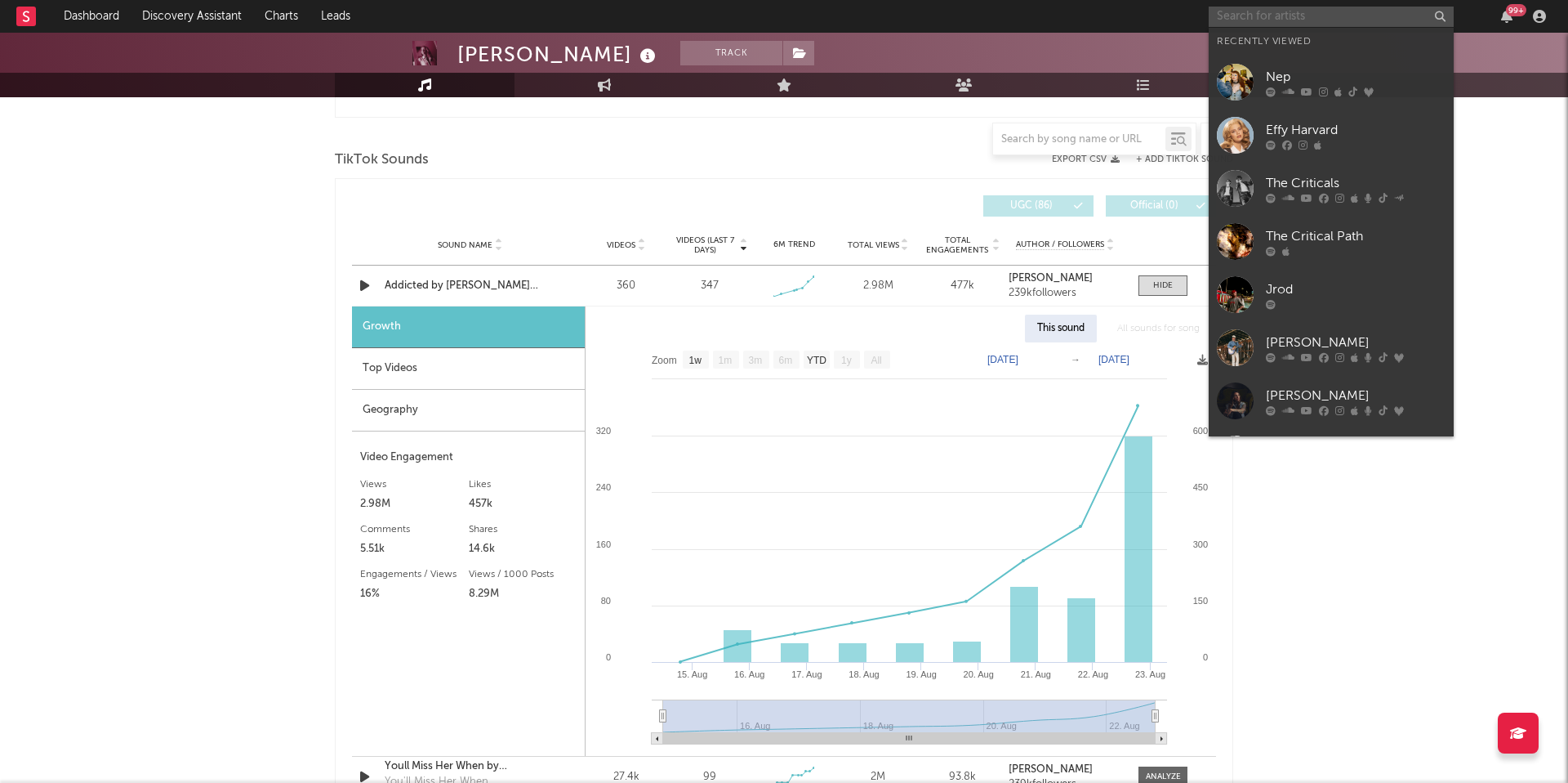
click at [1257, 19] on input "text" at bounding box center [1331, 17] width 245 height 20
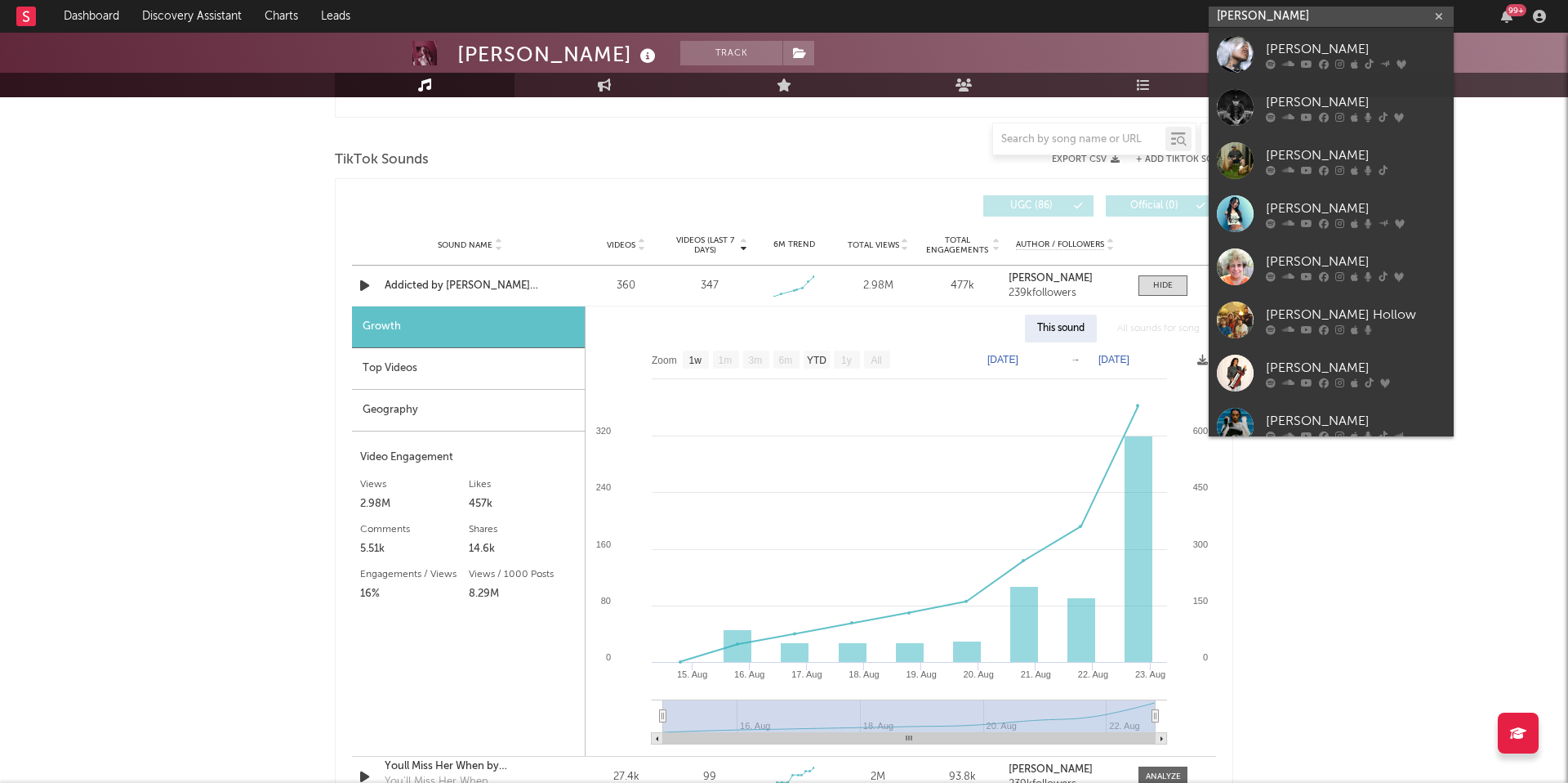
type input "[PERSON_NAME]"
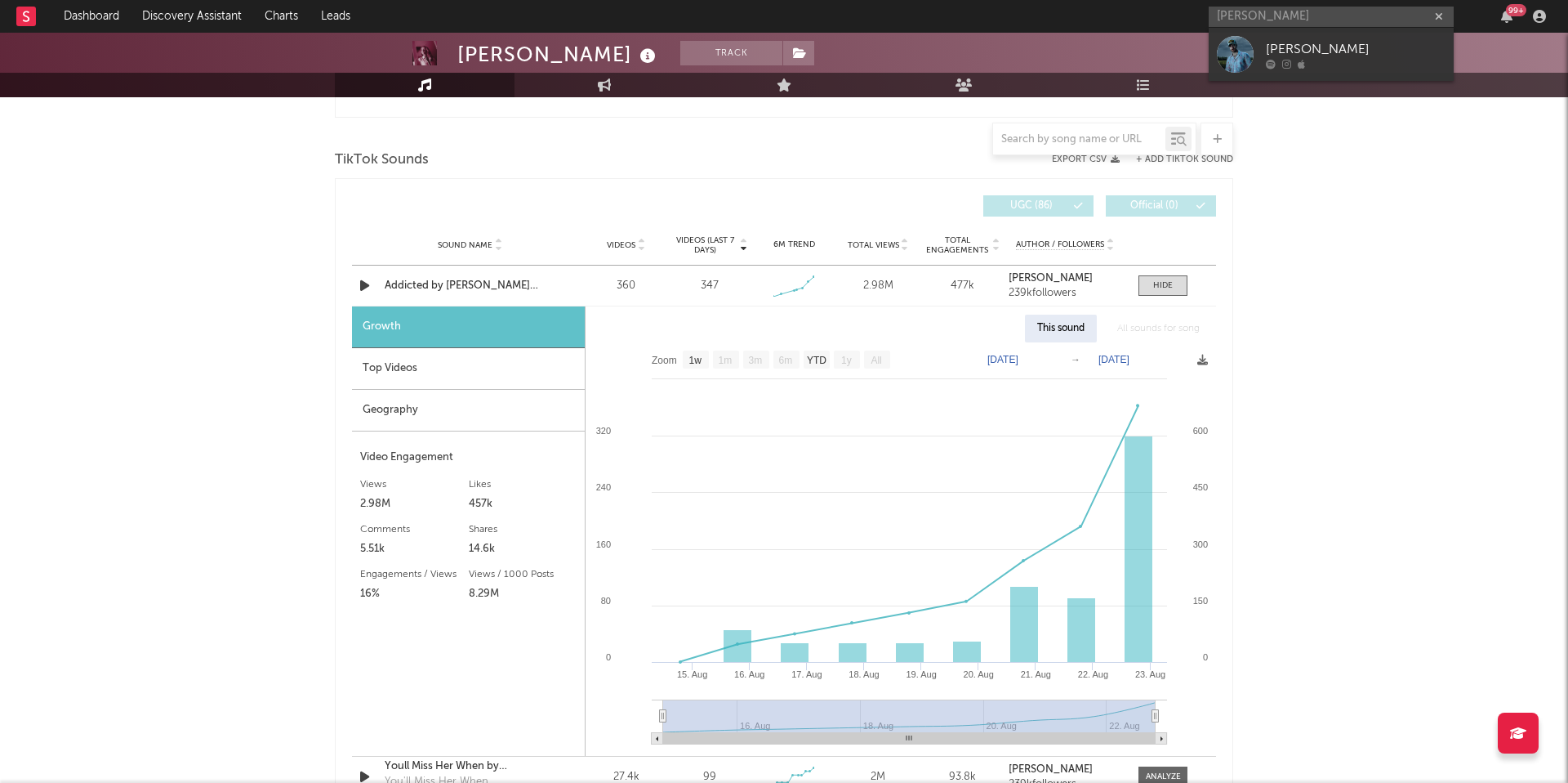
click at [1347, 42] on div "[PERSON_NAME]" at bounding box center [1355, 49] width 180 height 20
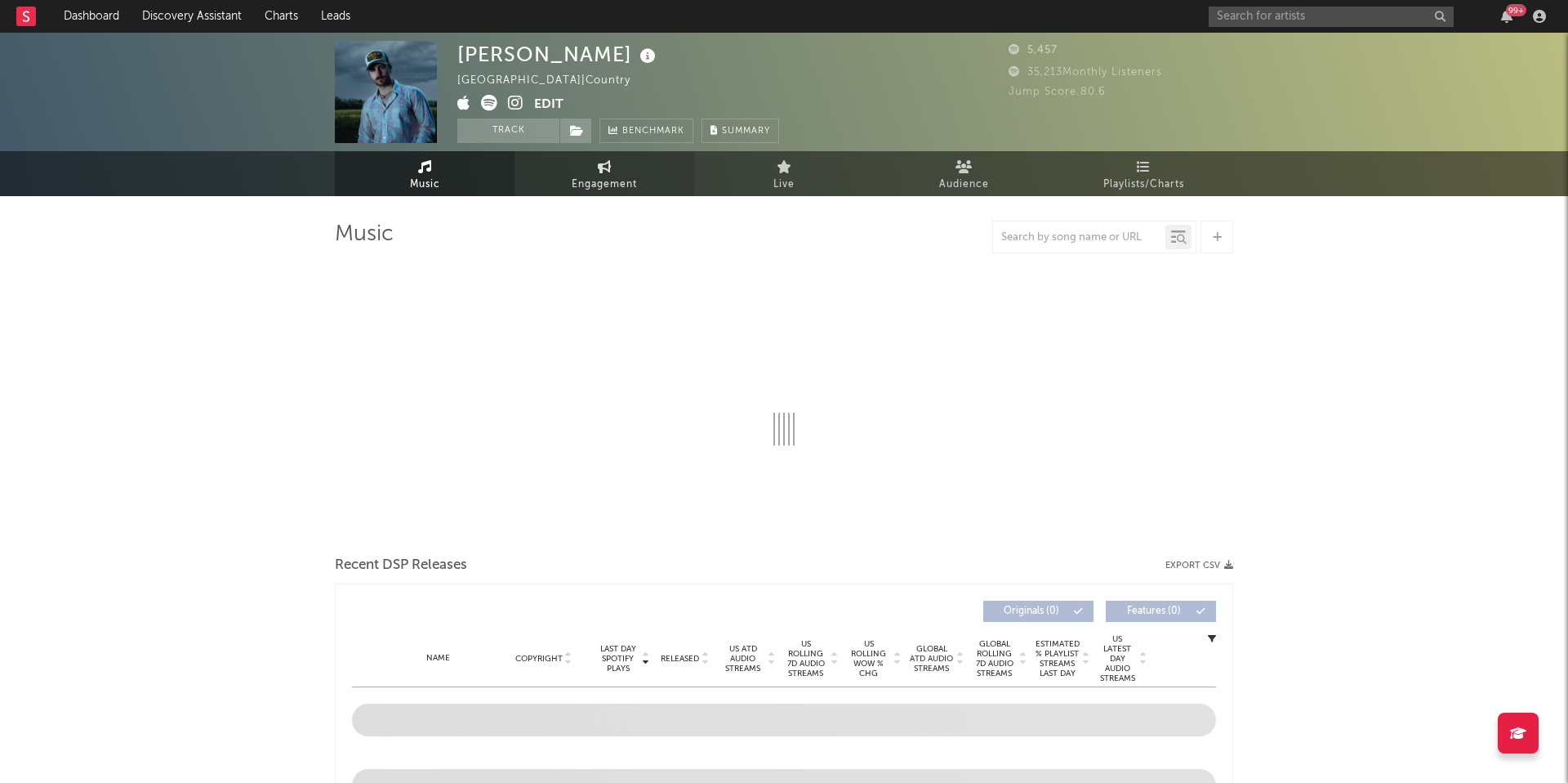
click at [591, 184] on span "Engagement" at bounding box center [604, 184] width 66 height 20
select select "1w"
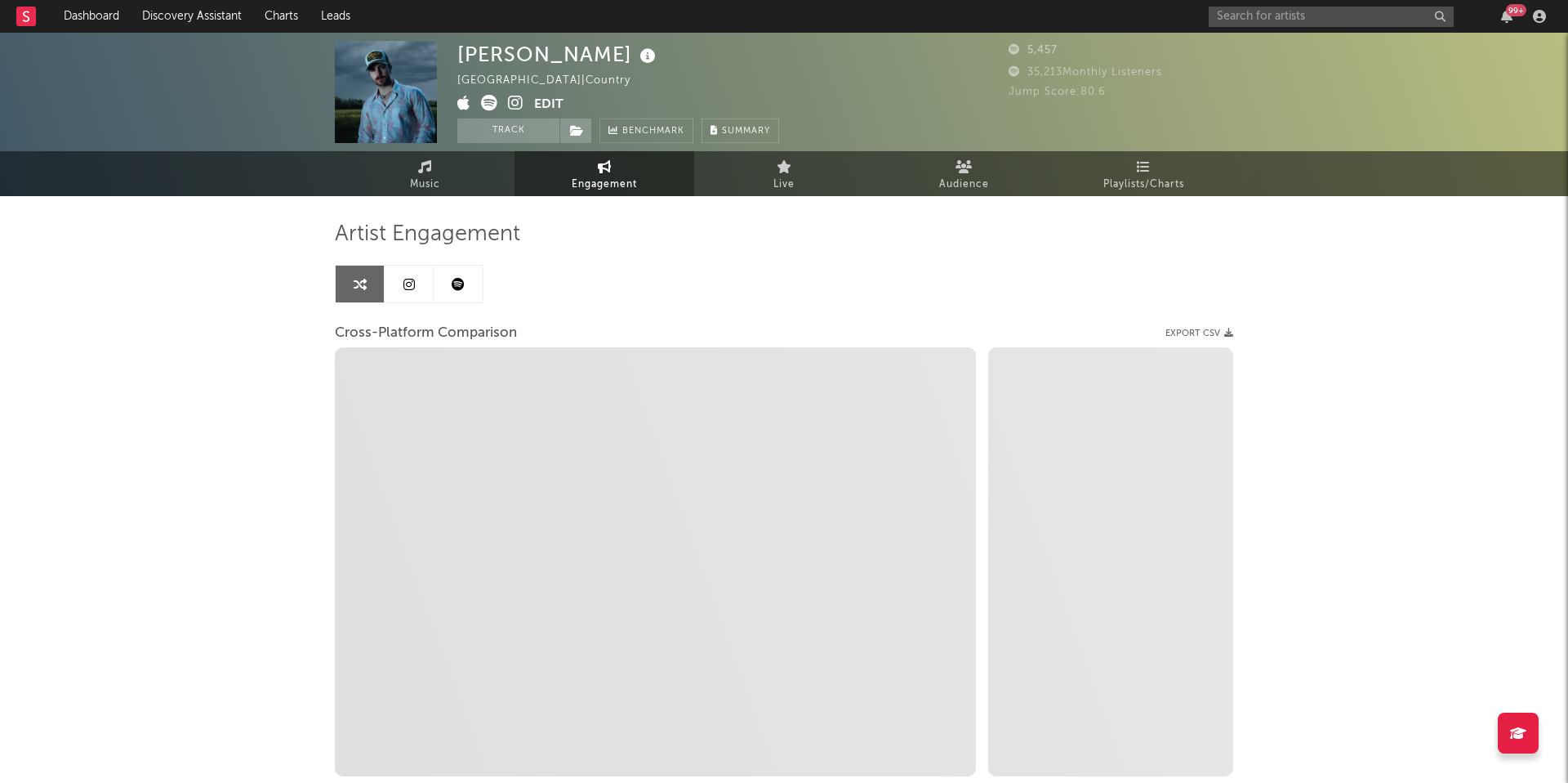
click at [458, 278] on icon at bounding box center [458, 283] width 13 height 13
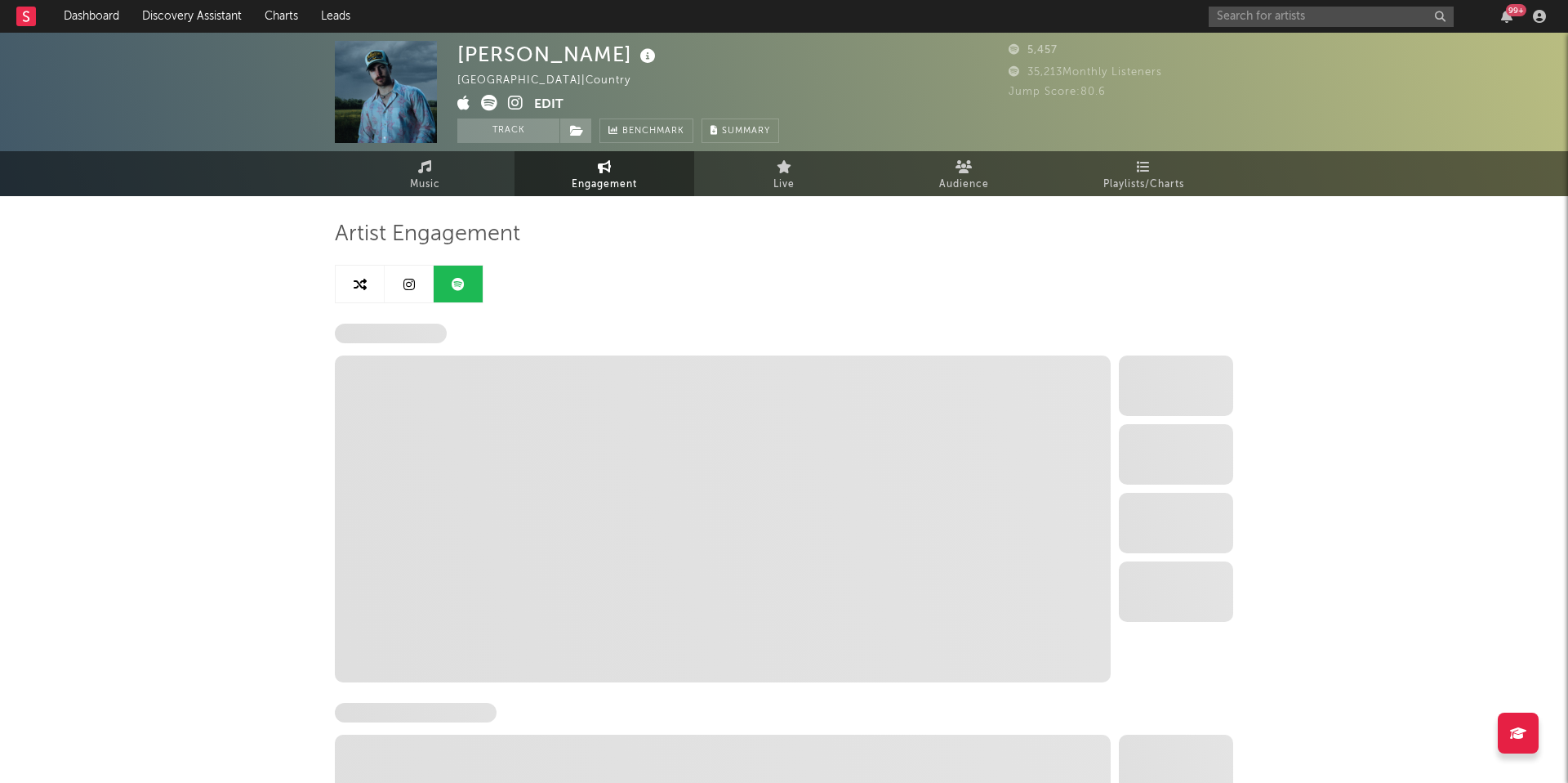
select select "6m"
select select "1w"
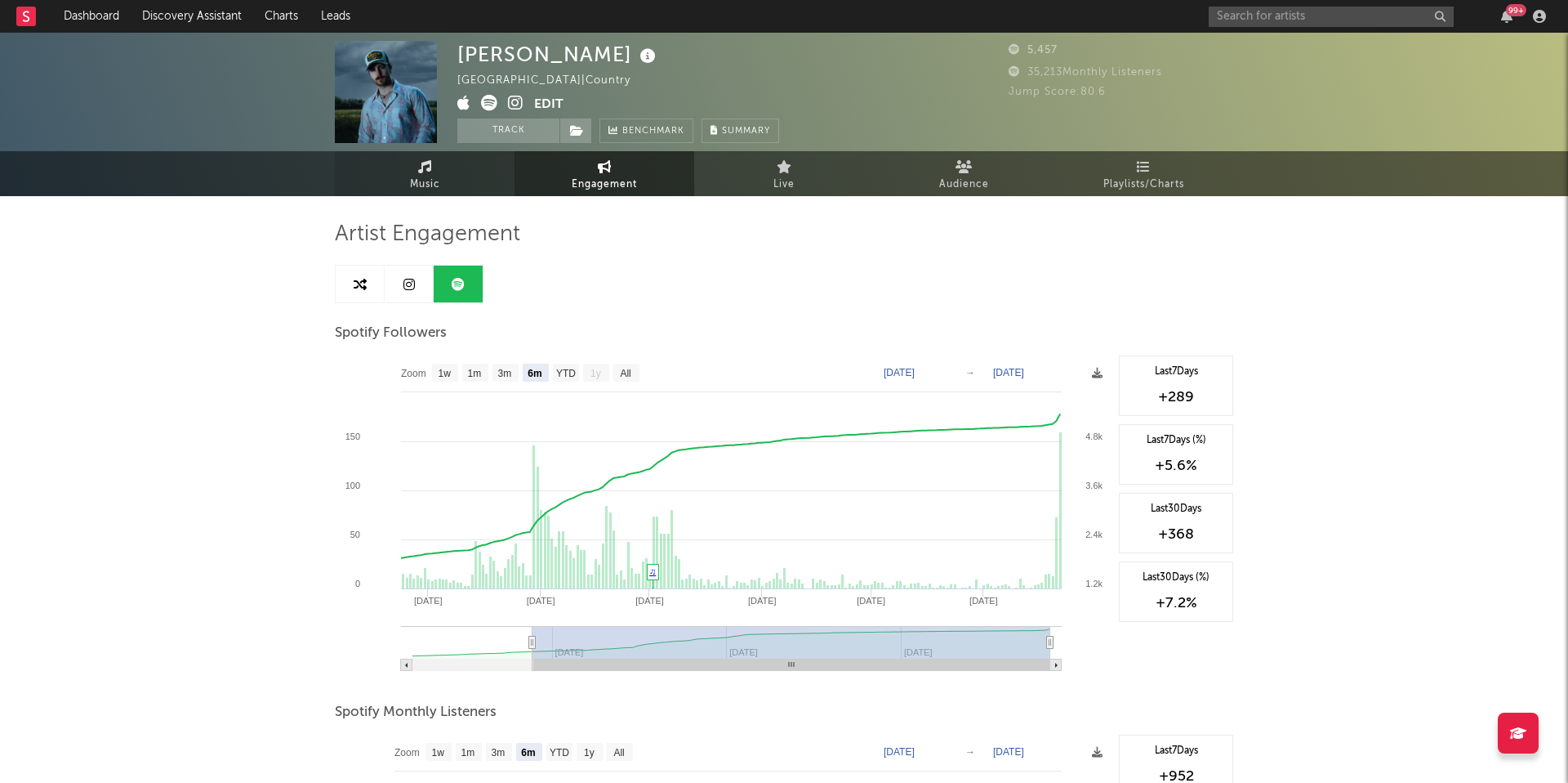
click at [443, 173] on link "Music" at bounding box center [424, 173] width 180 height 45
select select "6m"
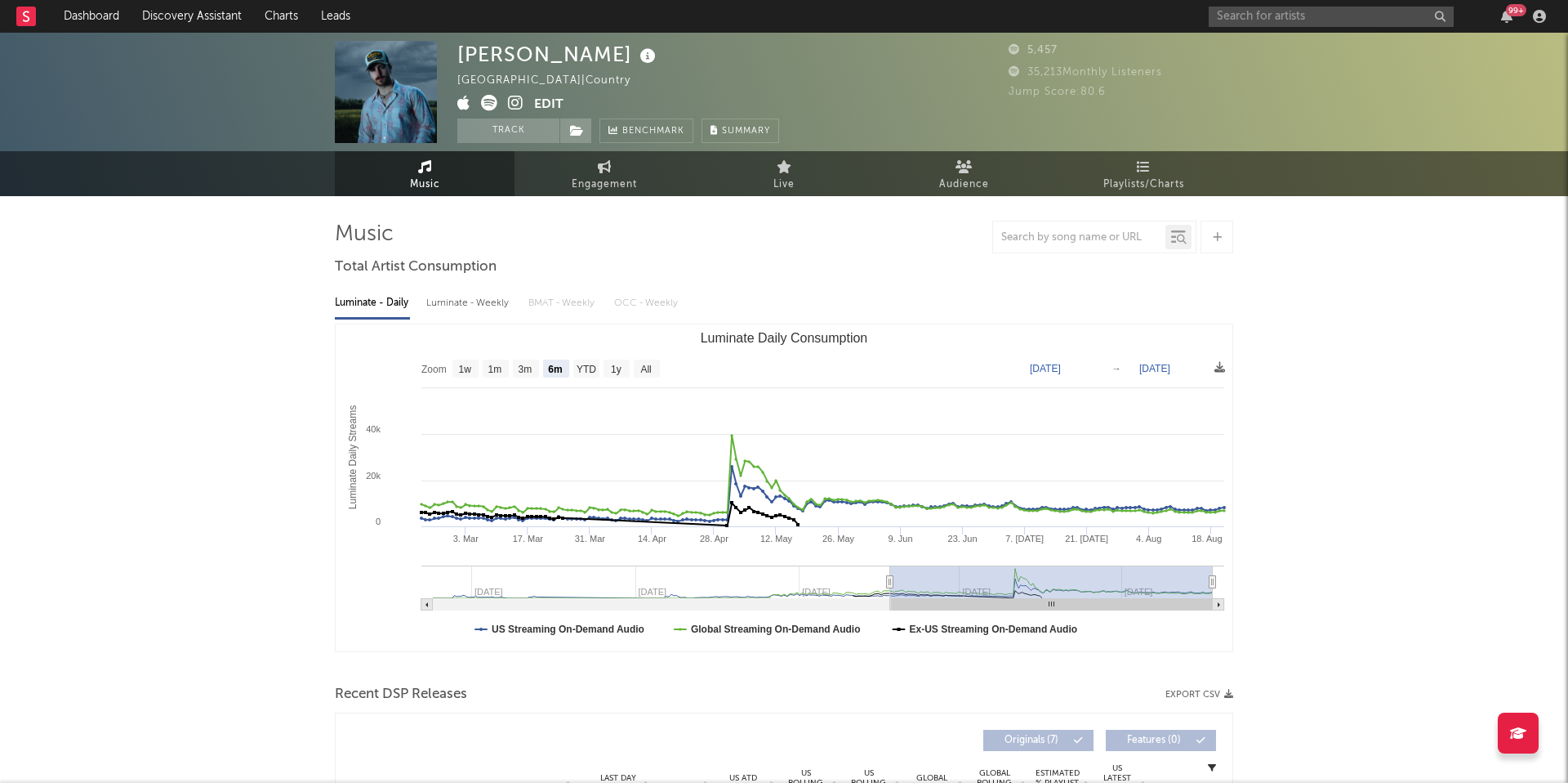
click at [553, 112] on button "Edit" at bounding box center [549, 105] width 29 height 20
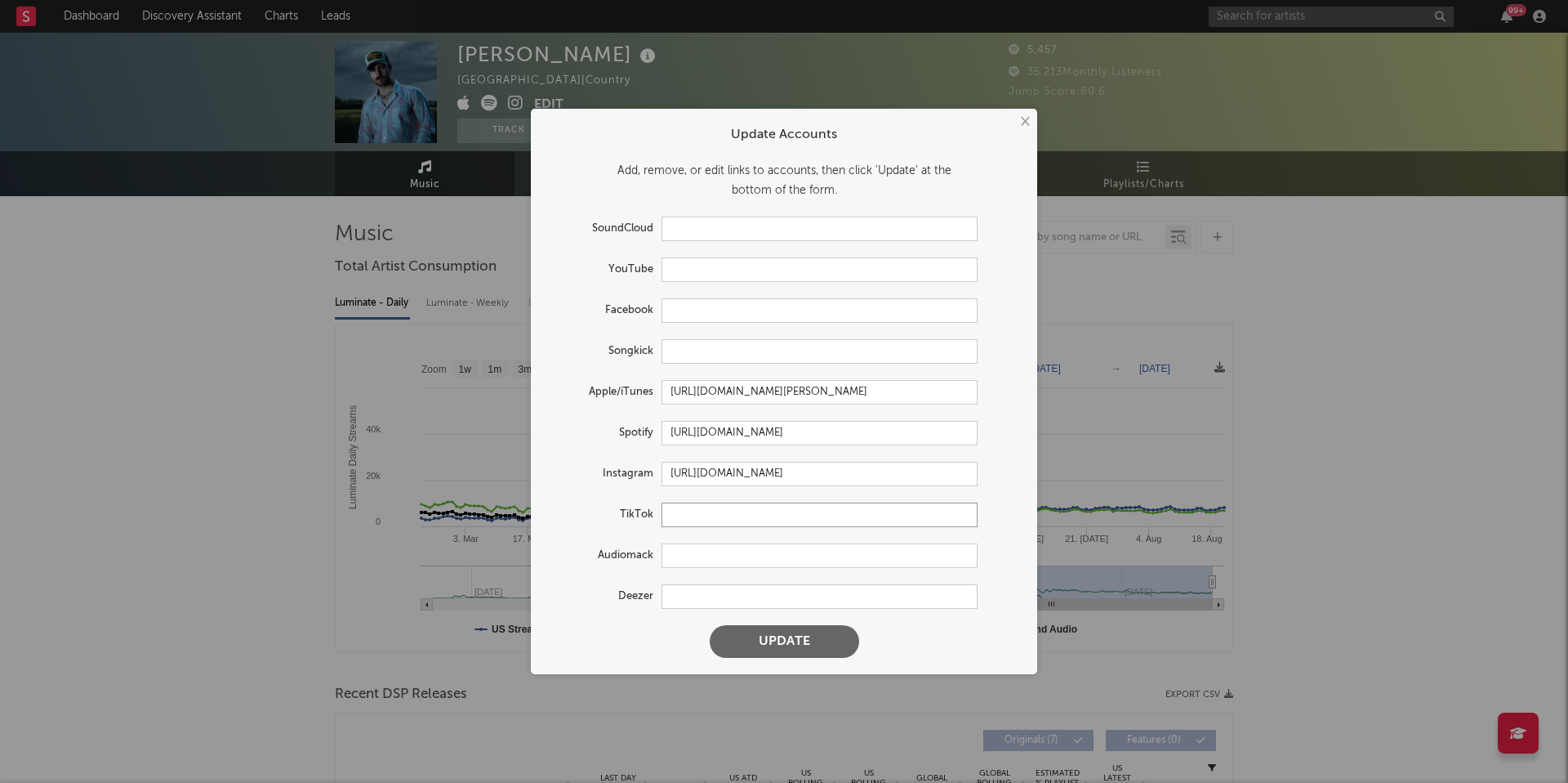
click at [697, 504] on input "text" at bounding box center [819, 515] width 316 height 25
paste input "[URL][DOMAIN_NAME]"
type input "[URL][DOMAIN_NAME]"
click at [745, 651] on button "Update" at bounding box center [784, 641] width 149 height 32
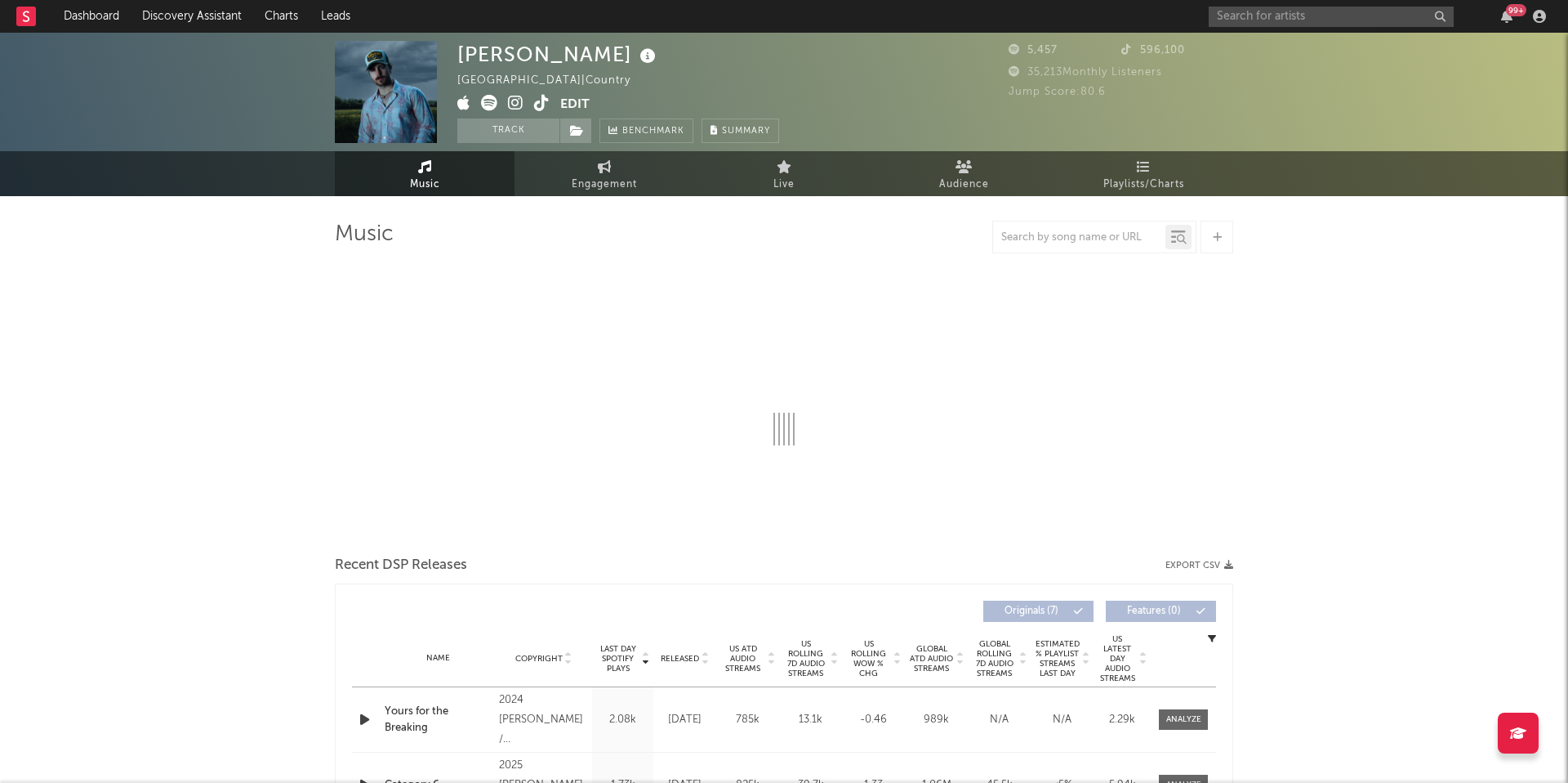
select select "6m"
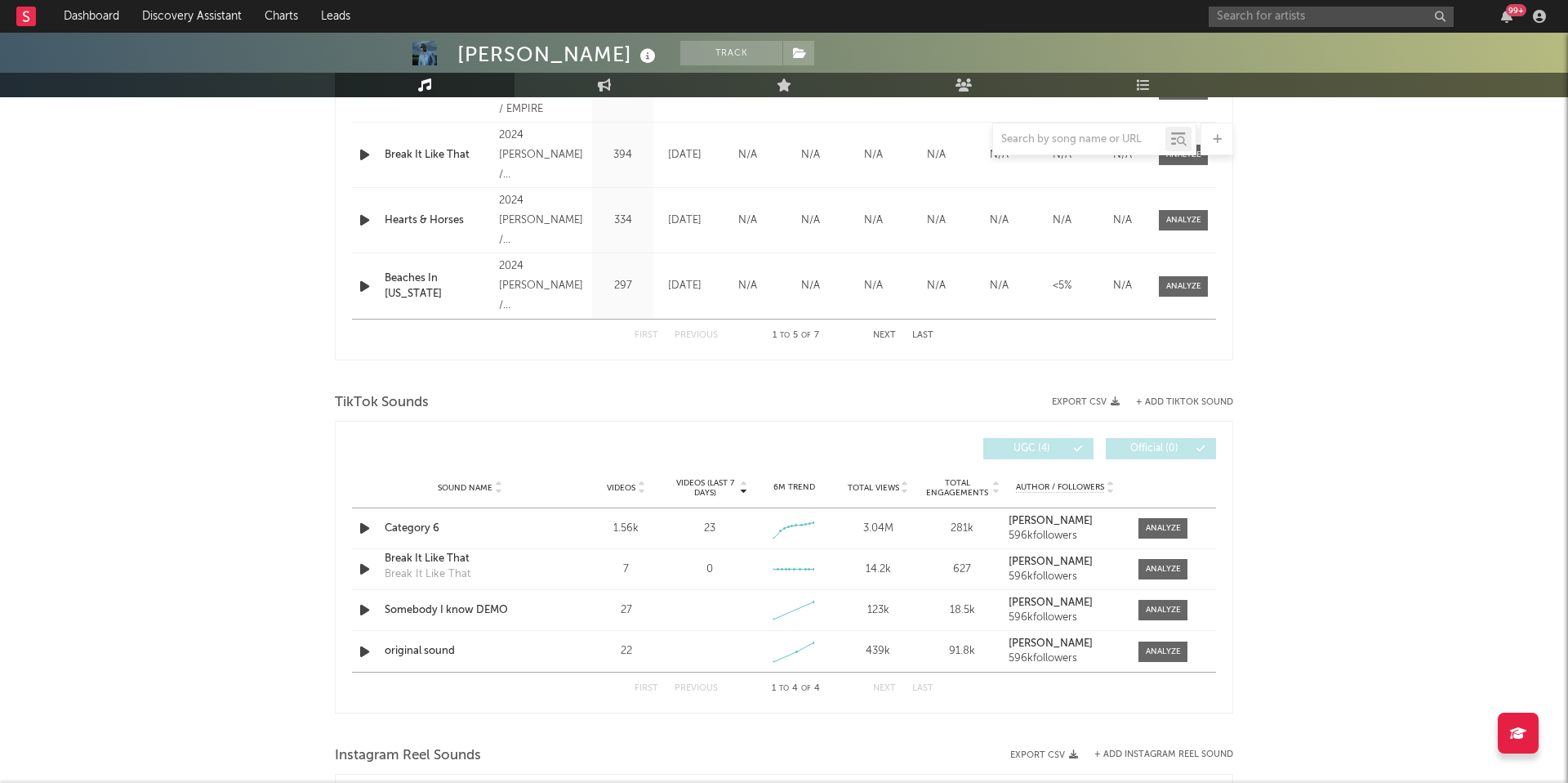
scroll to position [826, 0]
click at [603, 88] on icon at bounding box center [604, 85] width 14 height 13
select select "1w"
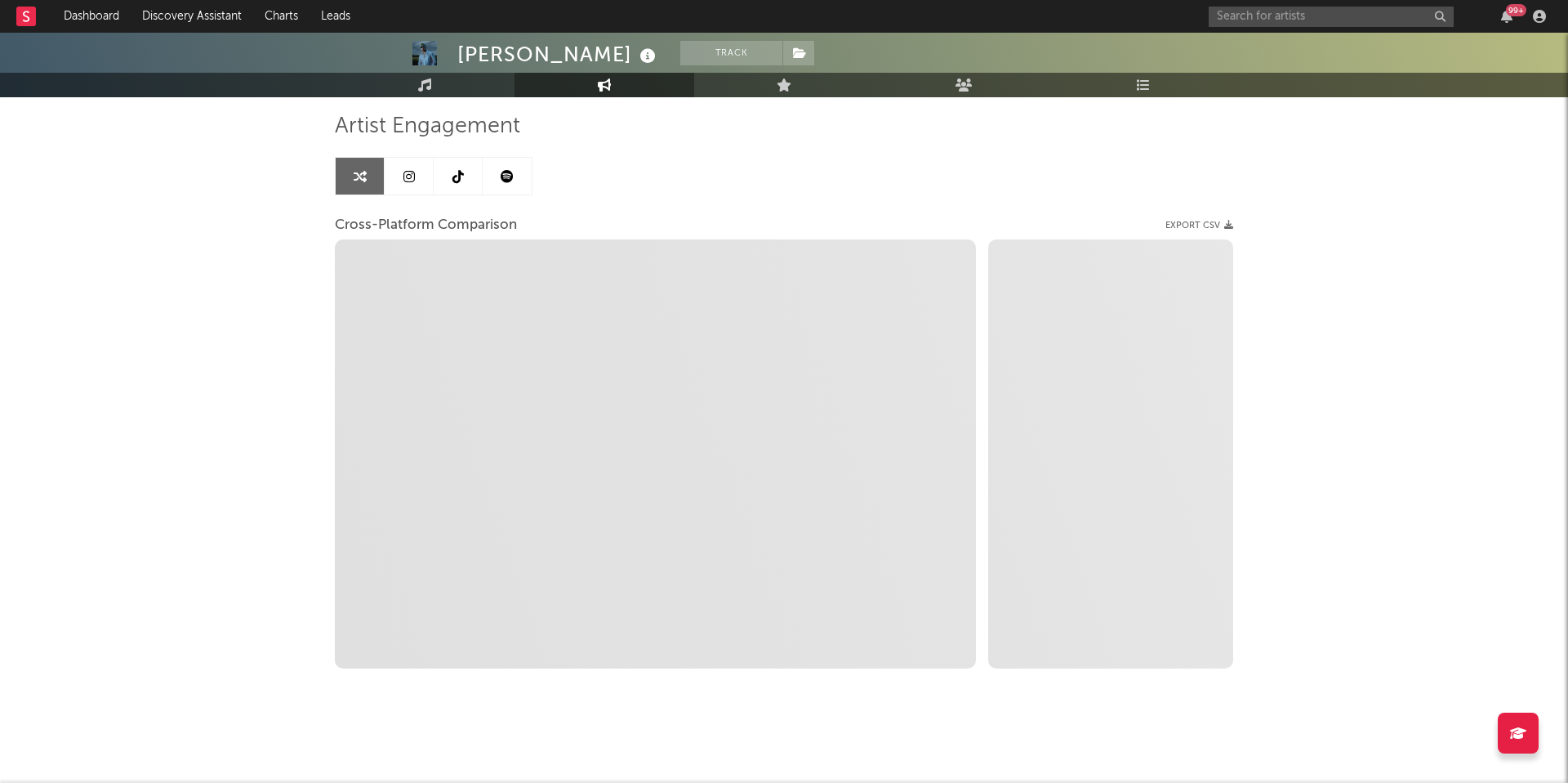
scroll to position [108, 0]
select select "1m"
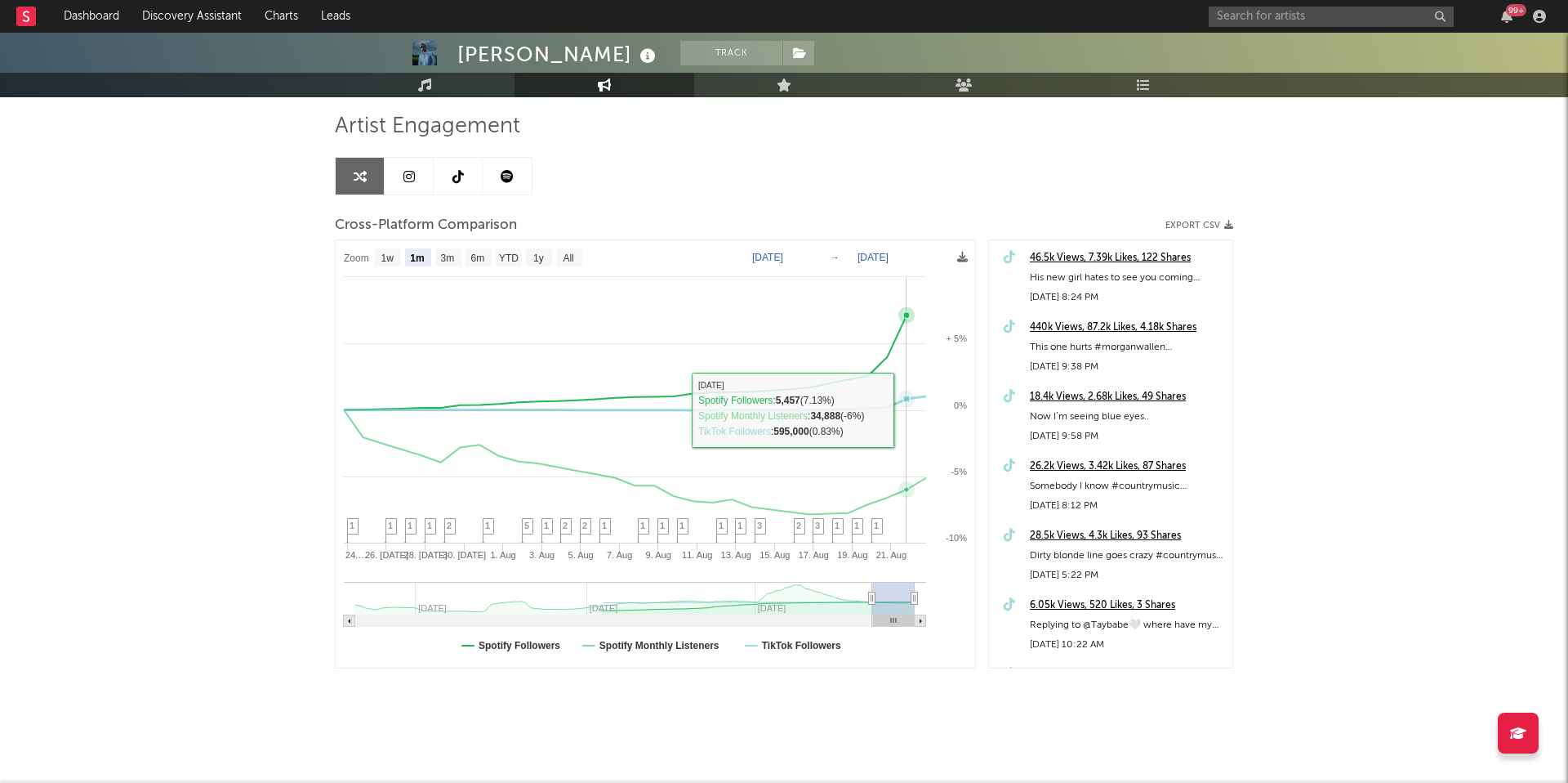
scroll to position [0, 0]
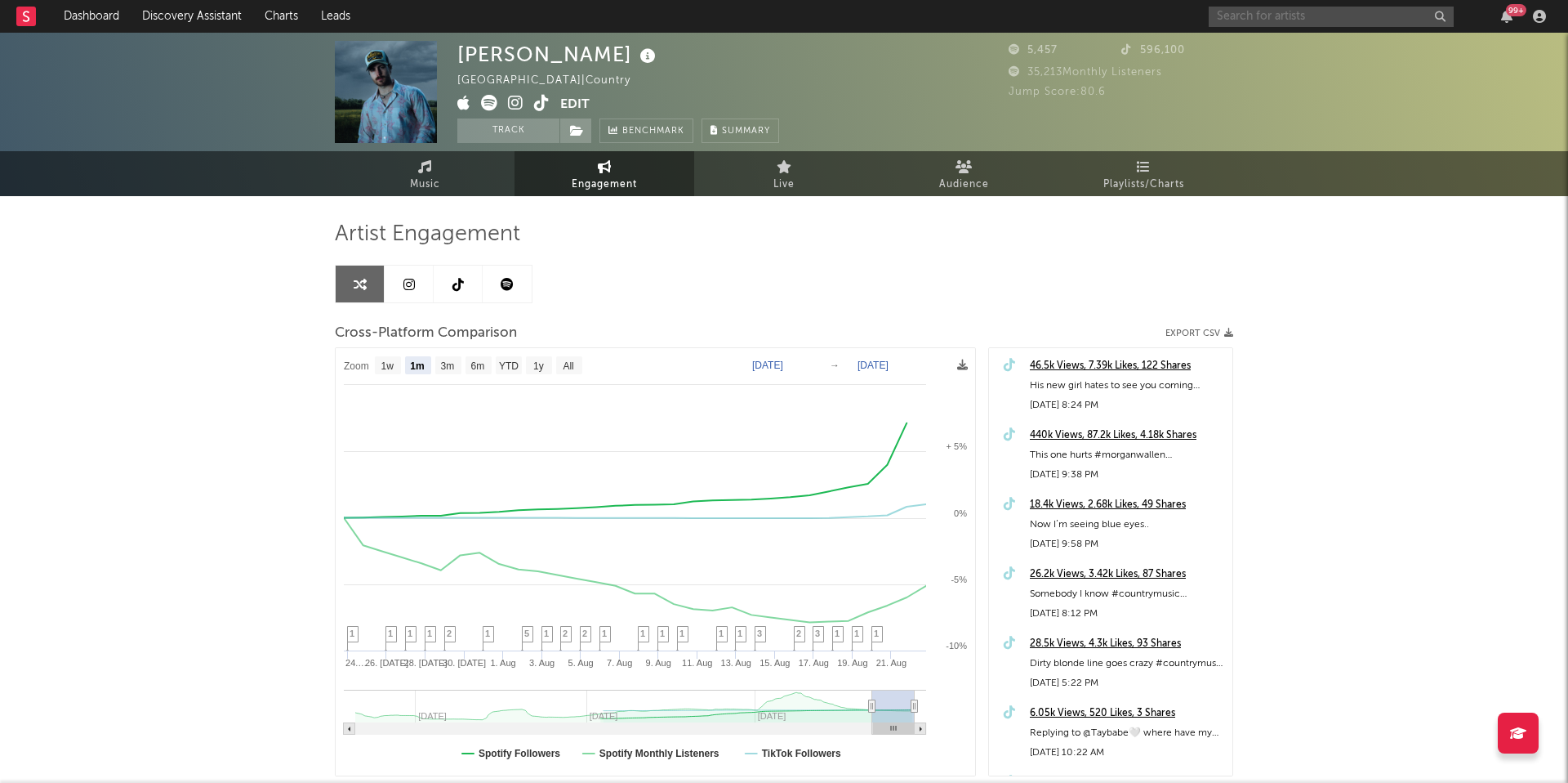
click at [1237, 7] on input "text" at bounding box center [1331, 17] width 245 height 20
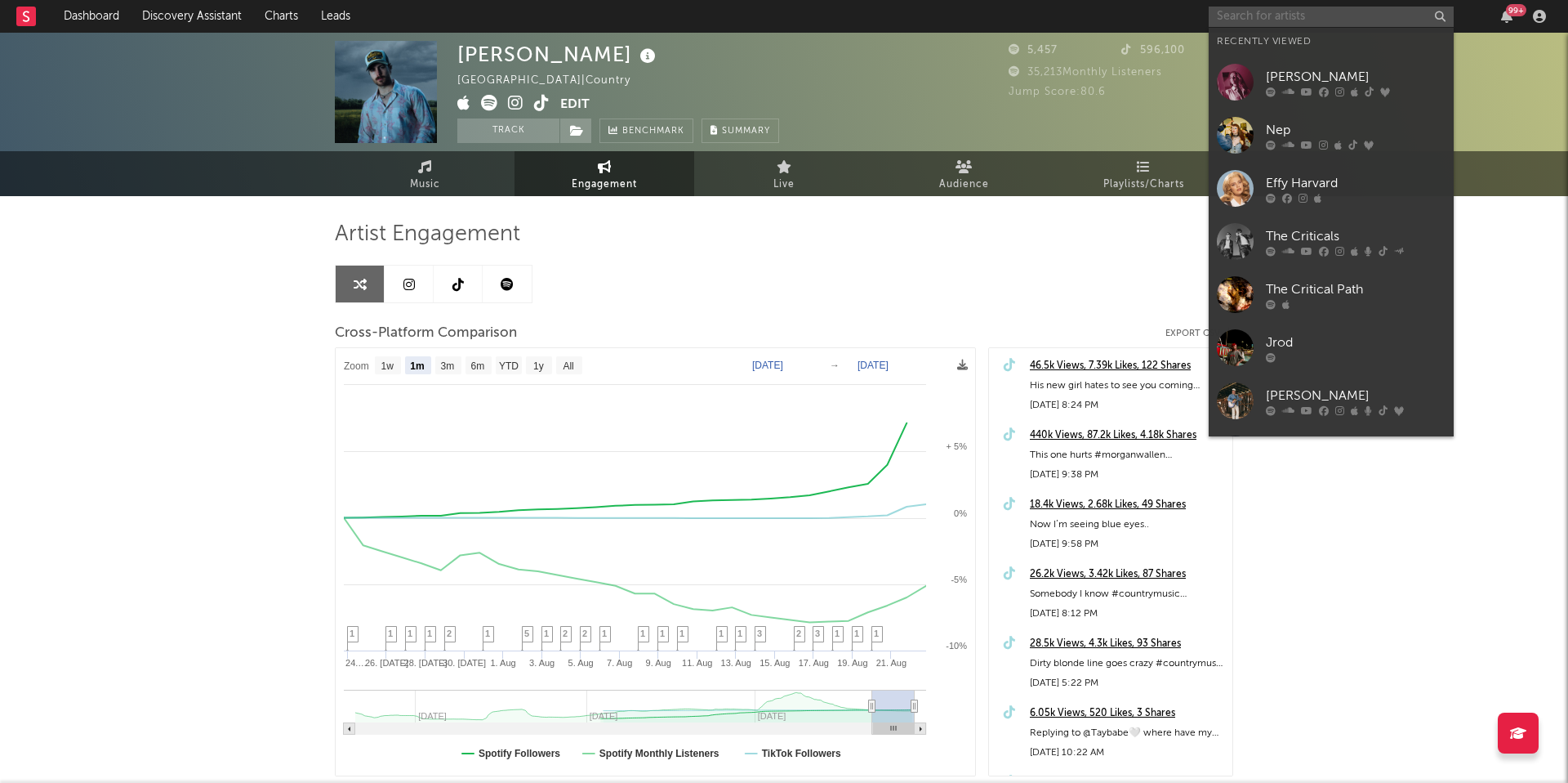
paste input "Anniina"
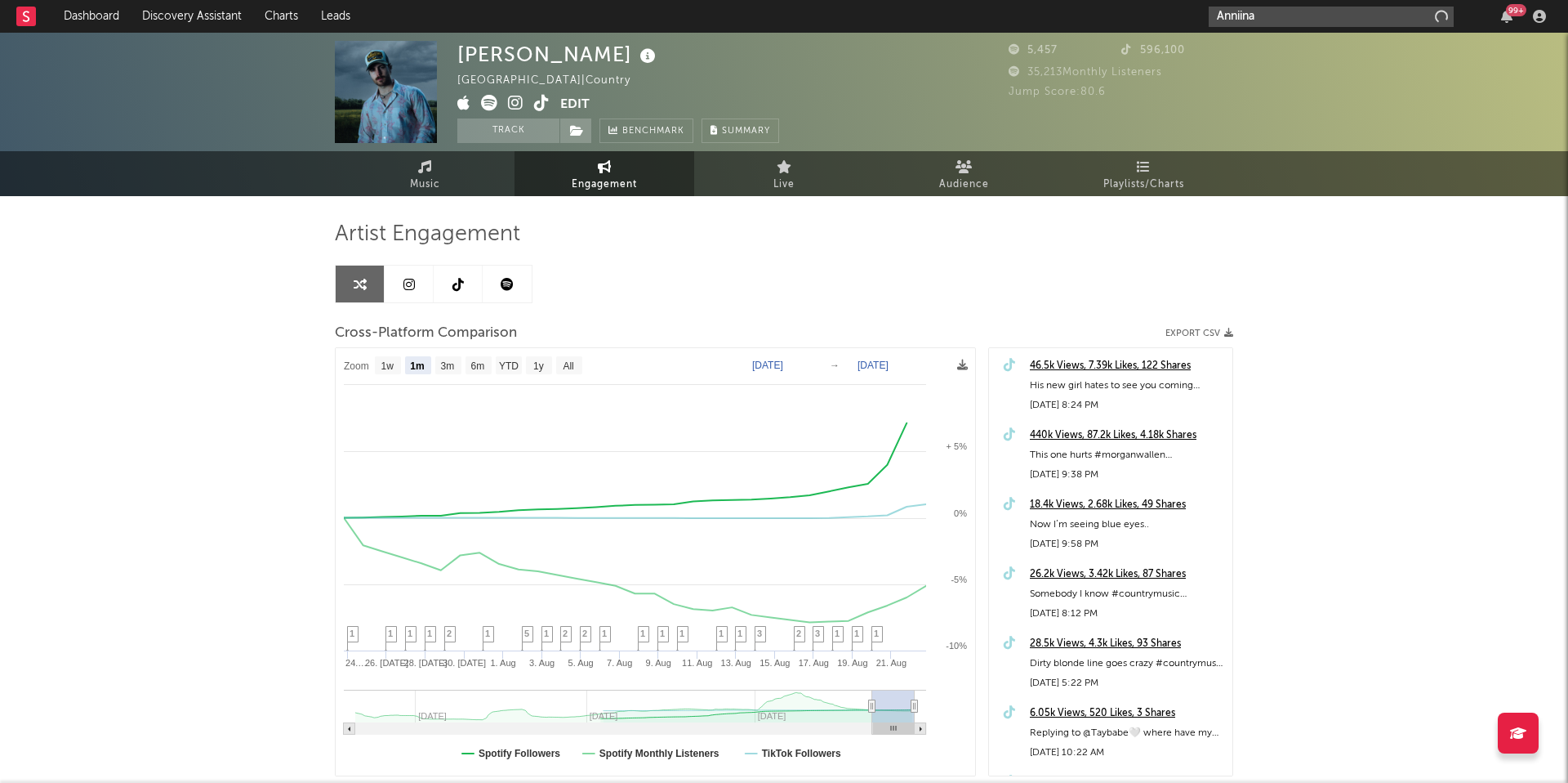
type input "Anniina"
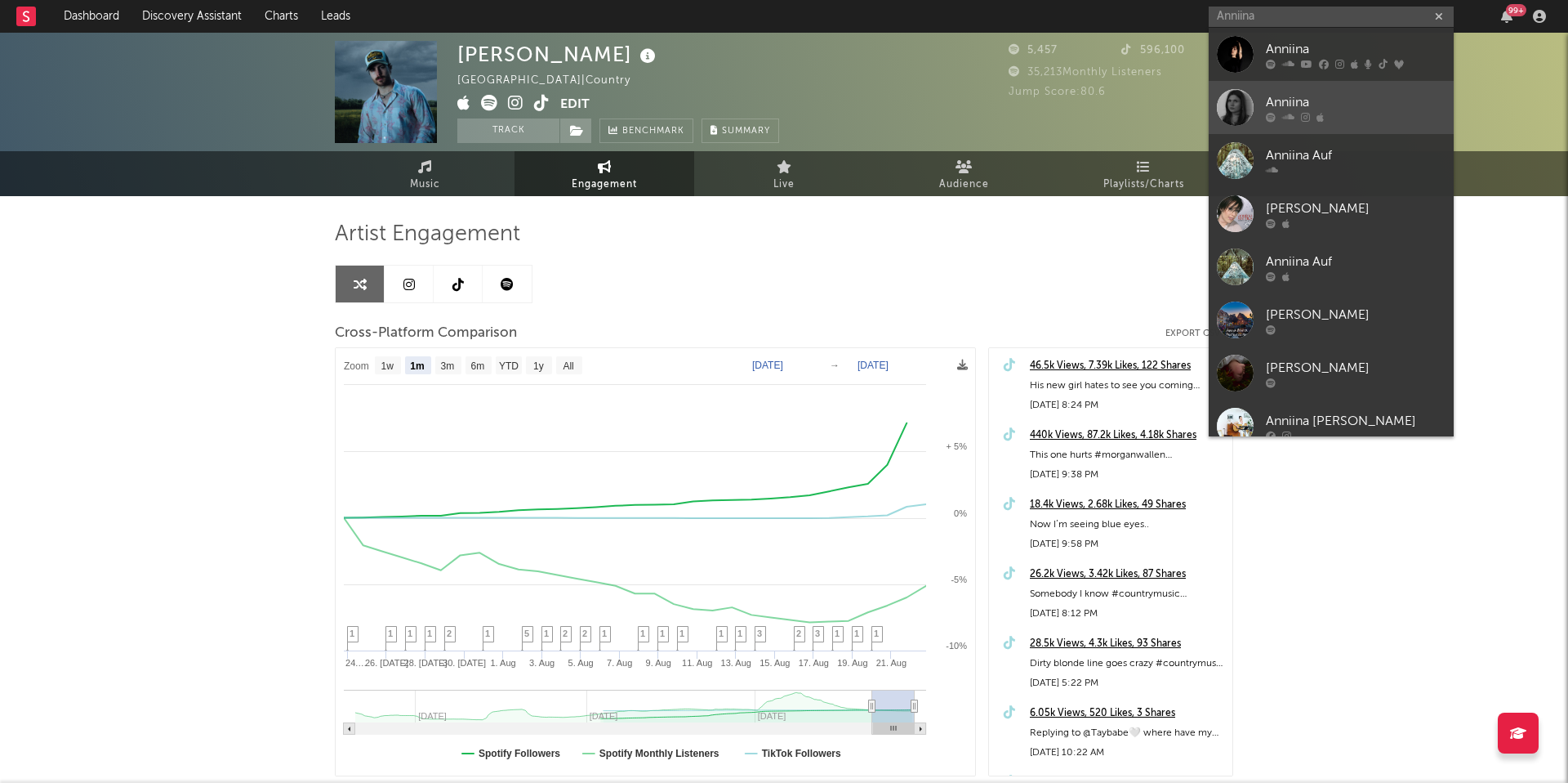
click at [1286, 105] on div "Anniina" at bounding box center [1355, 102] width 180 height 20
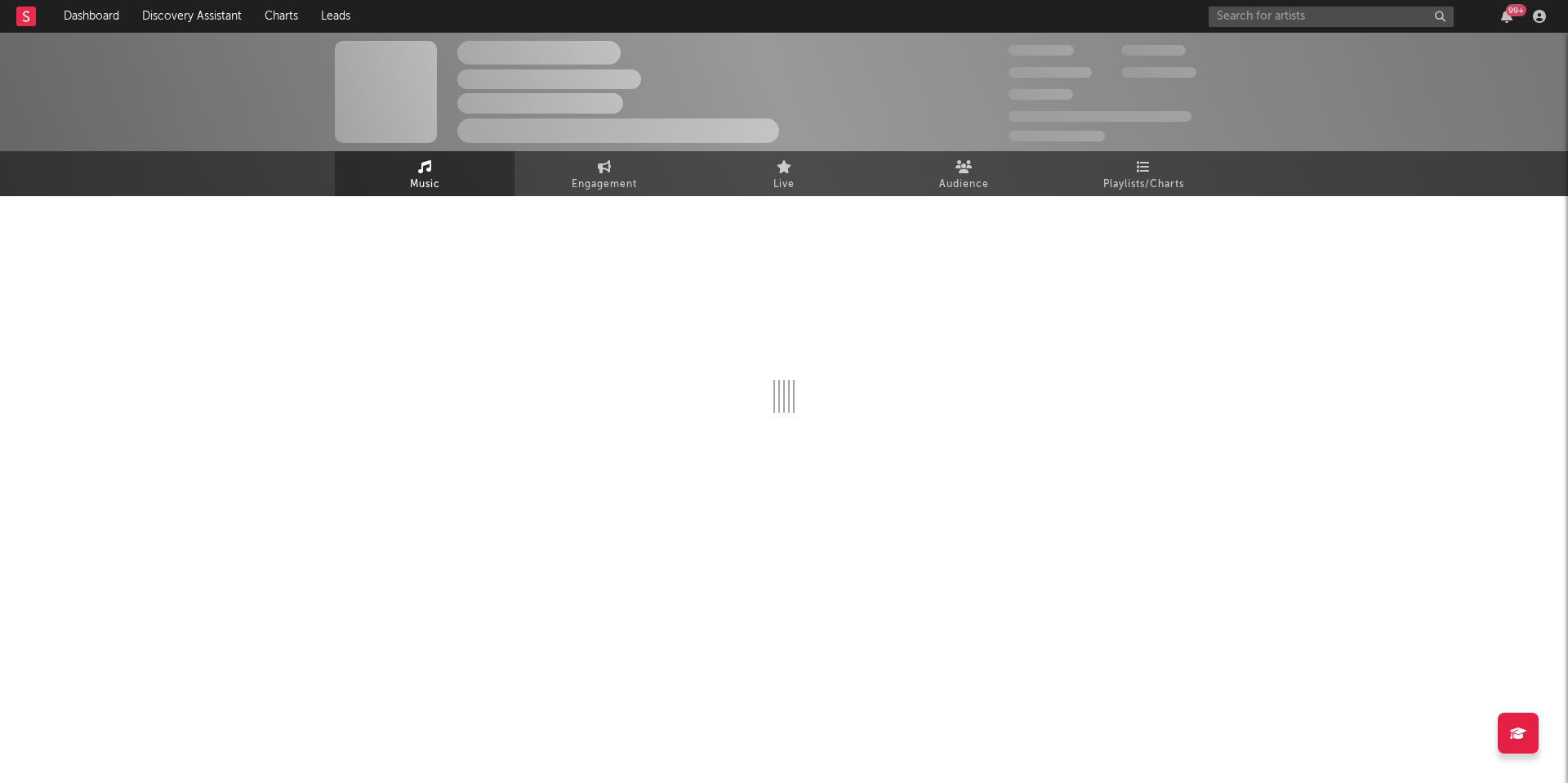
select select "1w"
